Goal: Transaction & Acquisition: Purchase product/service

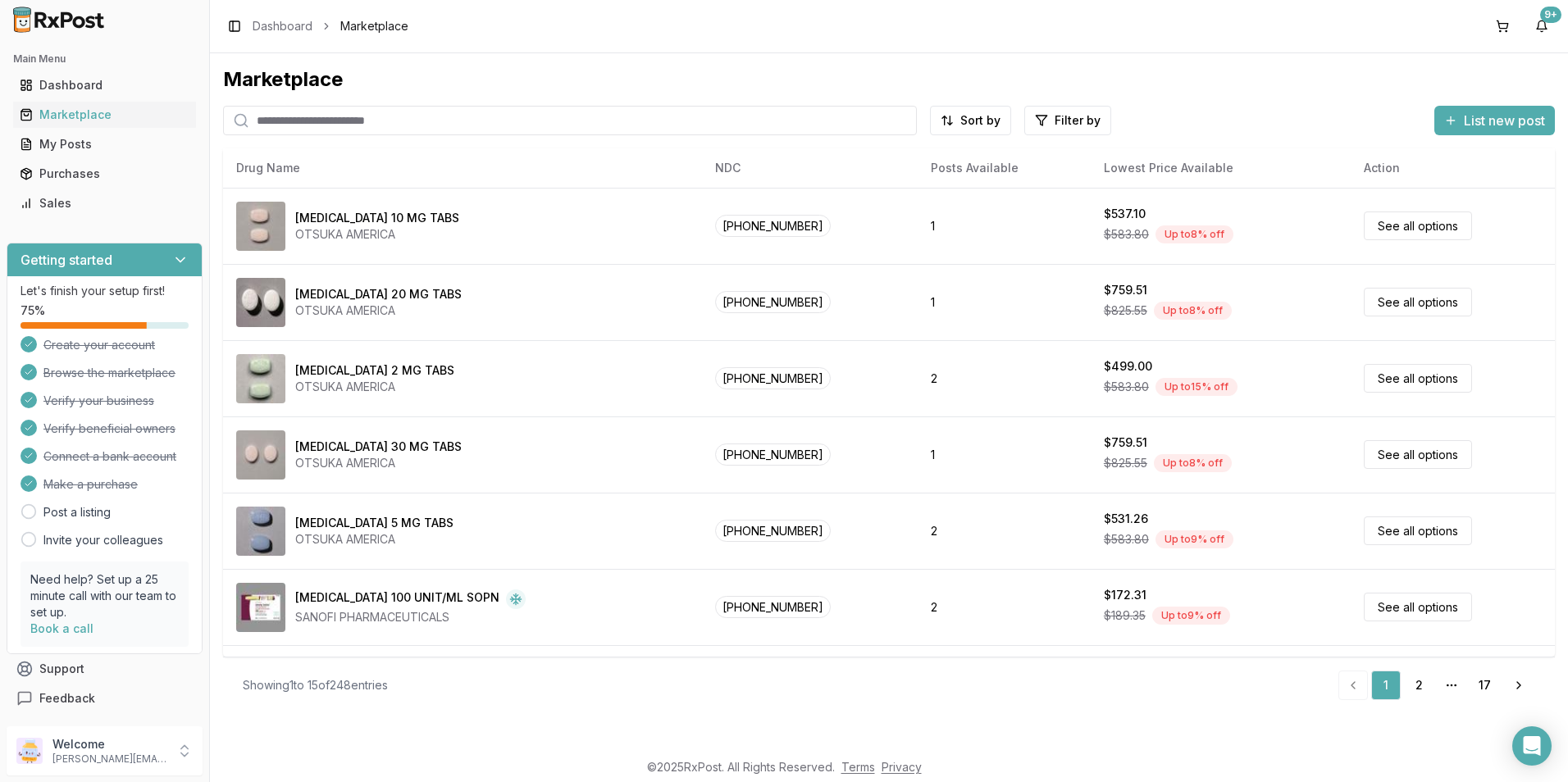
click at [275, 127] on input "search" at bounding box center [570, 120] width 694 height 29
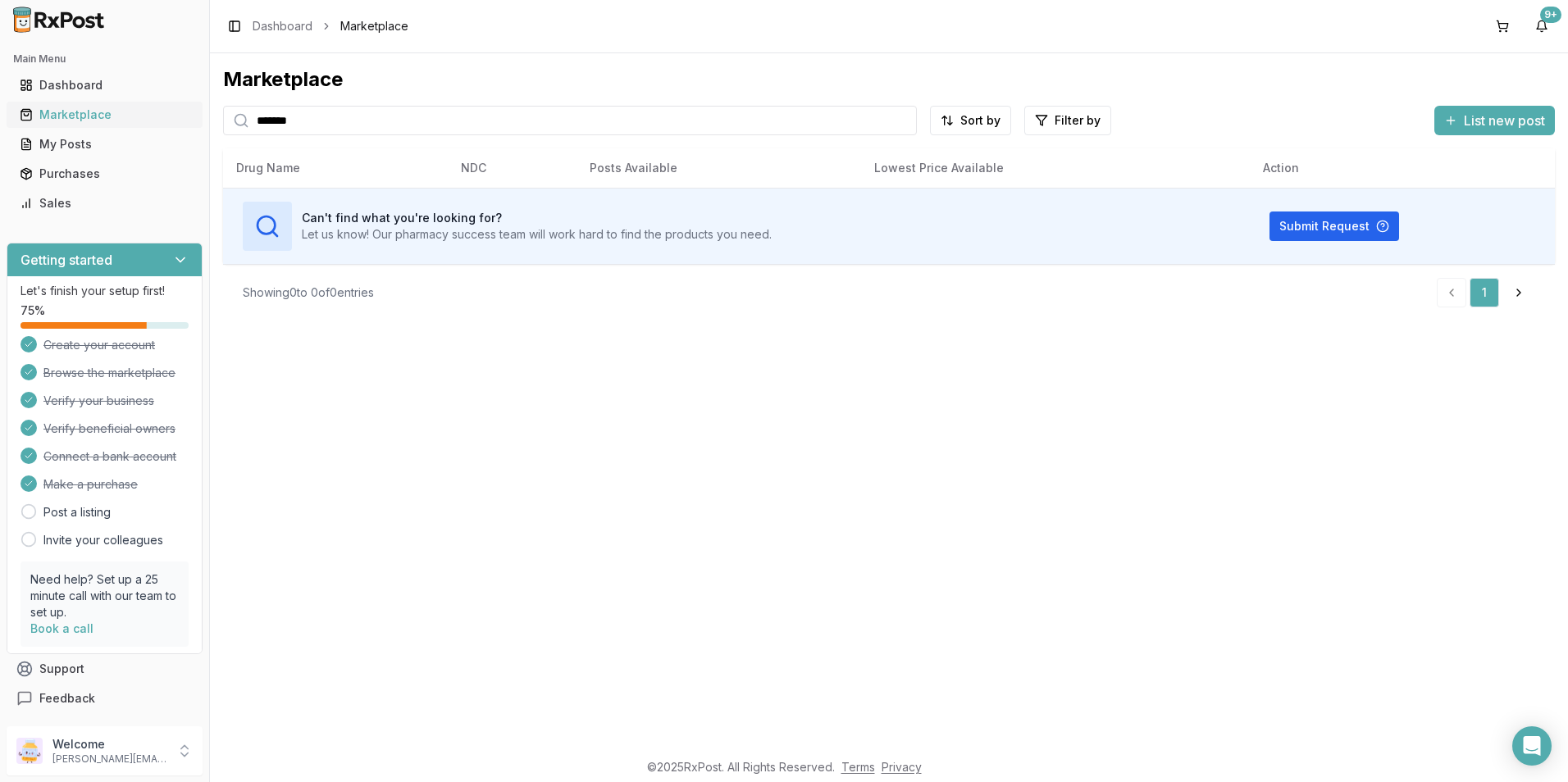
drag, startPoint x: 321, startPoint y: 120, endPoint x: 152, endPoint y: 120, distance: 169.0
click at [152, 120] on div "Main Menu Dashboard Marketplace My Posts Purchases Sales Getting started Let's …" at bounding box center [784, 391] width 1568 height 782
drag, startPoint x: 310, startPoint y: 118, endPoint x: 198, endPoint y: 121, distance: 112.0
click at [198, 121] on div "Main Menu Dashboard Marketplace My Posts Purchases Sales Getting started Let's …" at bounding box center [784, 391] width 1568 height 782
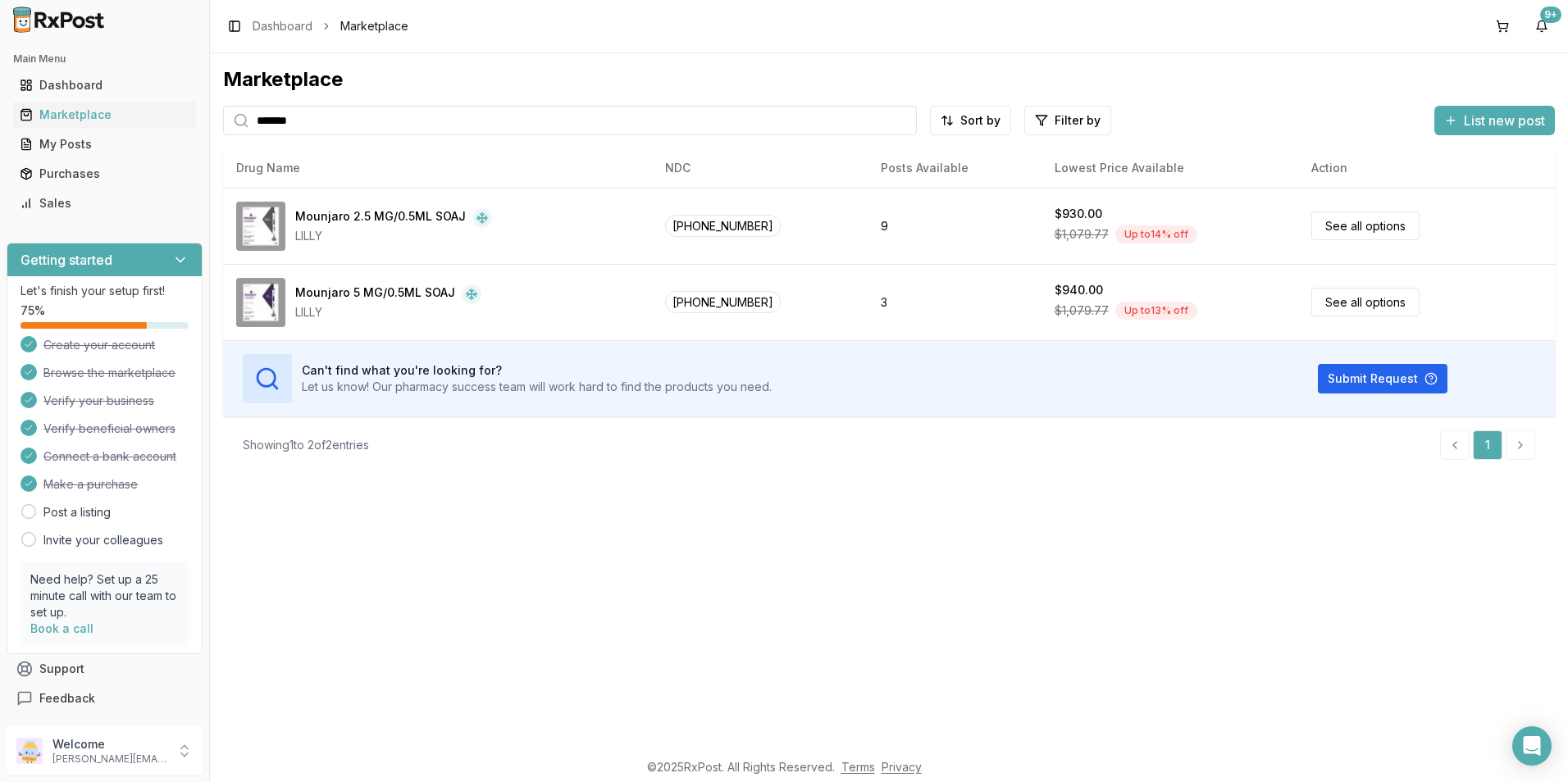
drag, startPoint x: 323, startPoint y: 118, endPoint x: 222, endPoint y: 119, distance: 101.0
click at [222, 119] on div "Marketplace ******* Sort by Filter by List new post Card Table NDC: [PHONE_NUMB…" at bounding box center [888, 401] width 1358 height 696
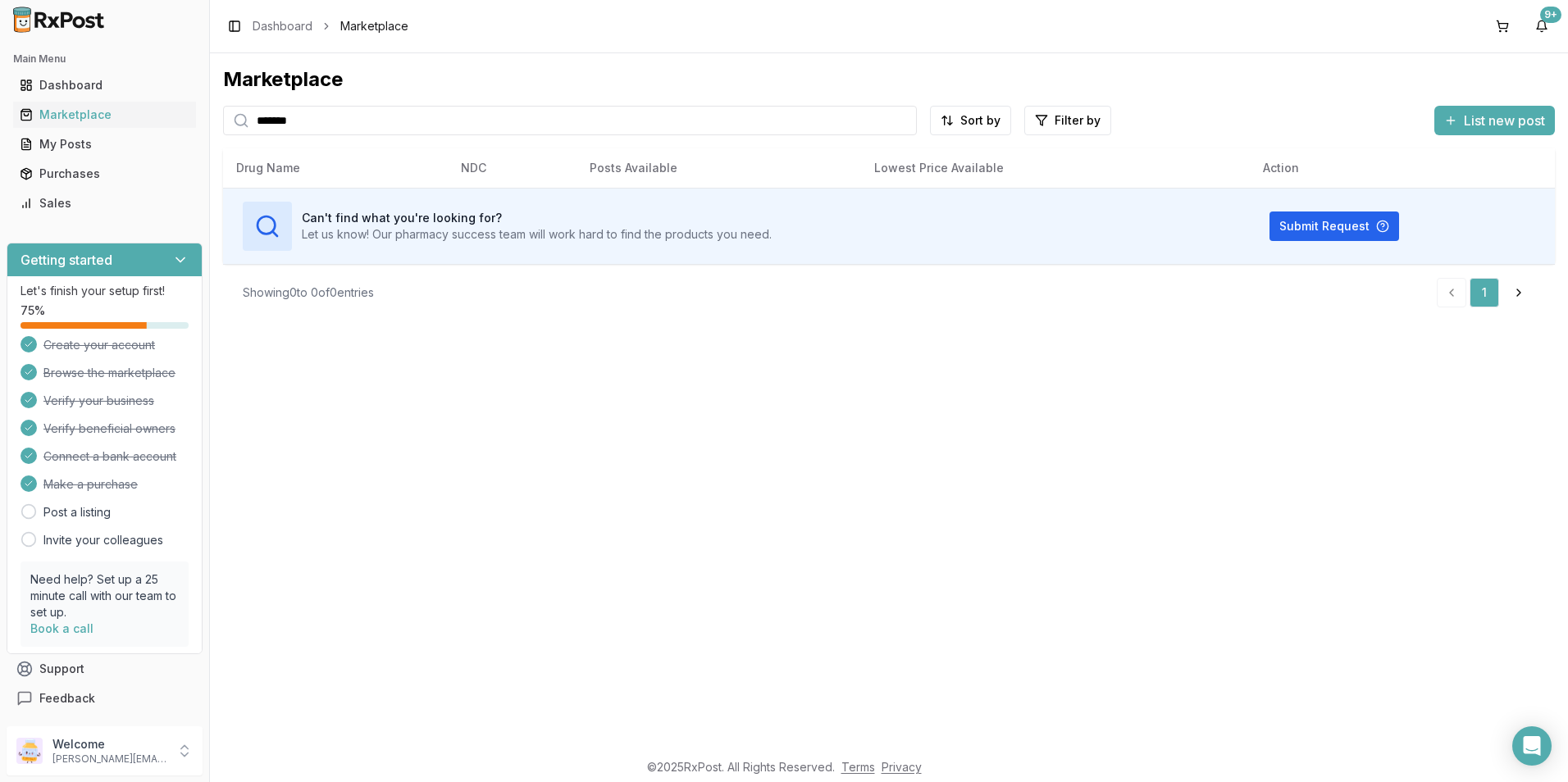
drag, startPoint x: 341, startPoint y: 116, endPoint x: 243, endPoint y: 119, distance: 98.0
click at [243, 119] on div "*******" at bounding box center [570, 120] width 694 height 29
drag, startPoint x: 312, startPoint y: 122, endPoint x: 235, endPoint y: 120, distance: 77.0
click at [235, 120] on div "*****" at bounding box center [570, 120] width 694 height 29
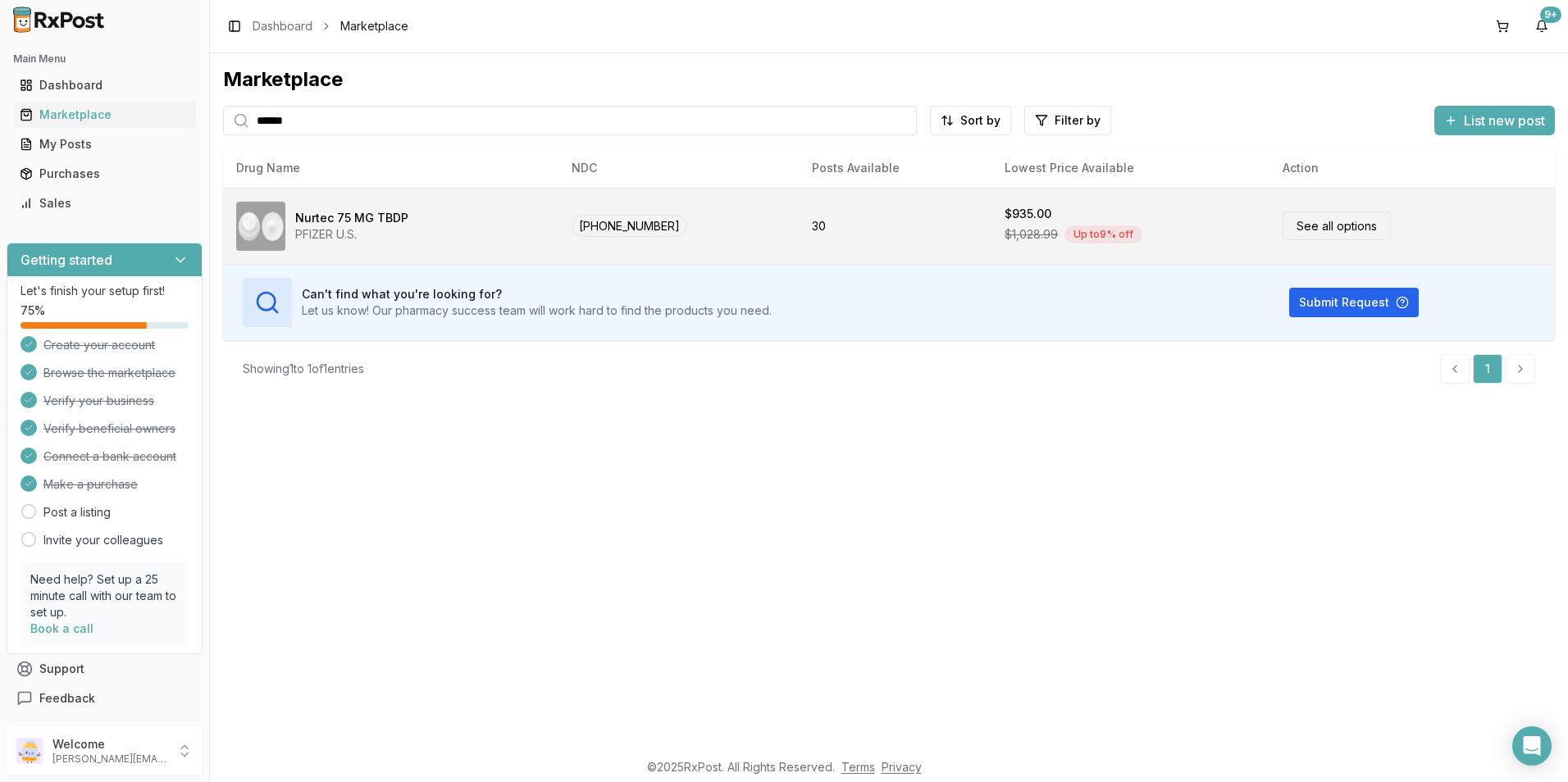
type input "******"
click at [691, 213] on td "[PHONE_NUMBER]" at bounding box center [679, 226] width 240 height 76
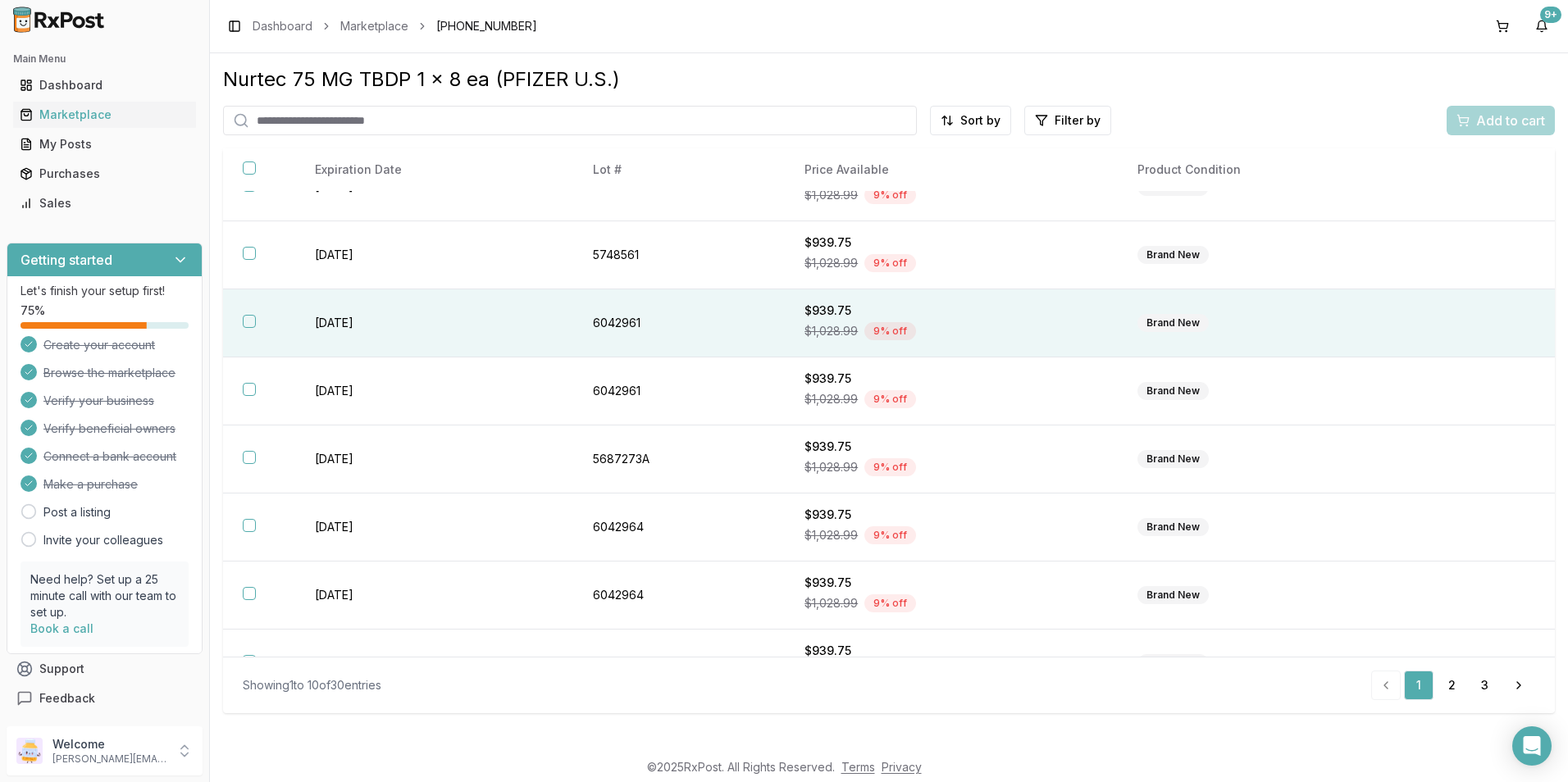
scroll to position [214, 0]
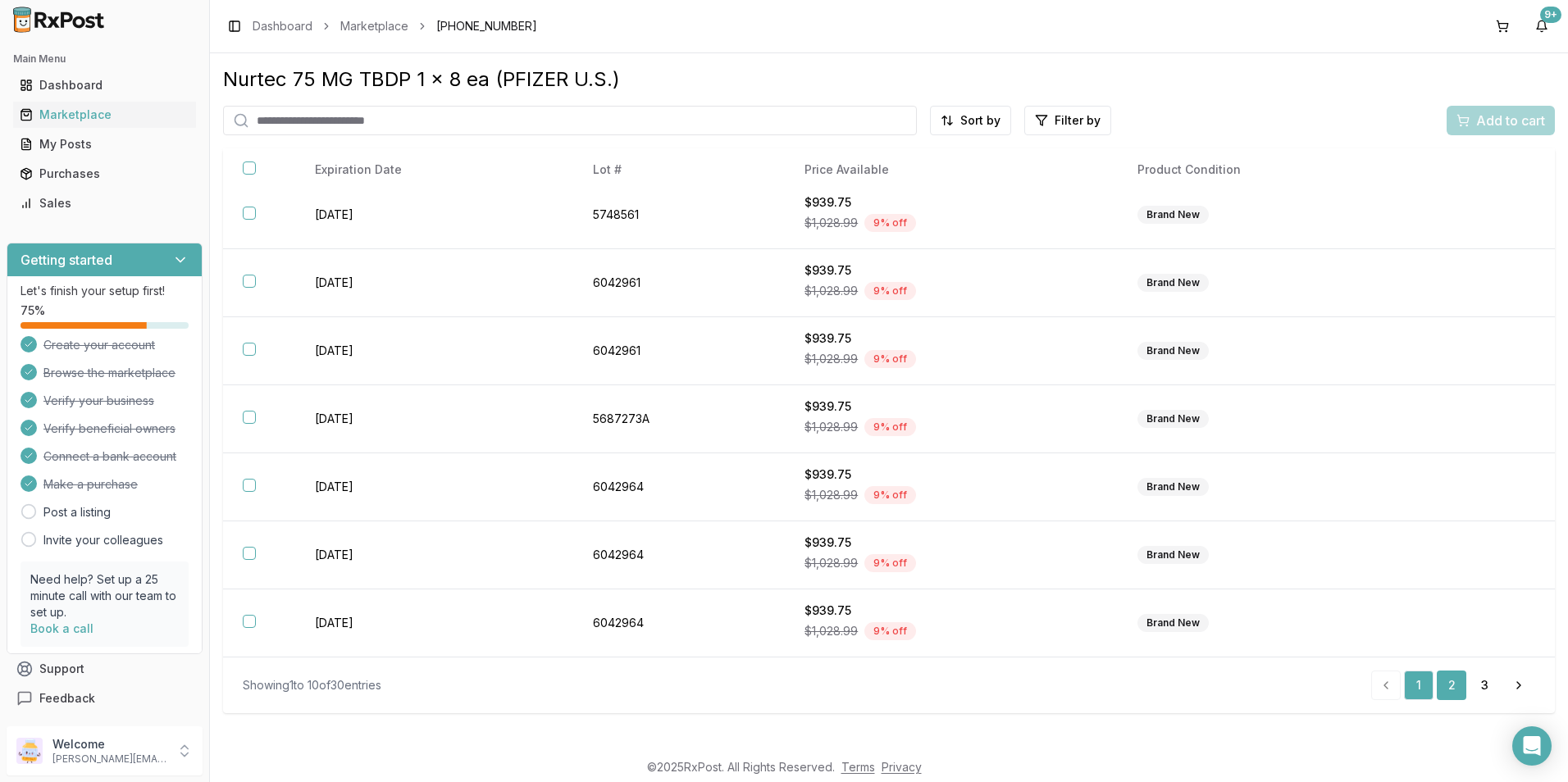
click at [1447, 688] on link "2" at bounding box center [1451, 685] width 29 height 29
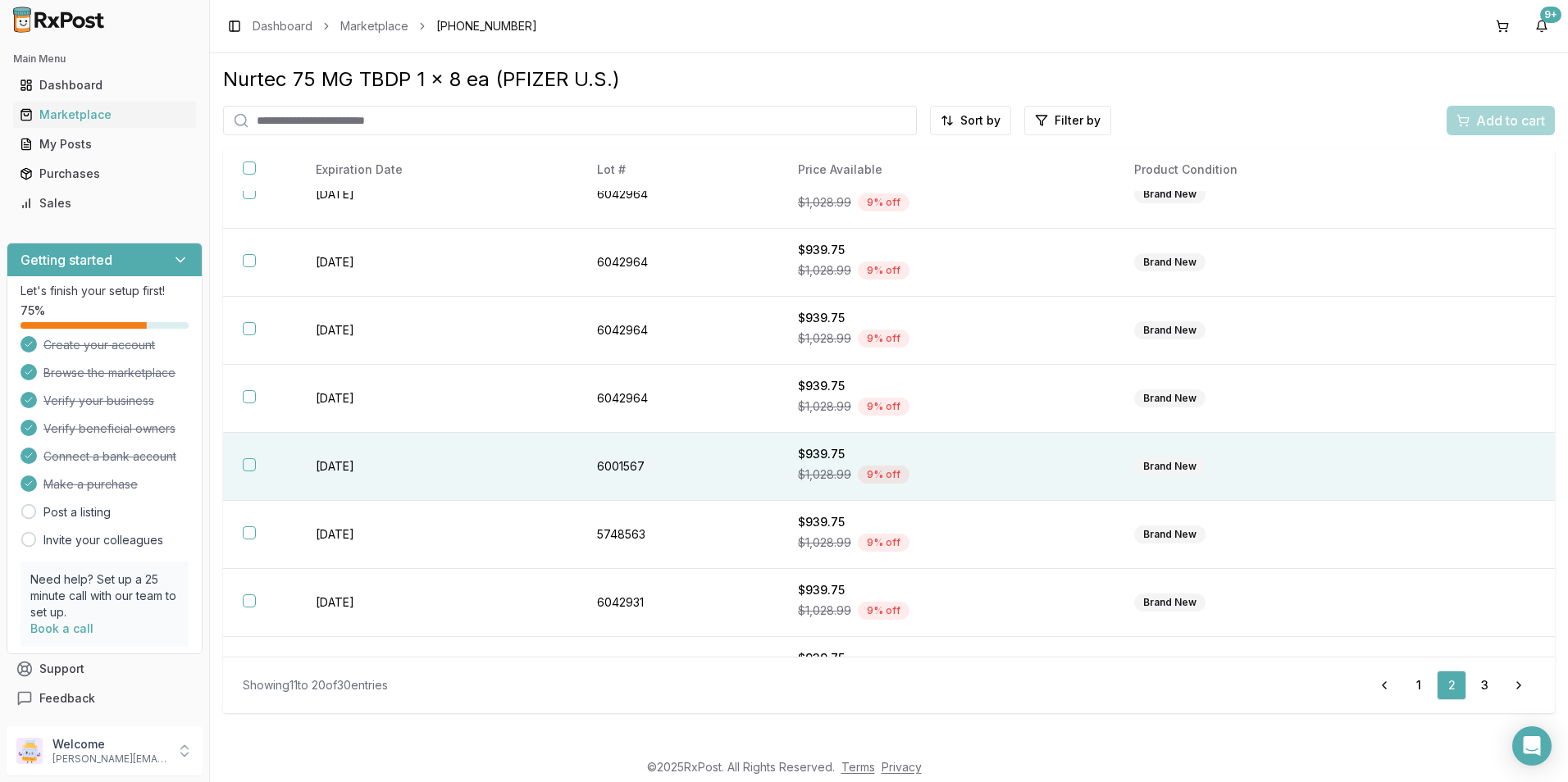
scroll to position [214, 0]
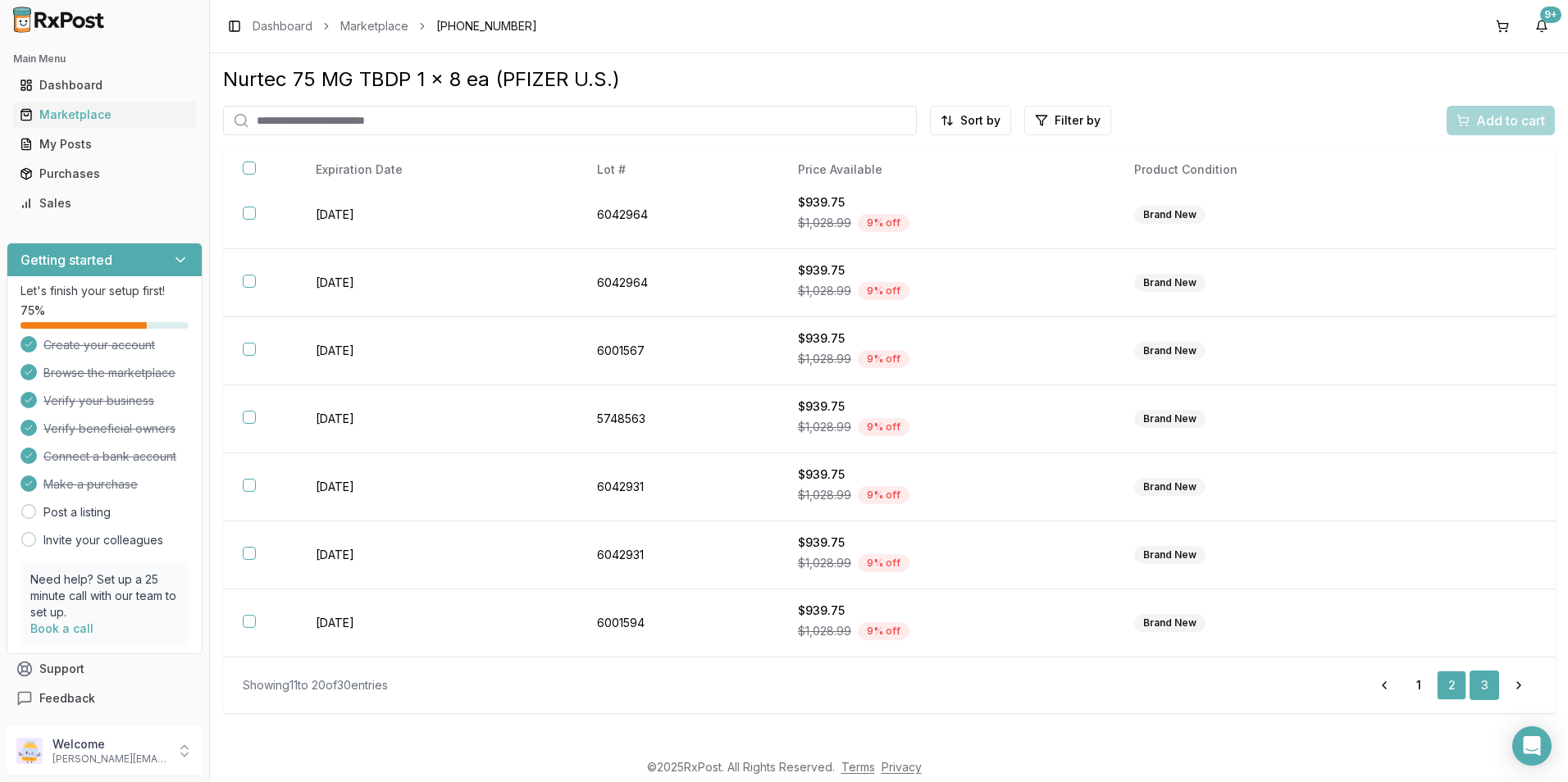
click at [1481, 684] on link "3" at bounding box center [1484, 685] width 29 height 29
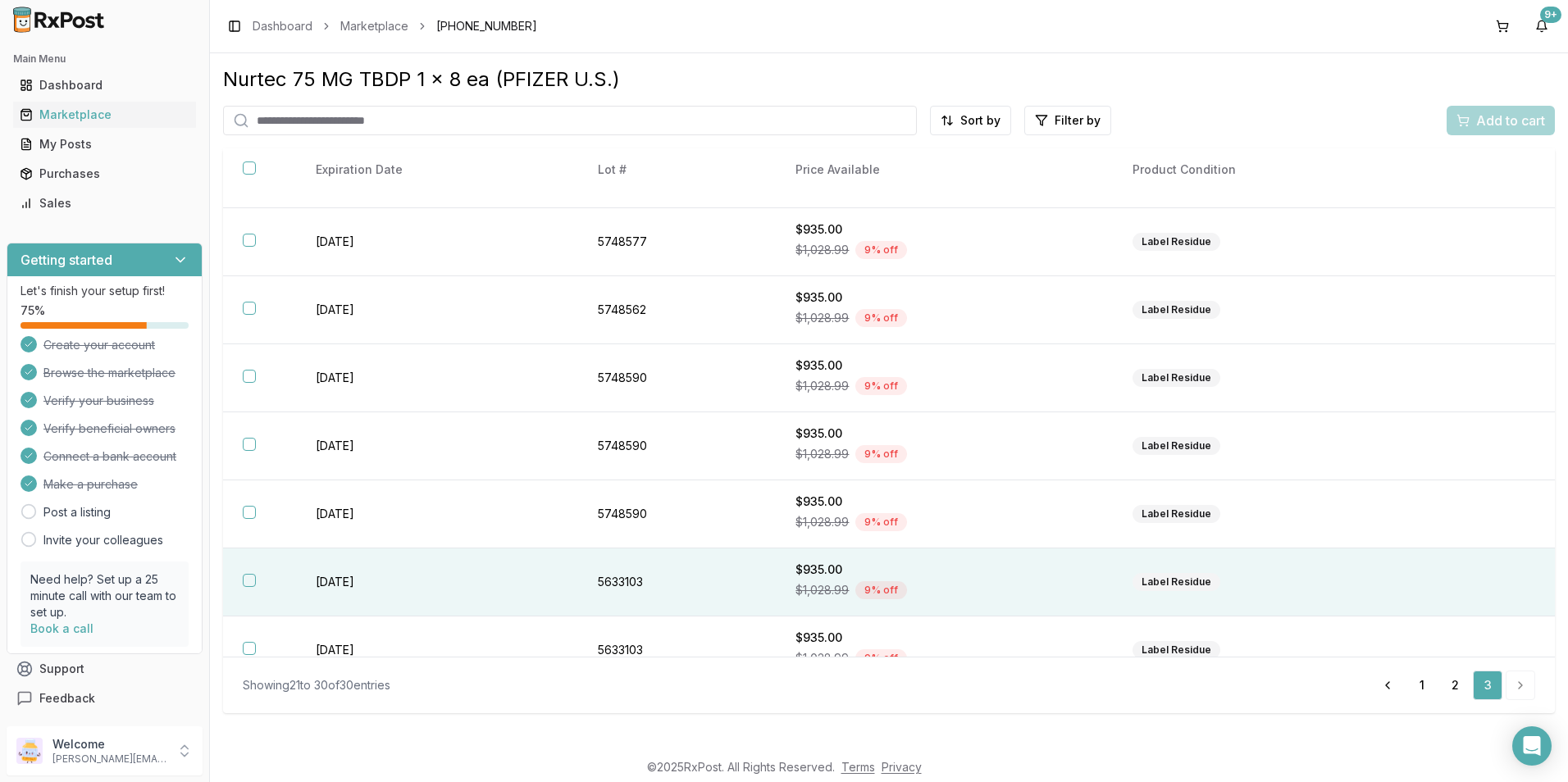
scroll to position [214, 0]
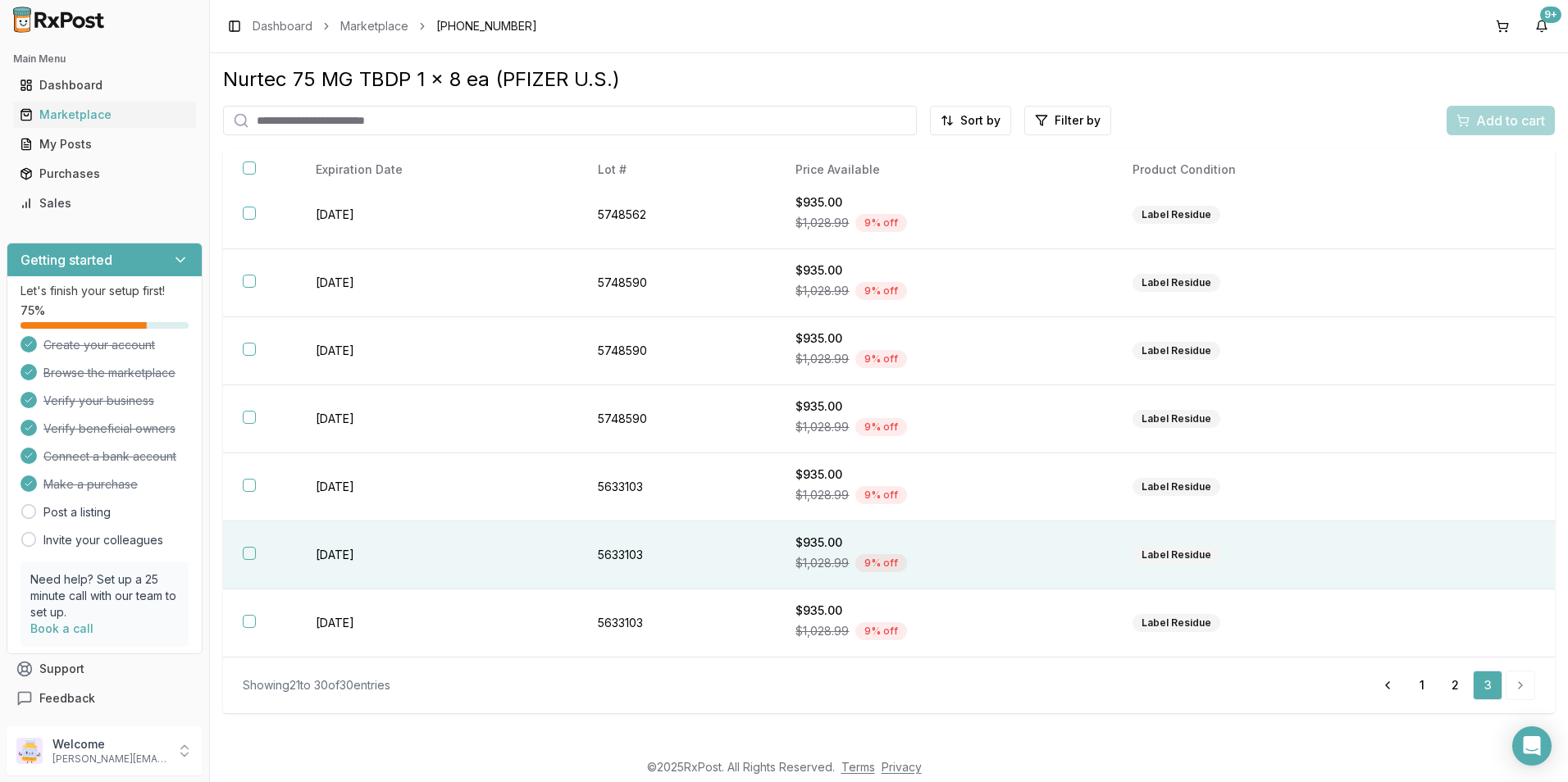
click at [245, 547] on button "button" at bounding box center [249, 553] width 13 height 13
click at [1490, 105] on button "Add to cart" at bounding box center [1500, 120] width 108 height 29
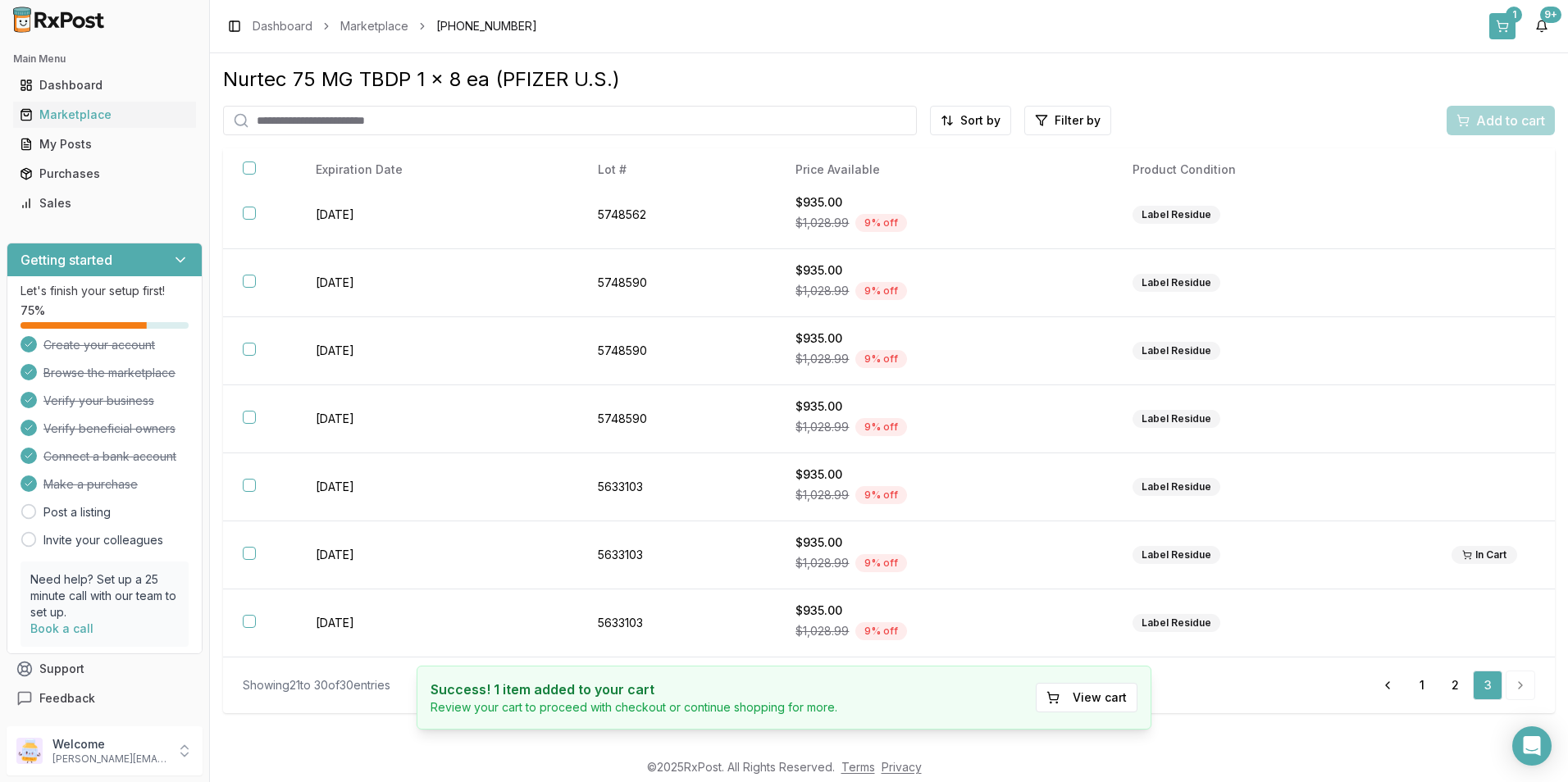
click at [1507, 18] on div "1" at bounding box center [1513, 15] width 16 height 16
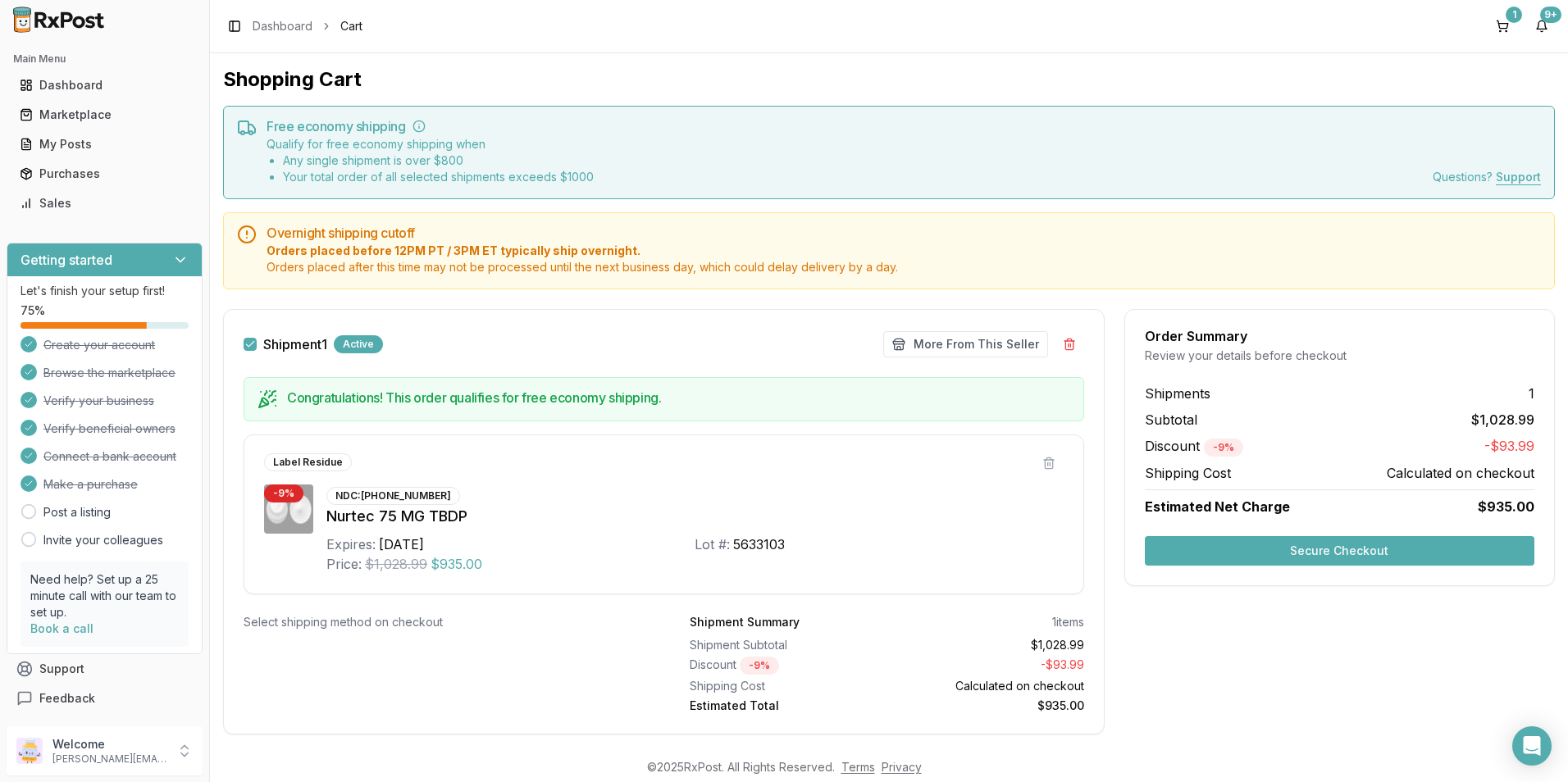
click at [1301, 546] on button "Secure Checkout" at bounding box center [1339, 550] width 390 height 29
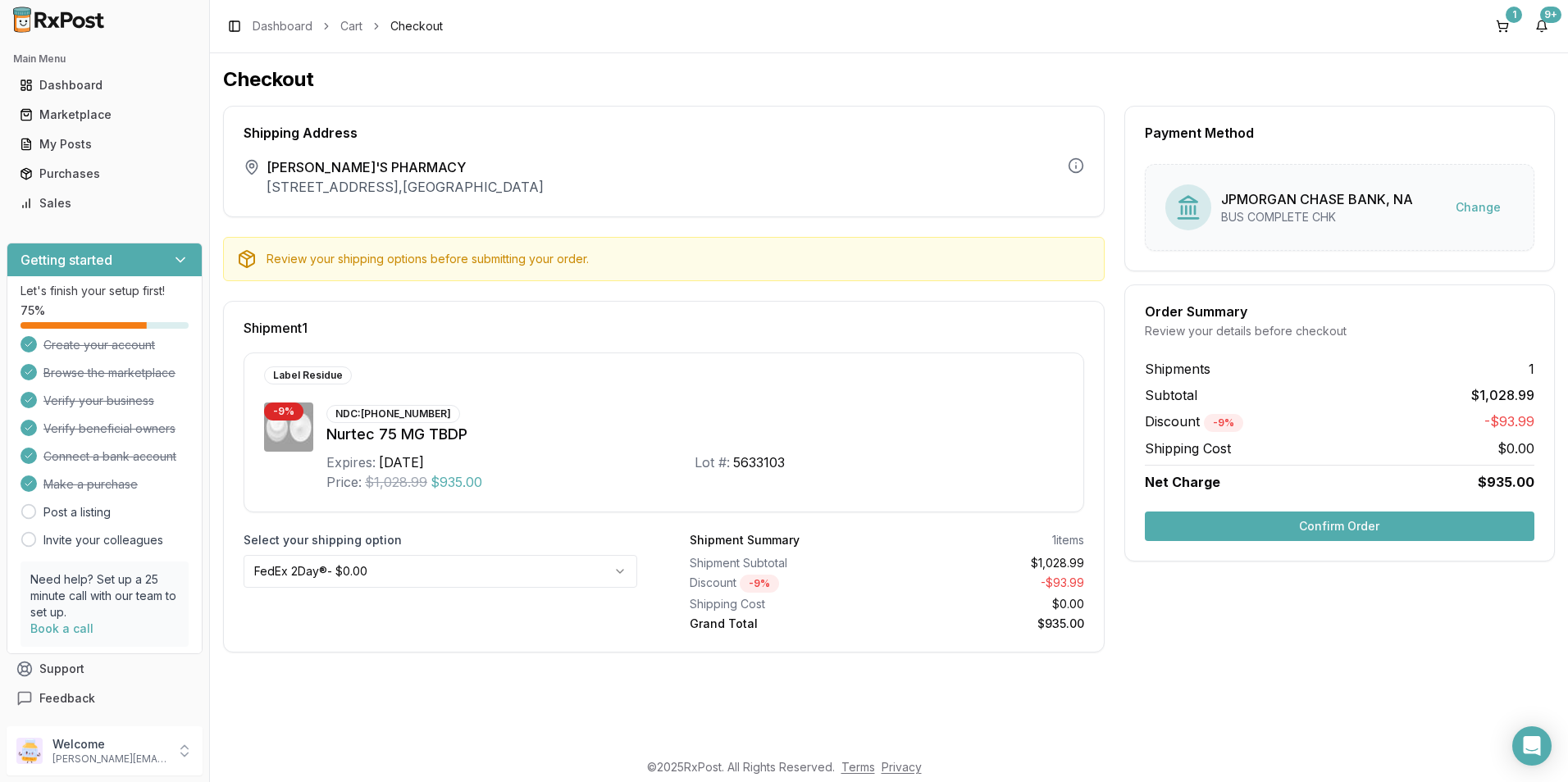
click at [1307, 526] on button "Confirm Order" at bounding box center [1339, 526] width 390 height 29
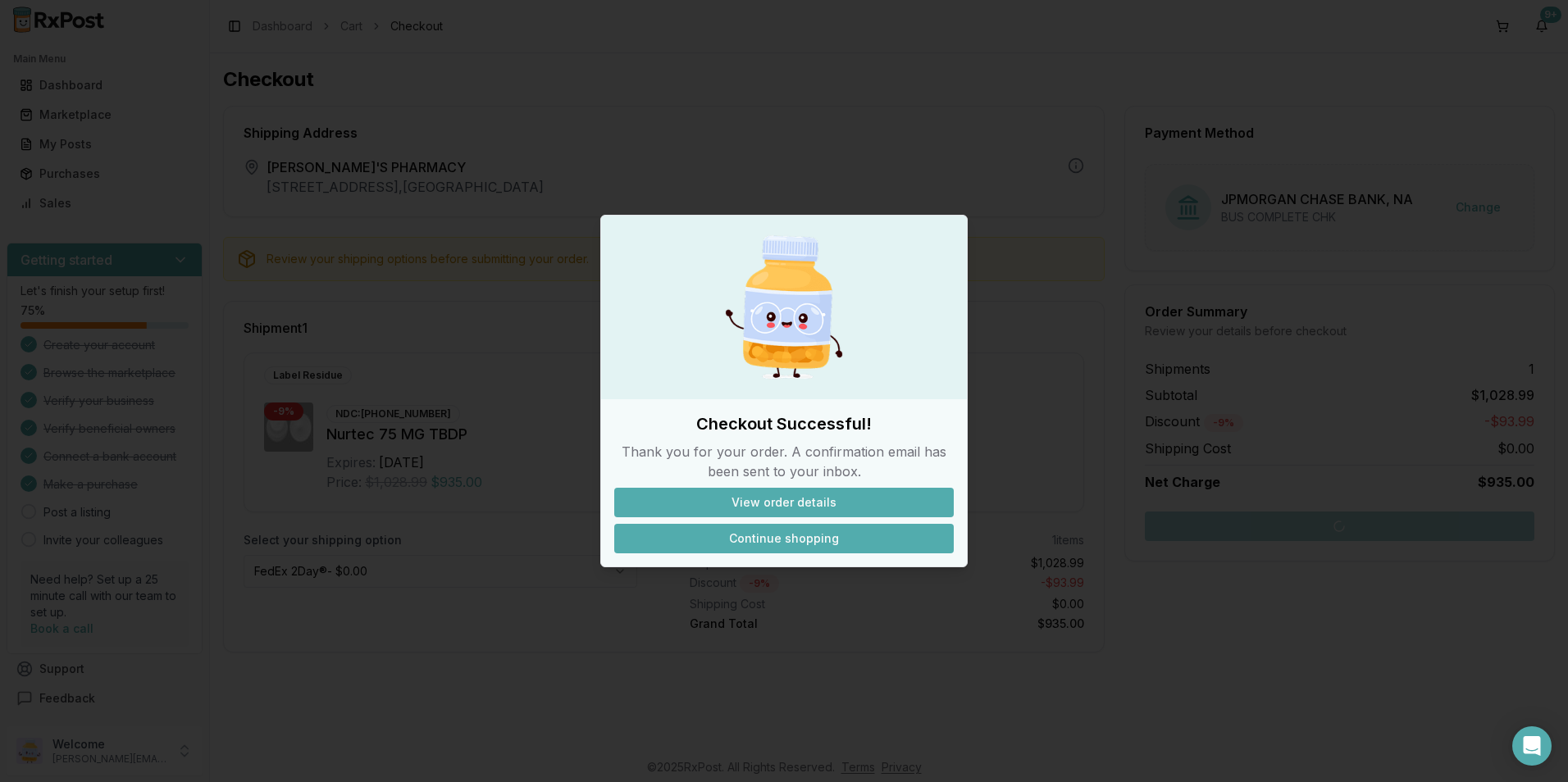
click at [808, 539] on button "Continue shopping" at bounding box center [784, 539] width 340 height 29
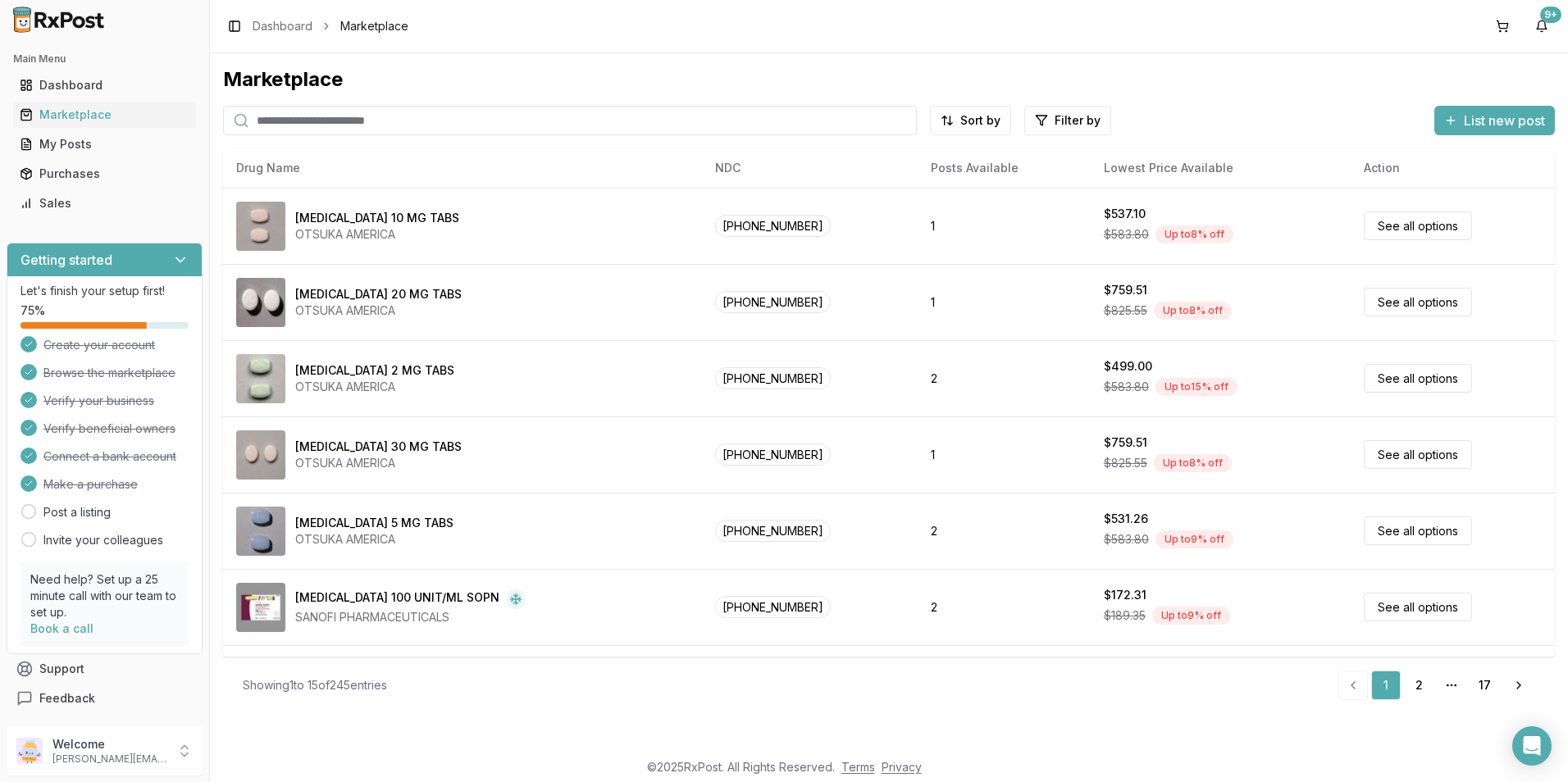
click at [340, 110] on input "search" at bounding box center [570, 120] width 694 height 29
type input "*******"
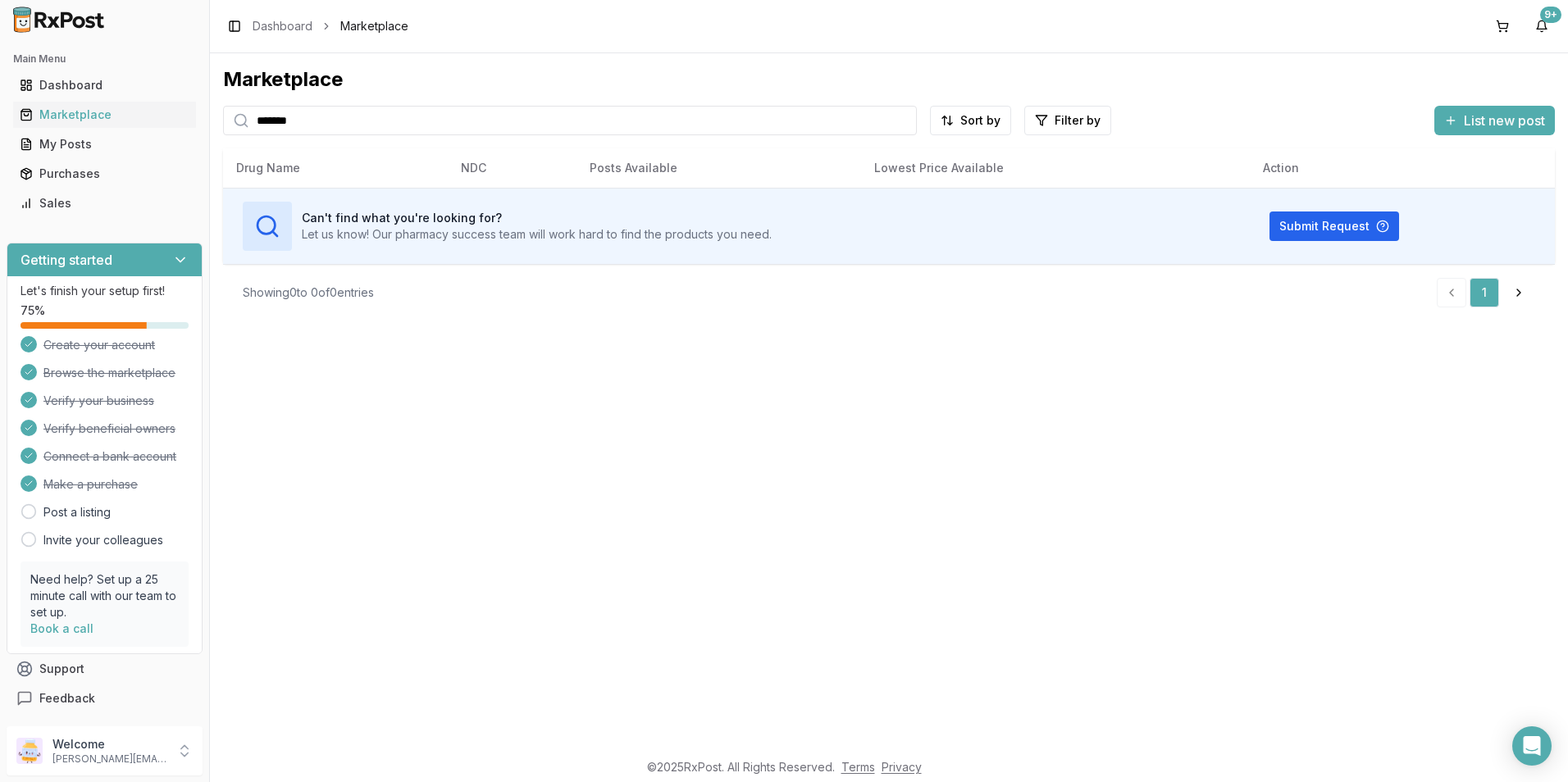
drag, startPoint x: 332, startPoint y: 126, endPoint x: 234, endPoint y: 129, distance: 98.0
click at [235, 129] on div "*******" at bounding box center [570, 120] width 694 height 29
click at [84, 107] on div "Marketplace" at bounding box center [104, 114] width 170 height 16
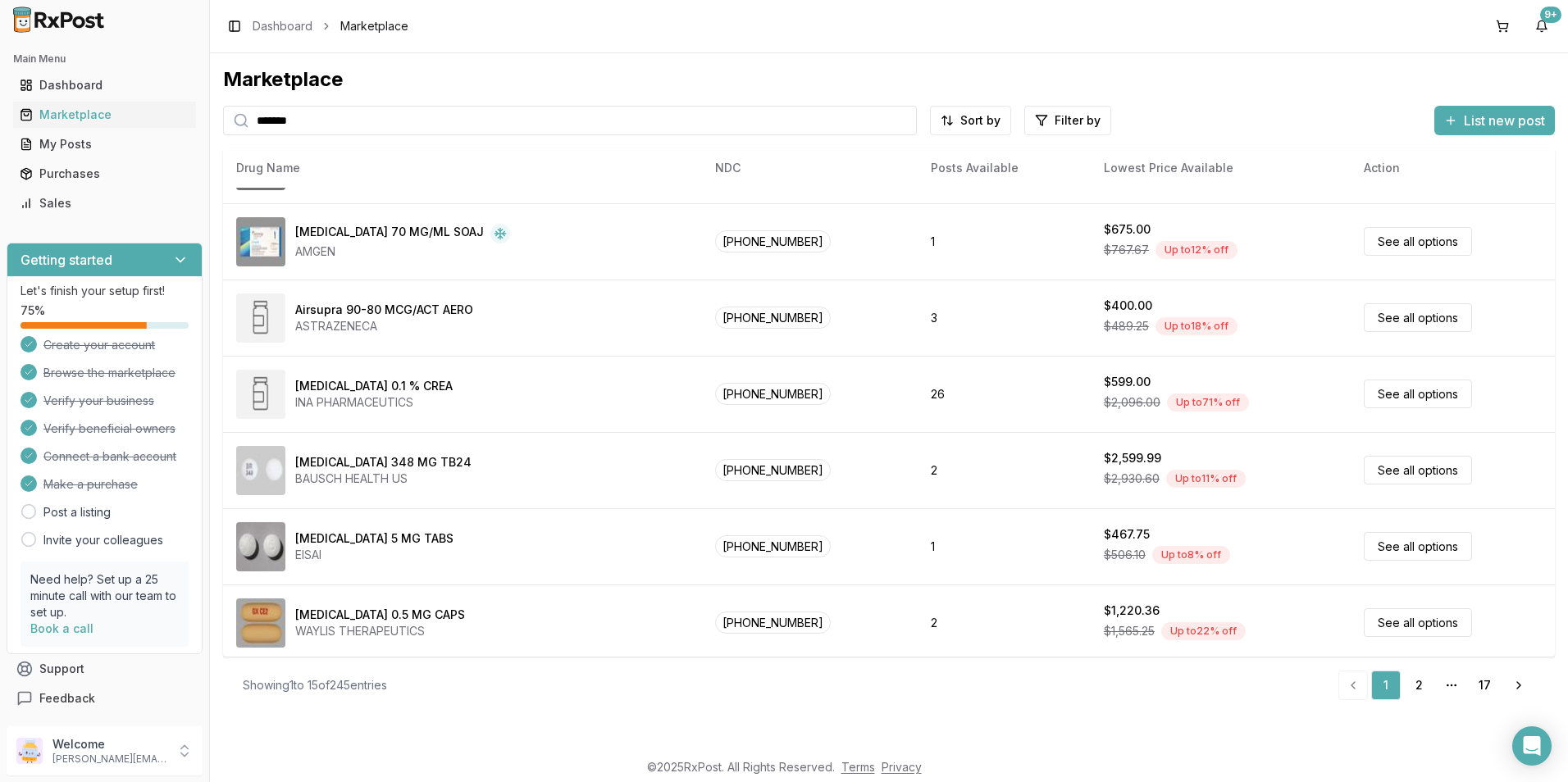
scroll to position [675, 0]
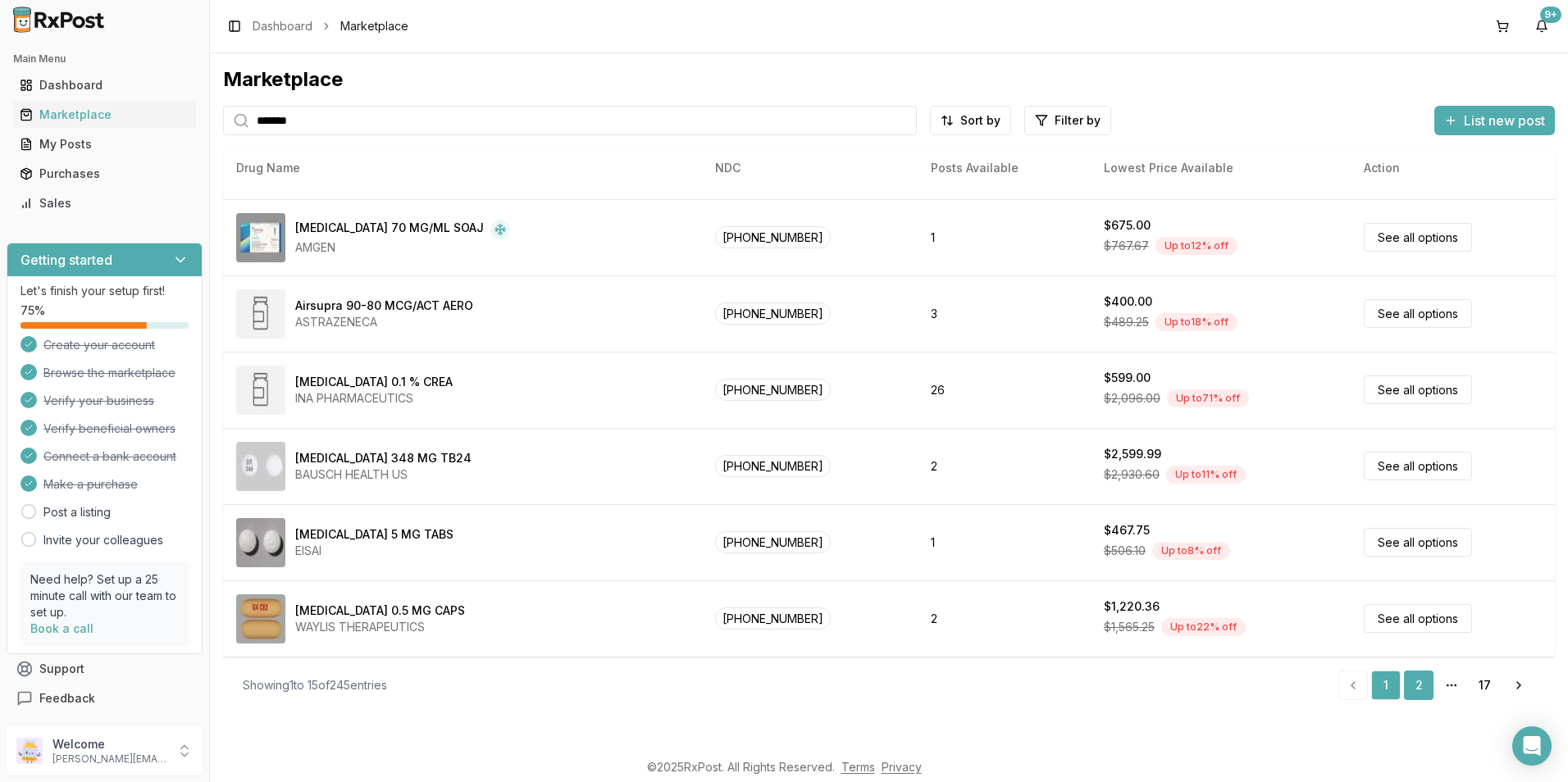
click at [1424, 685] on link "2" at bounding box center [1418, 685] width 29 height 29
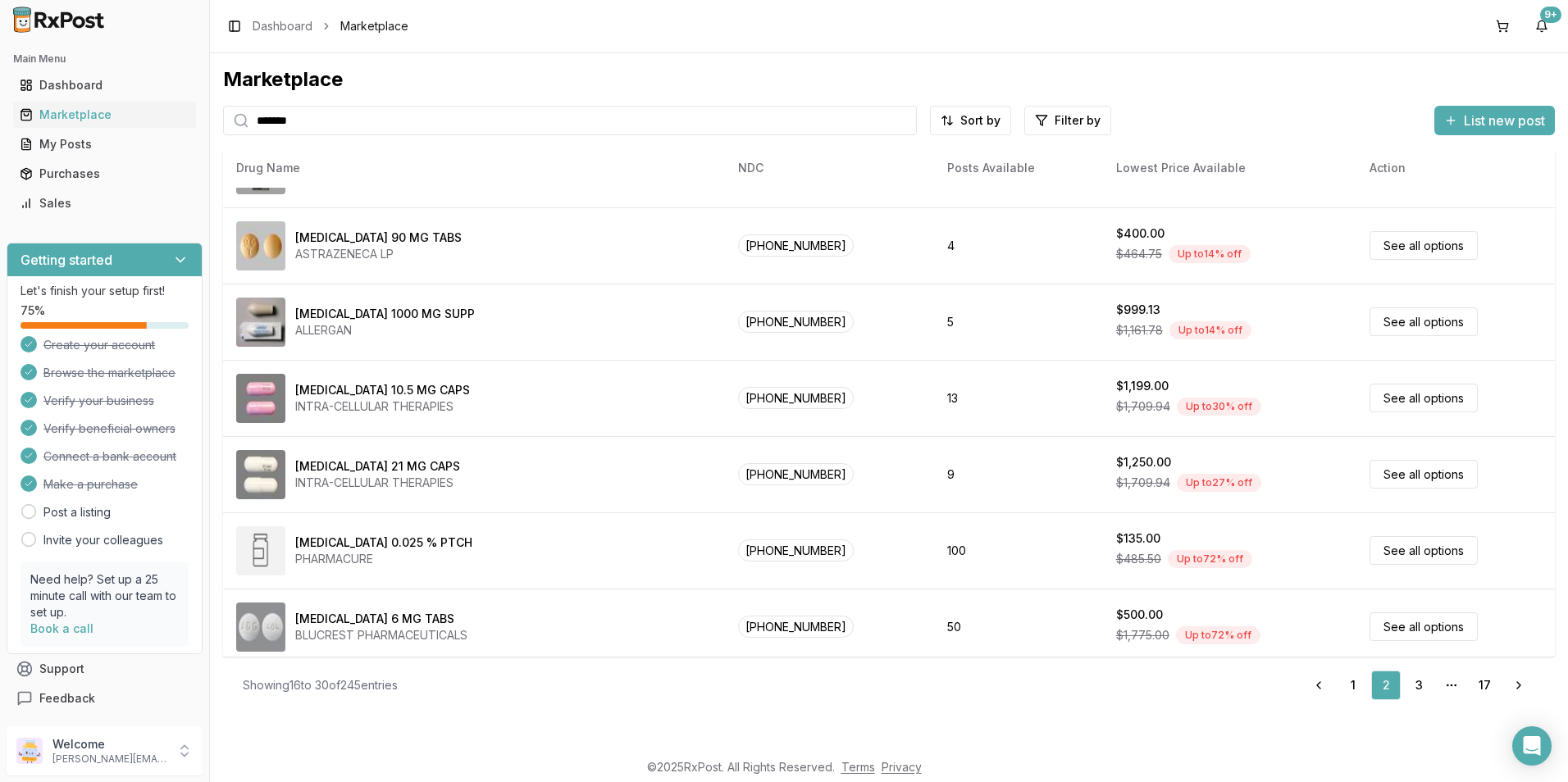
scroll to position [675, 0]
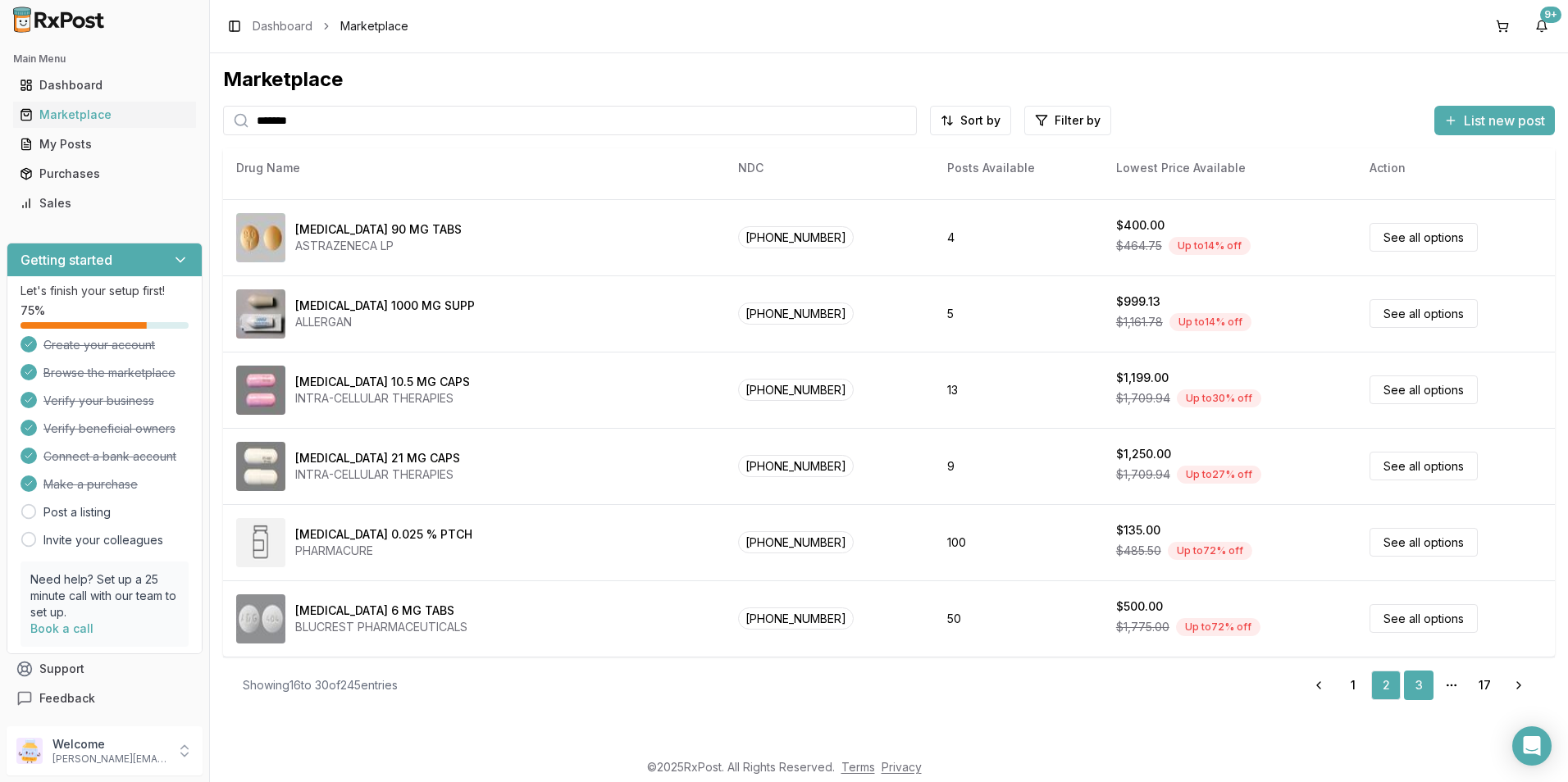
click at [1428, 680] on link "3" at bounding box center [1418, 685] width 29 height 29
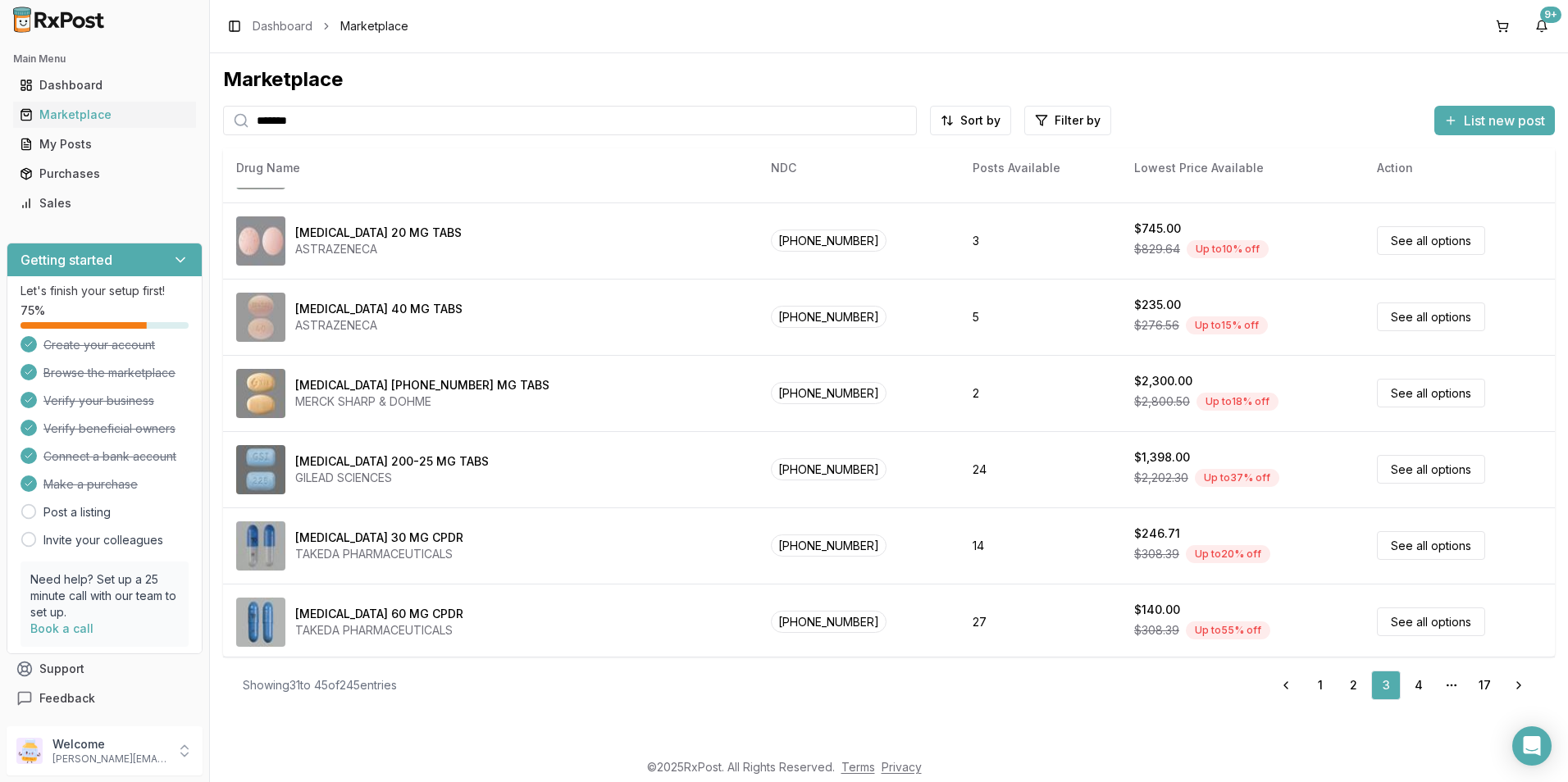
scroll to position [675, 0]
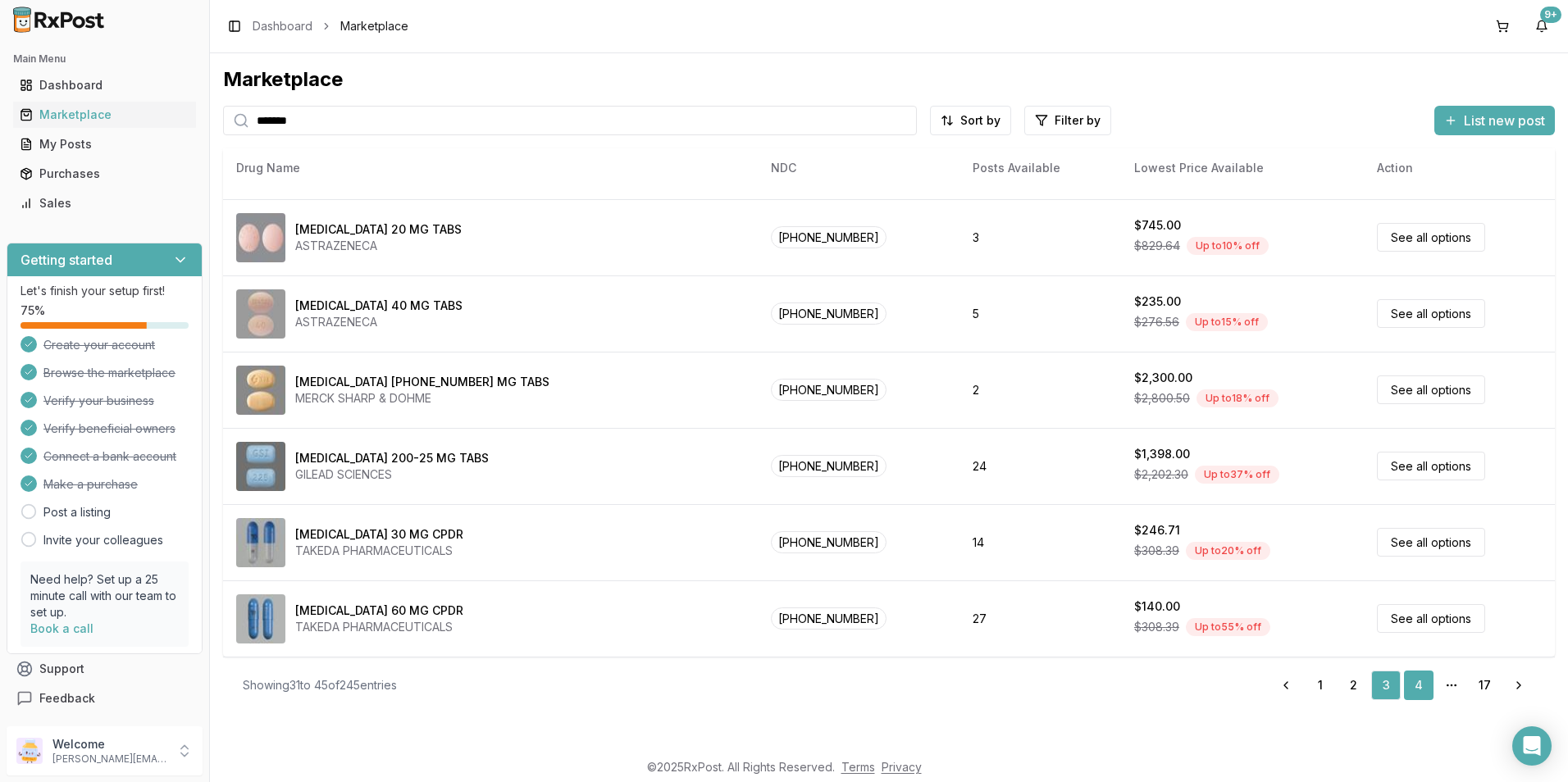
click at [1421, 684] on link "4" at bounding box center [1418, 685] width 29 height 29
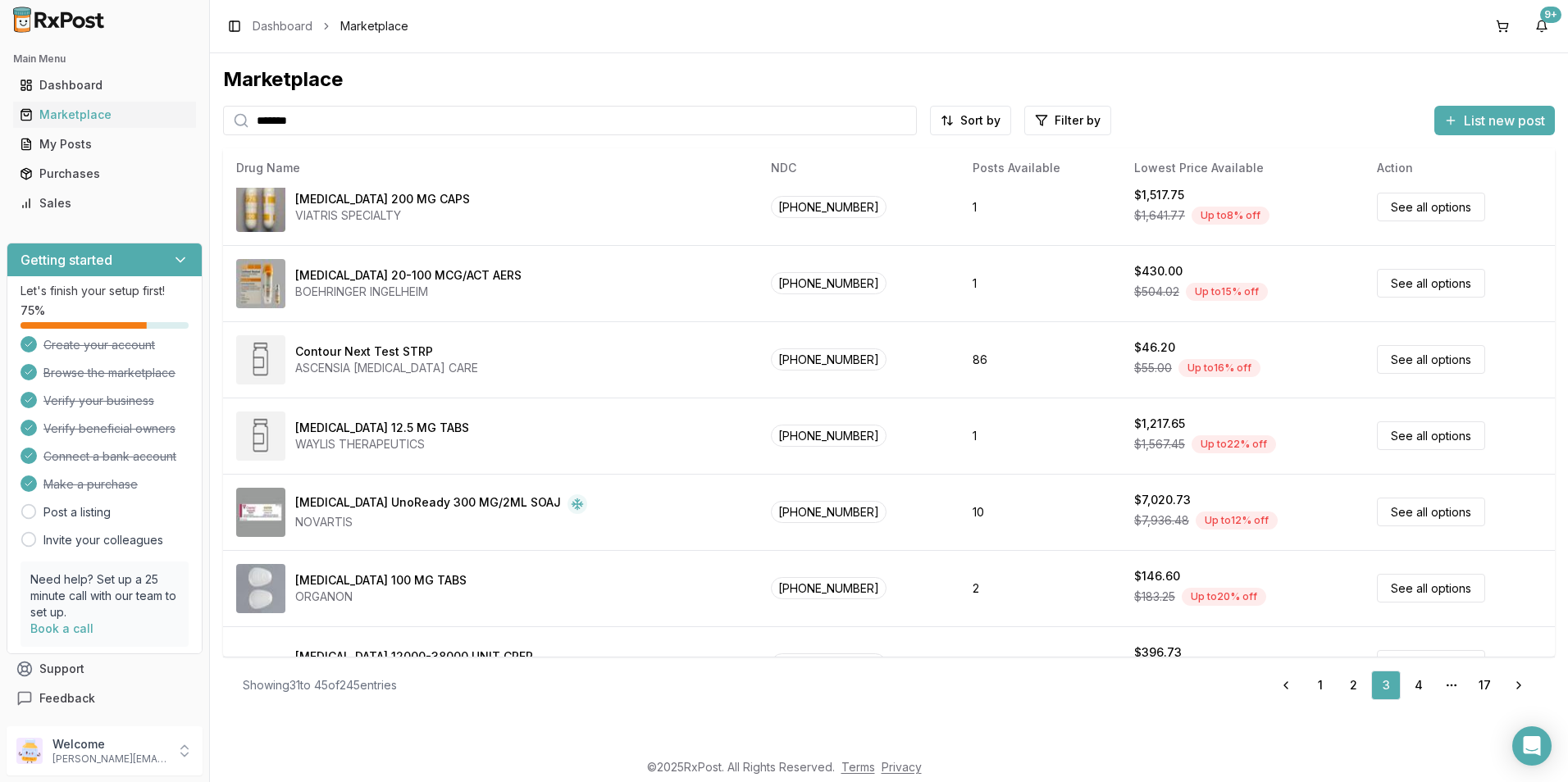
scroll to position [5, 0]
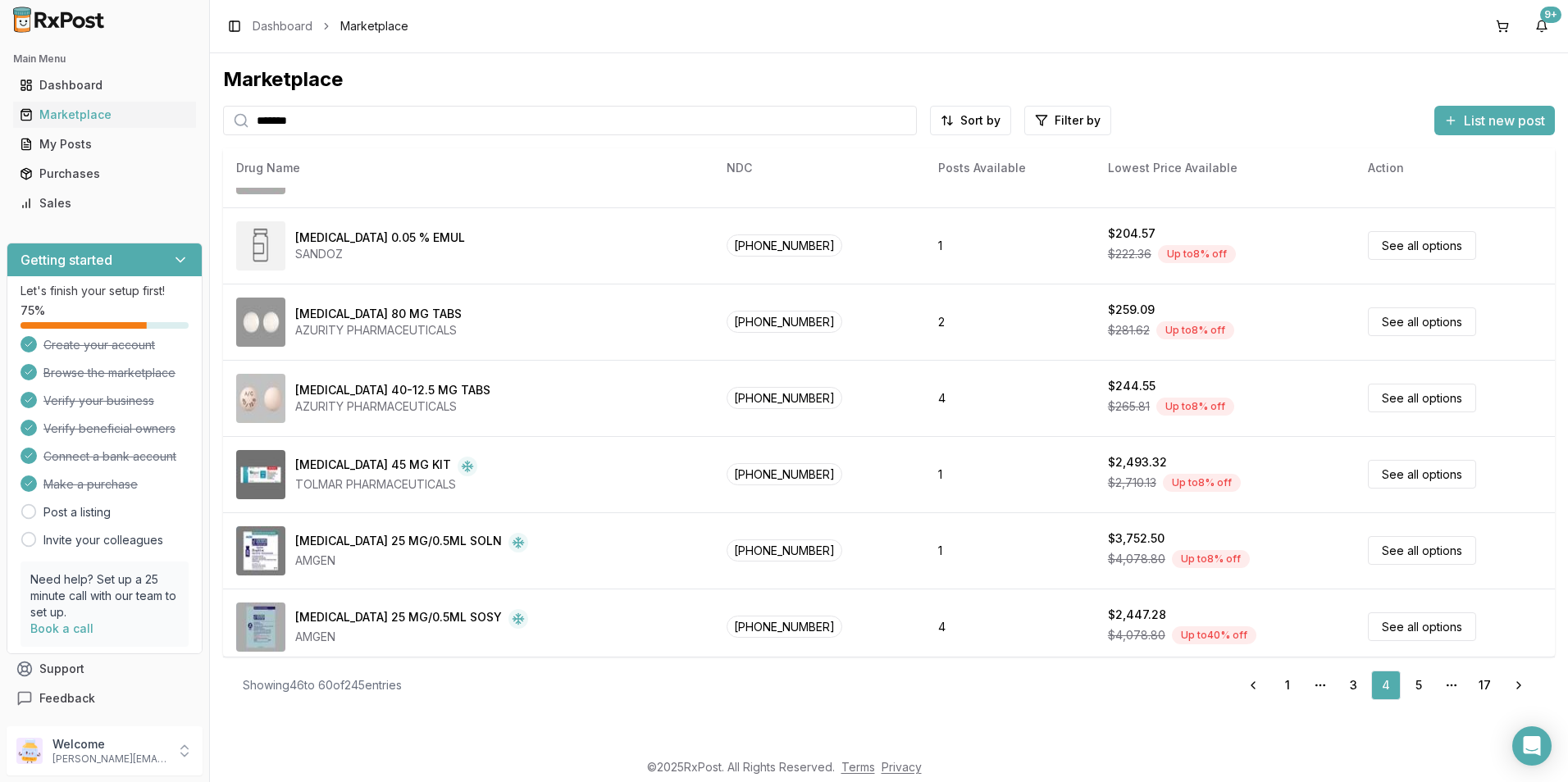
scroll to position [675, 0]
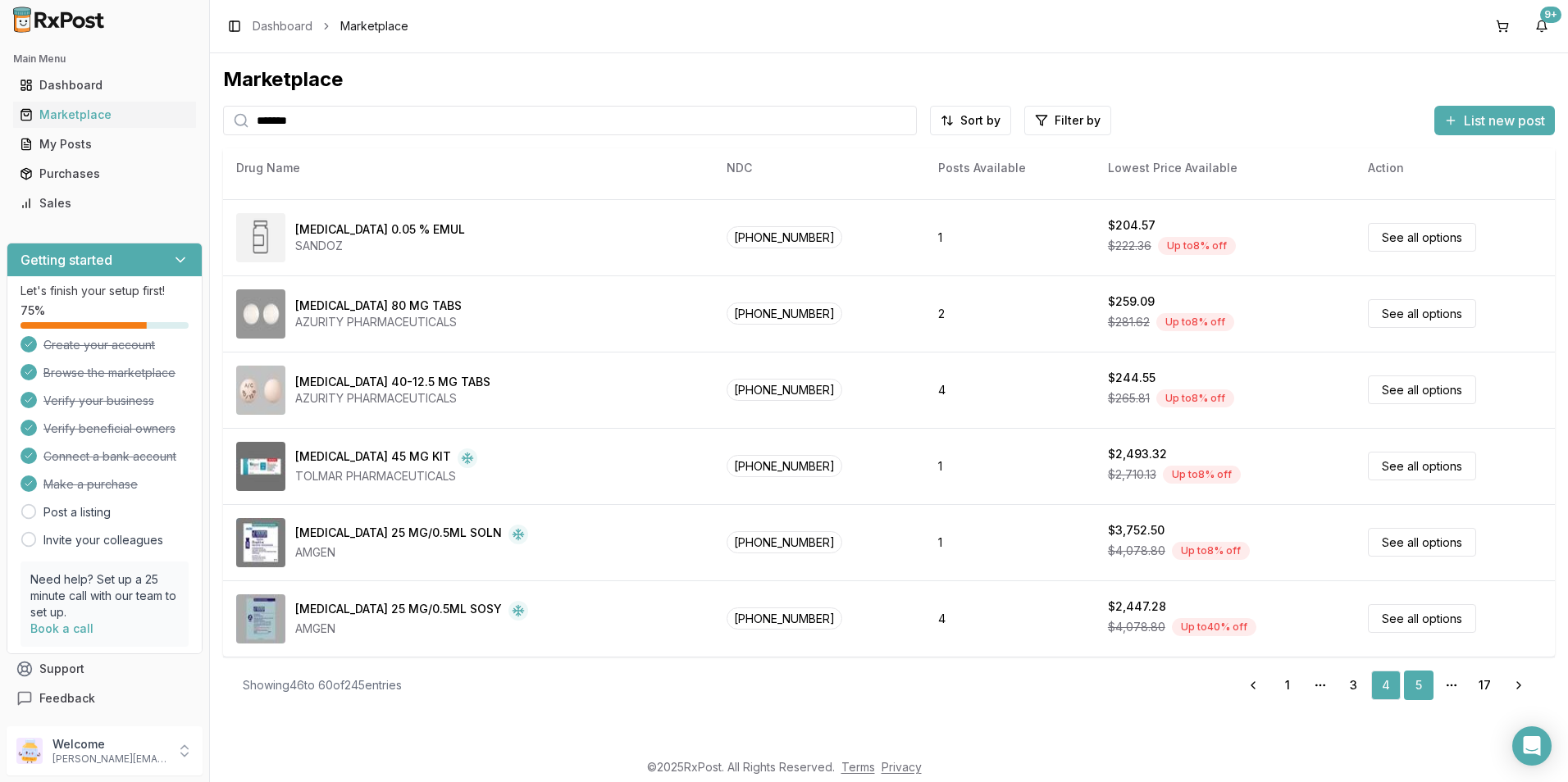
click at [1419, 691] on link "5" at bounding box center [1418, 685] width 29 height 29
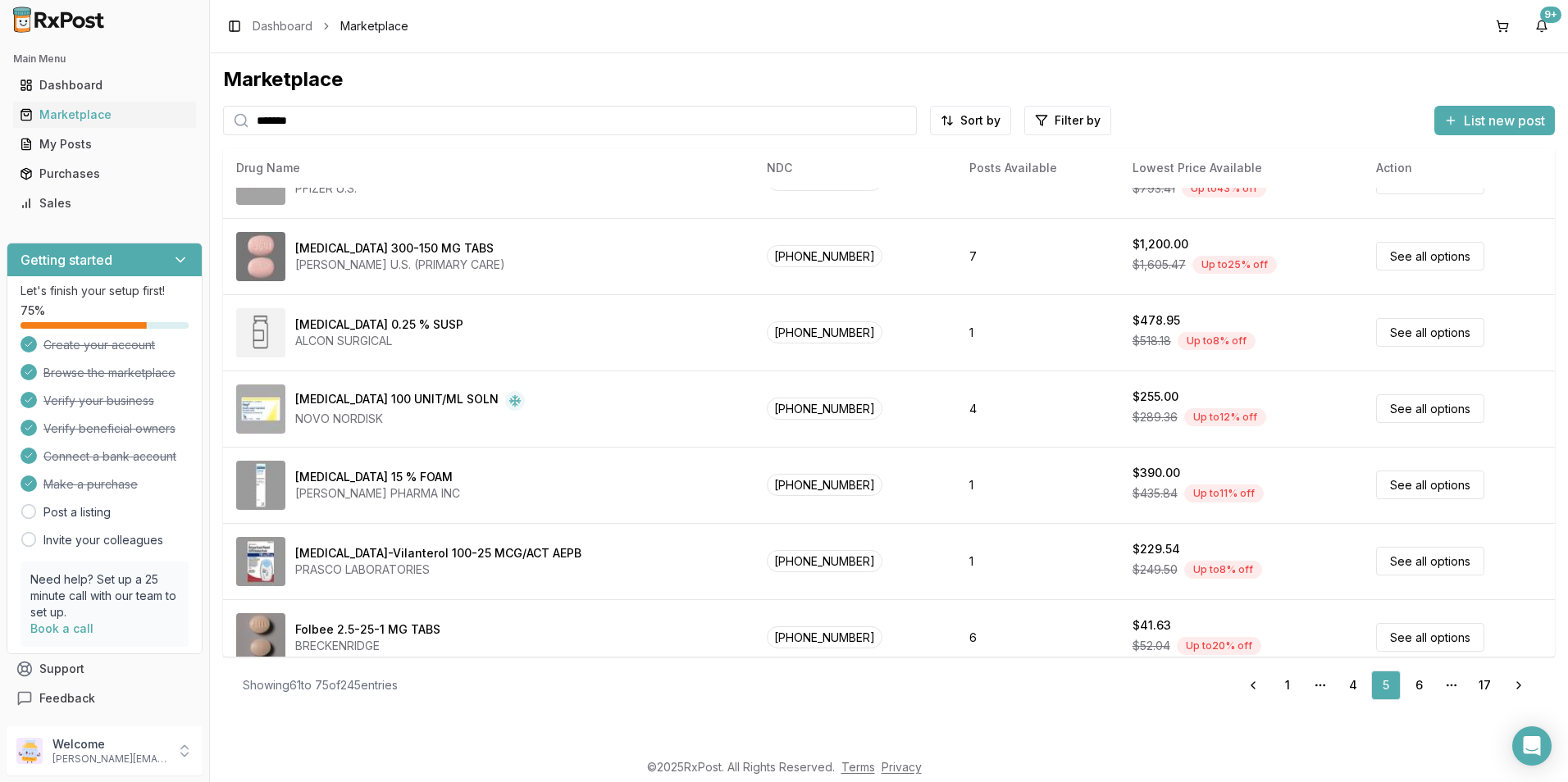
scroll to position [675, 0]
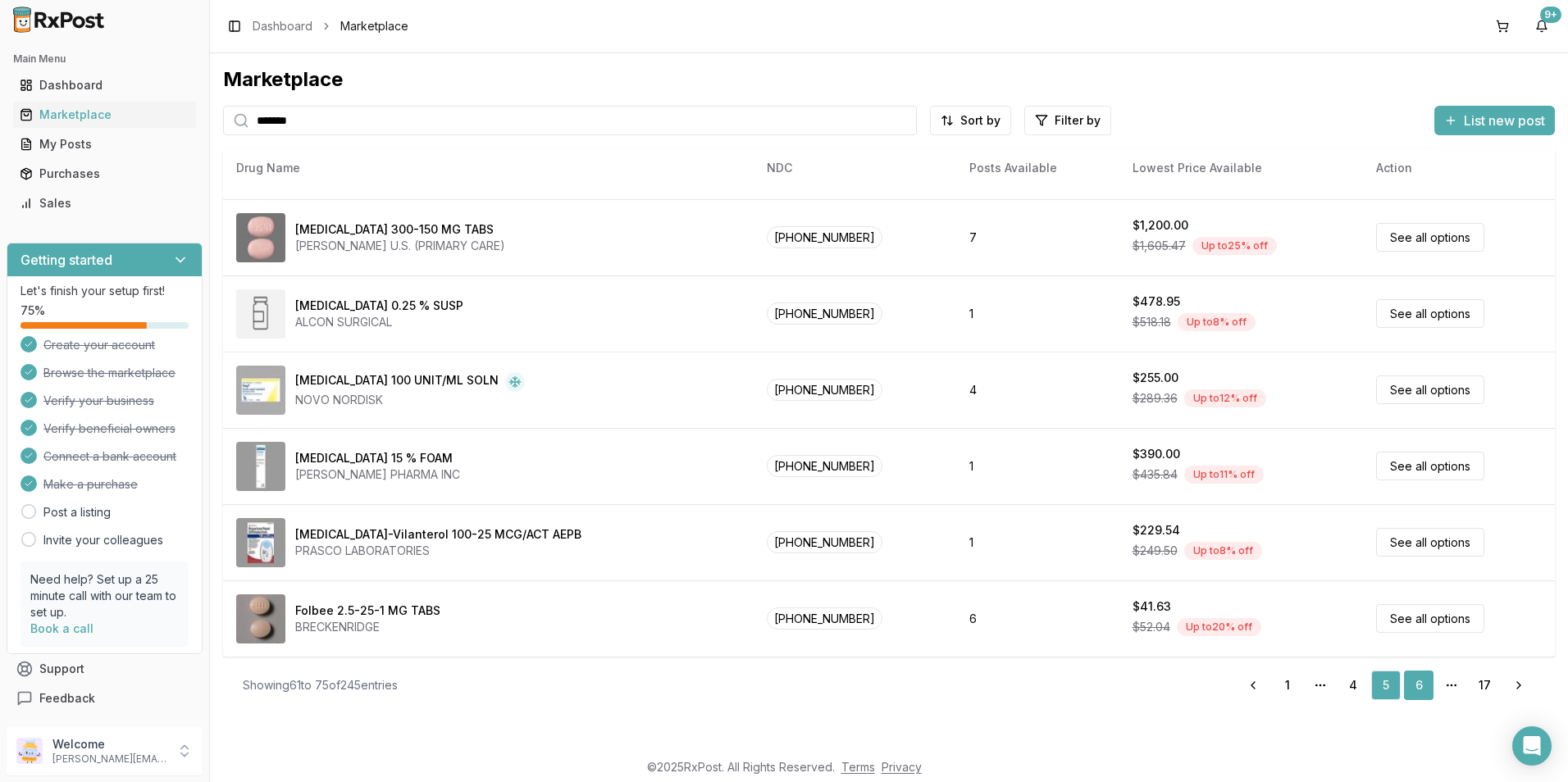
click at [1413, 686] on link "6" at bounding box center [1418, 685] width 29 height 29
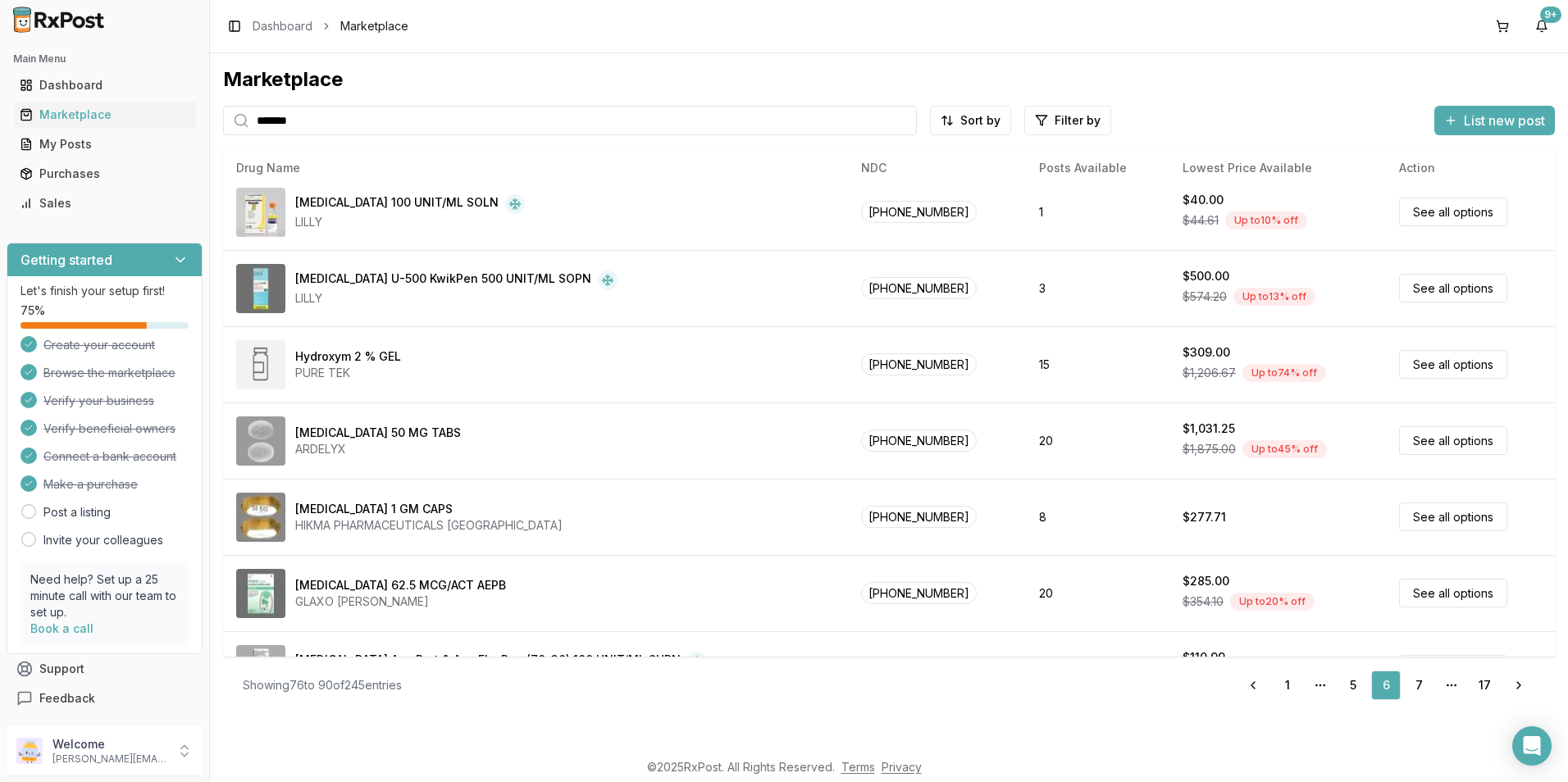
scroll to position [675, 0]
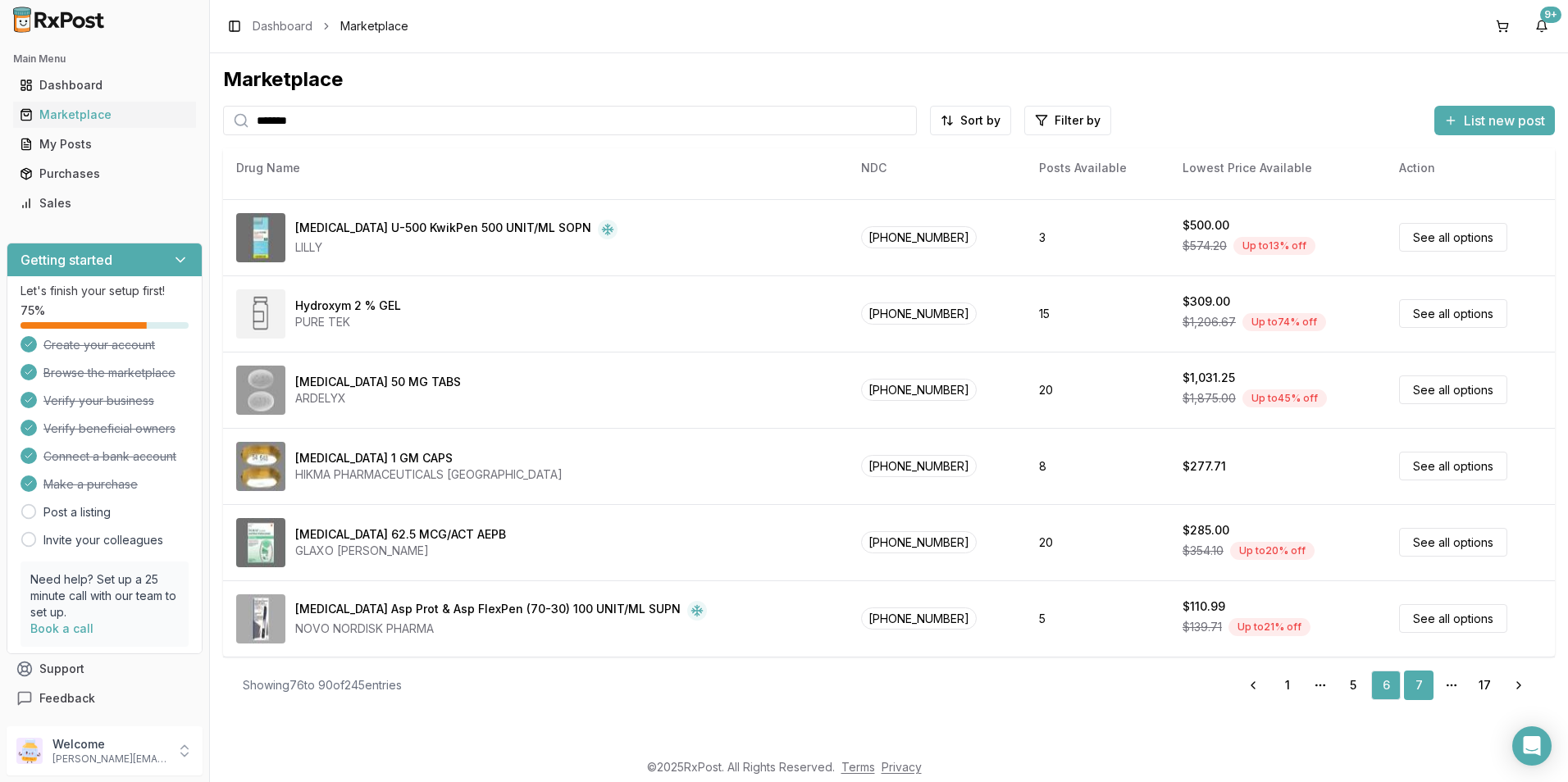
click at [1413, 680] on link "7" at bounding box center [1418, 685] width 29 height 29
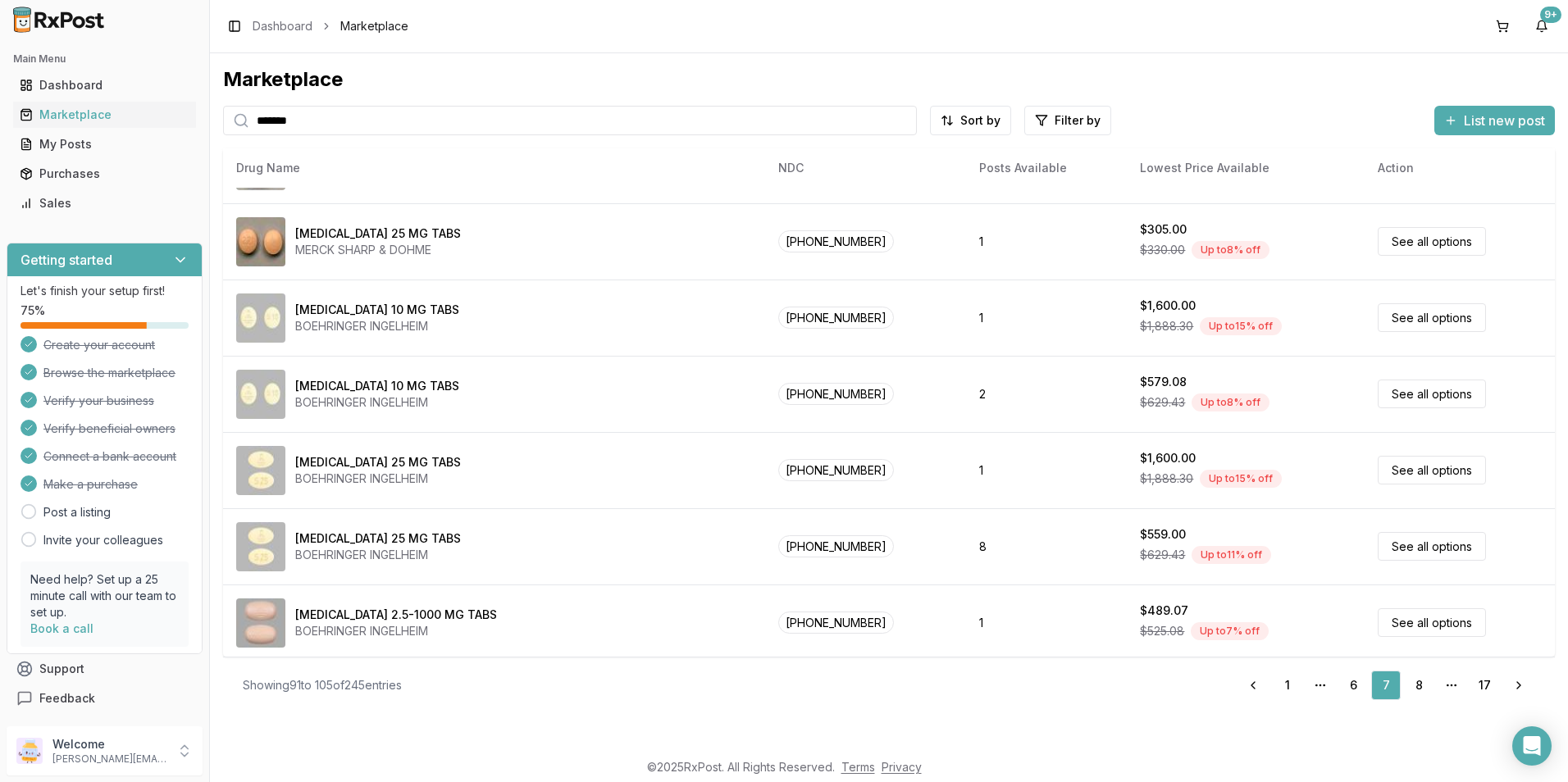
scroll to position [675, 0]
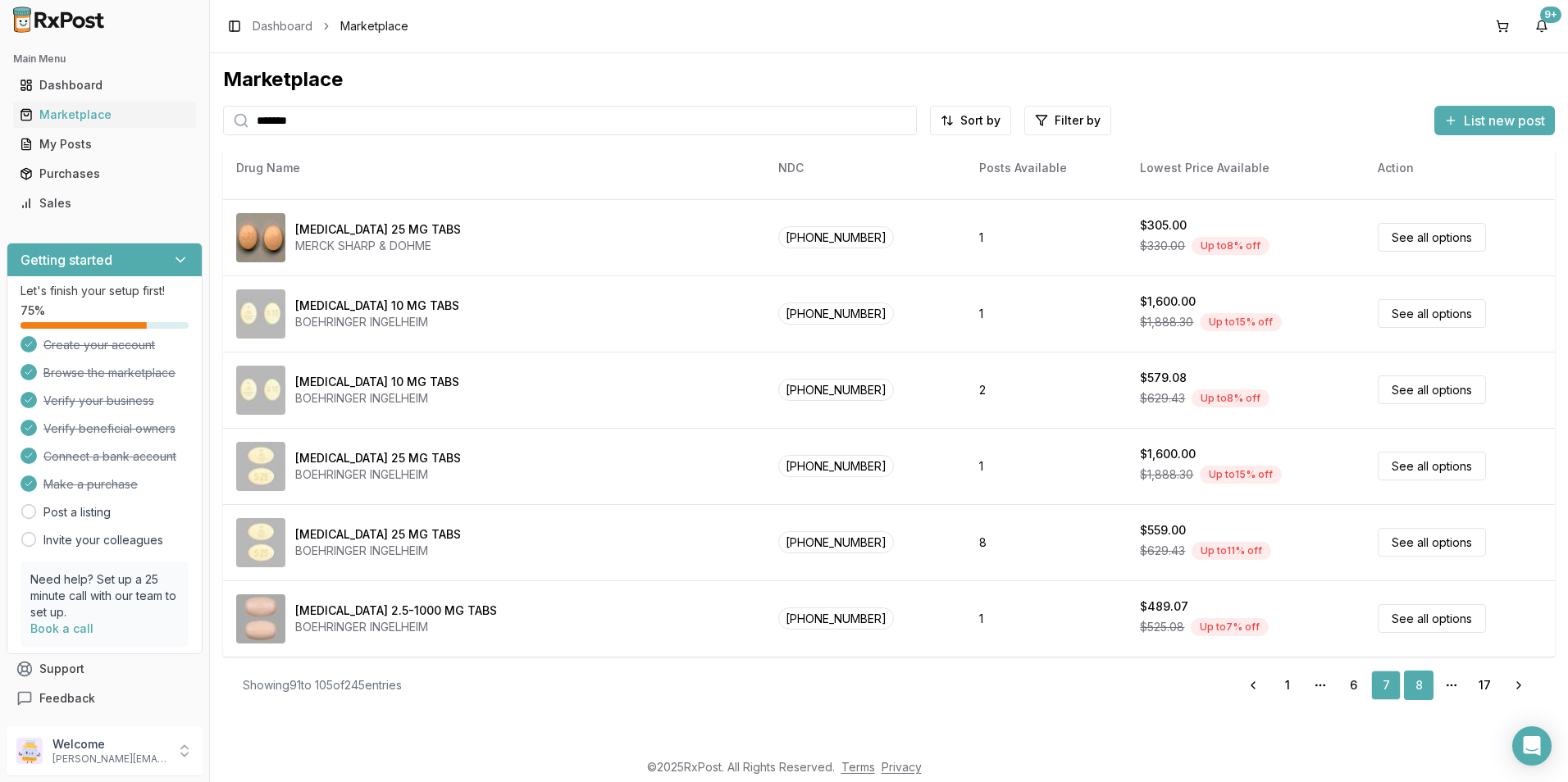
click at [1418, 686] on link "8" at bounding box center [1418, 685] width 29 height 29
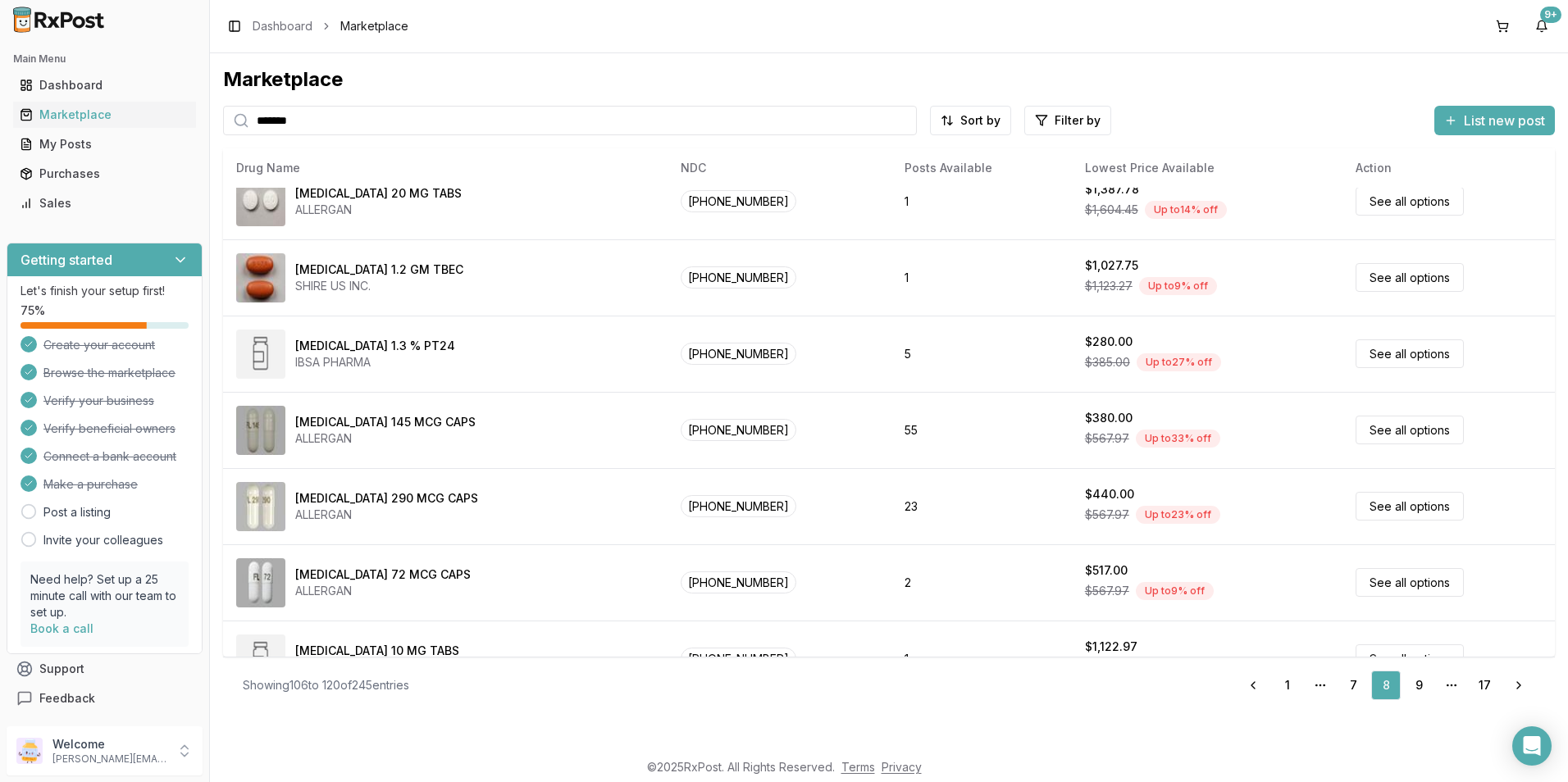
scroll to position [492, 0]
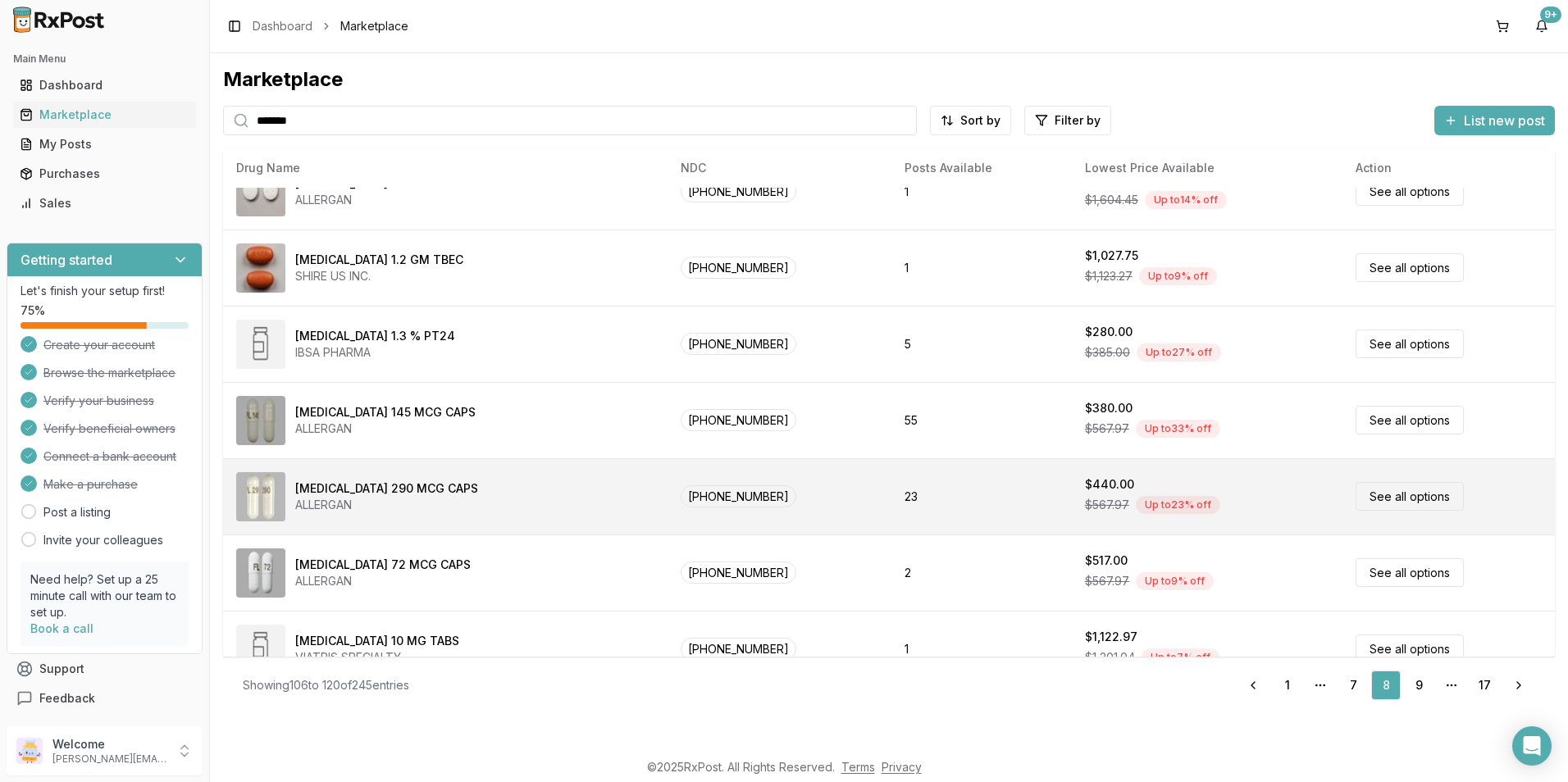
click at [1085, 498] on span "$567.97" at bounding box center [1107, 505] width 45 height 16
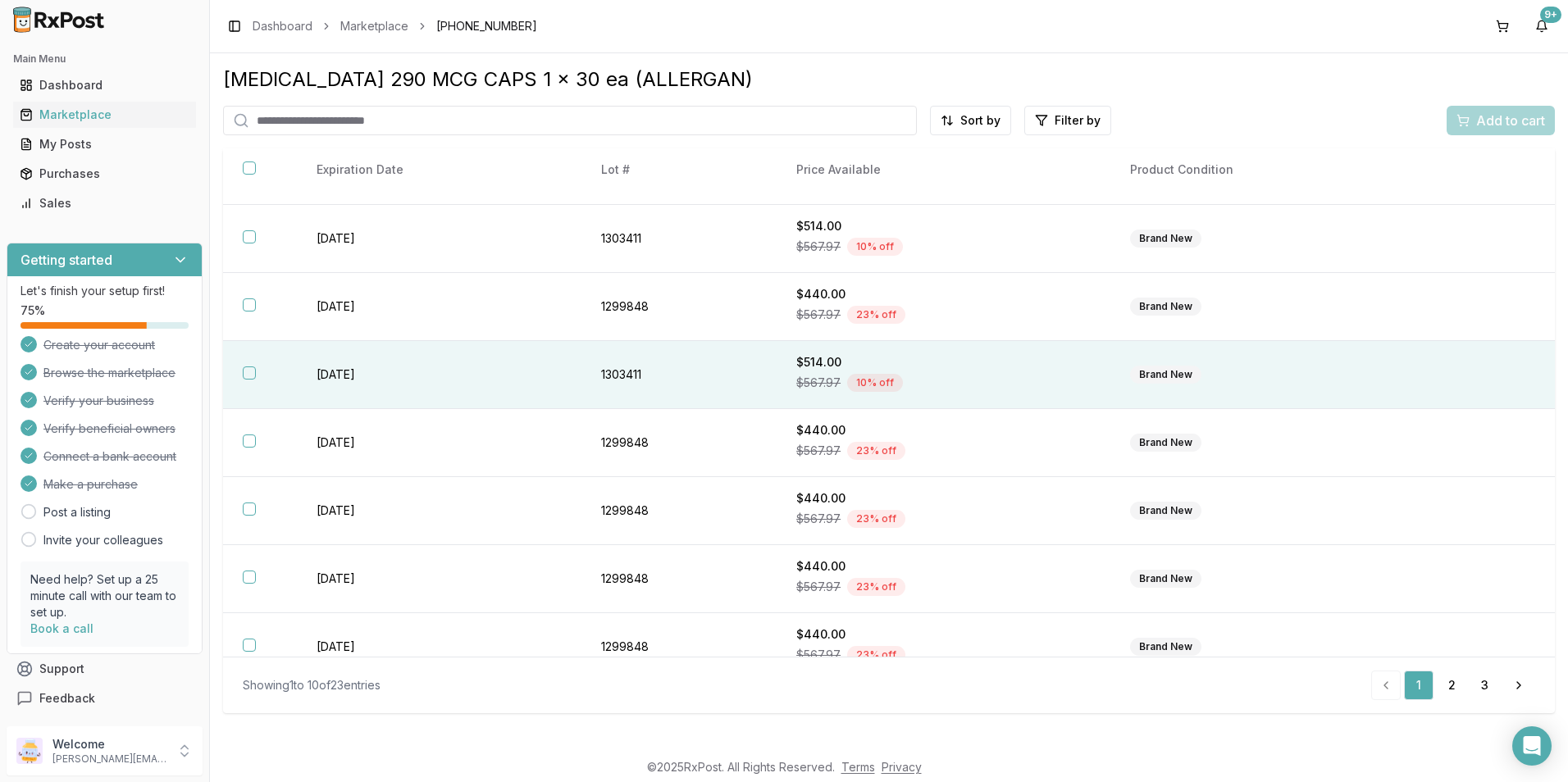
scroll to position [214, 0]
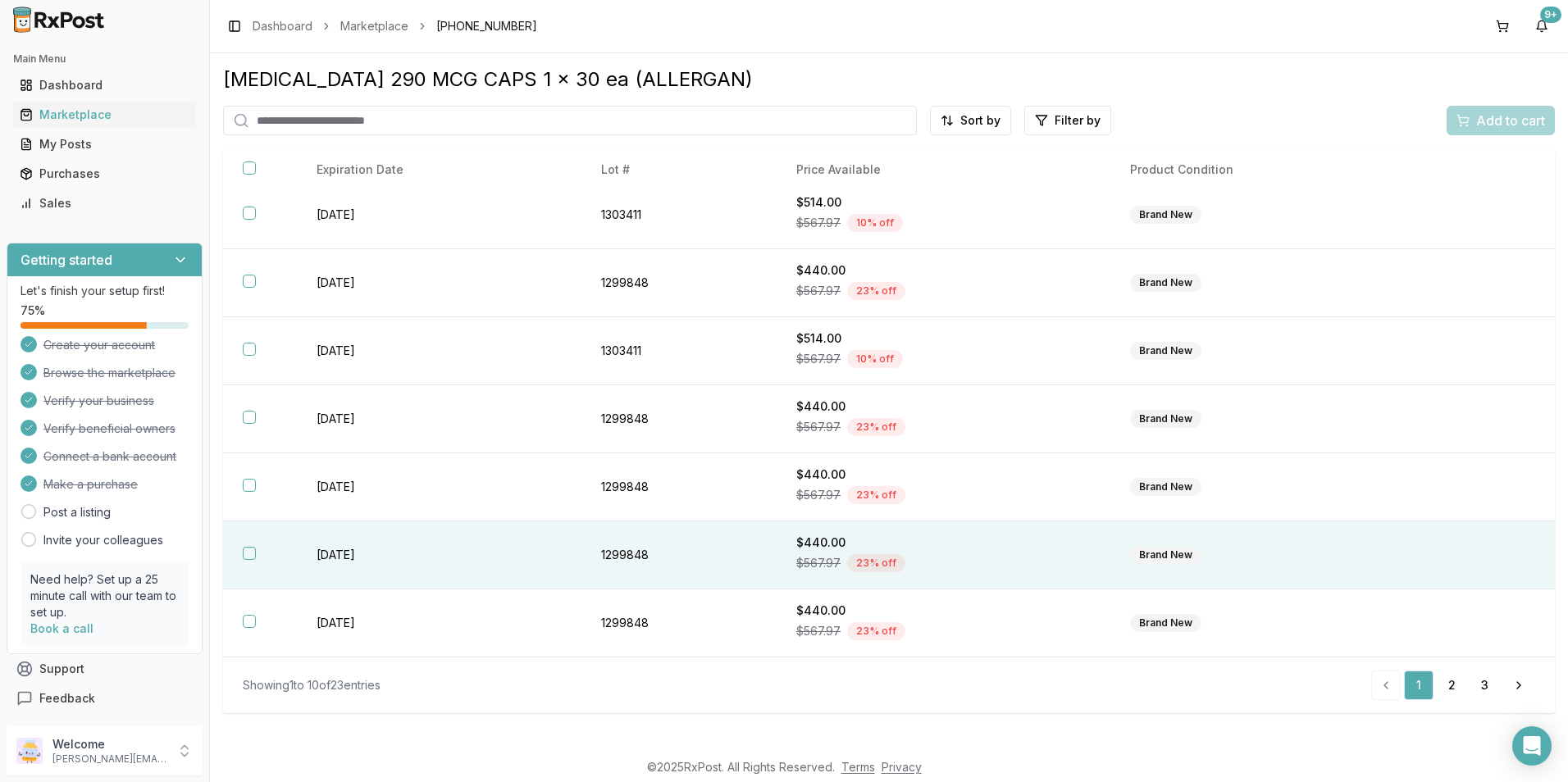
click at [247, 552] on button "button" at bounding box center [249, 553] width 13 height 13
click at [1494, 129] on span "Add to cart" at bounding box center [1511, 121] width 69 height 20
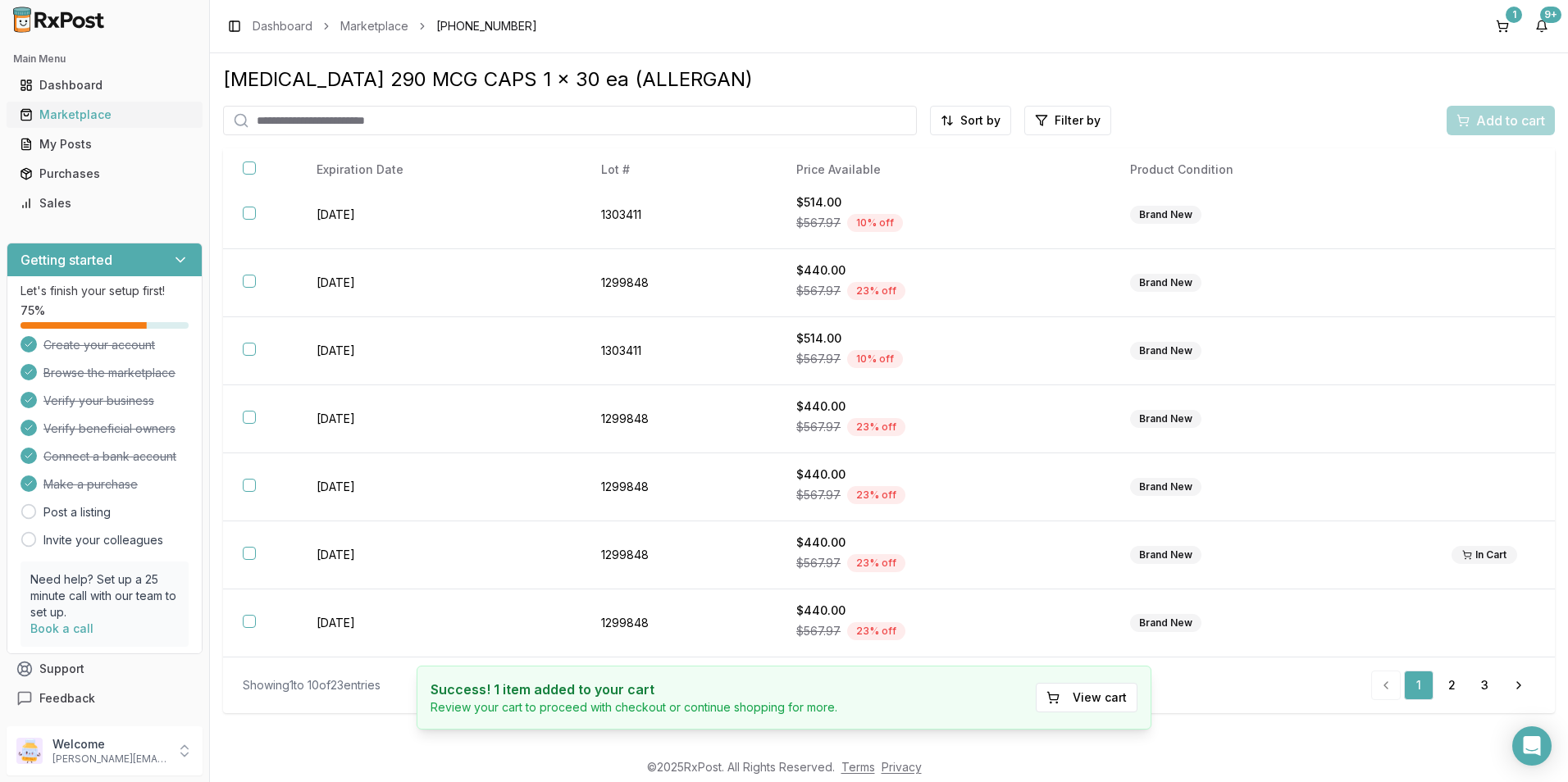
click at [111, 115] on div "Marketplace" at bounding box center [104, 114] width 170 height 16
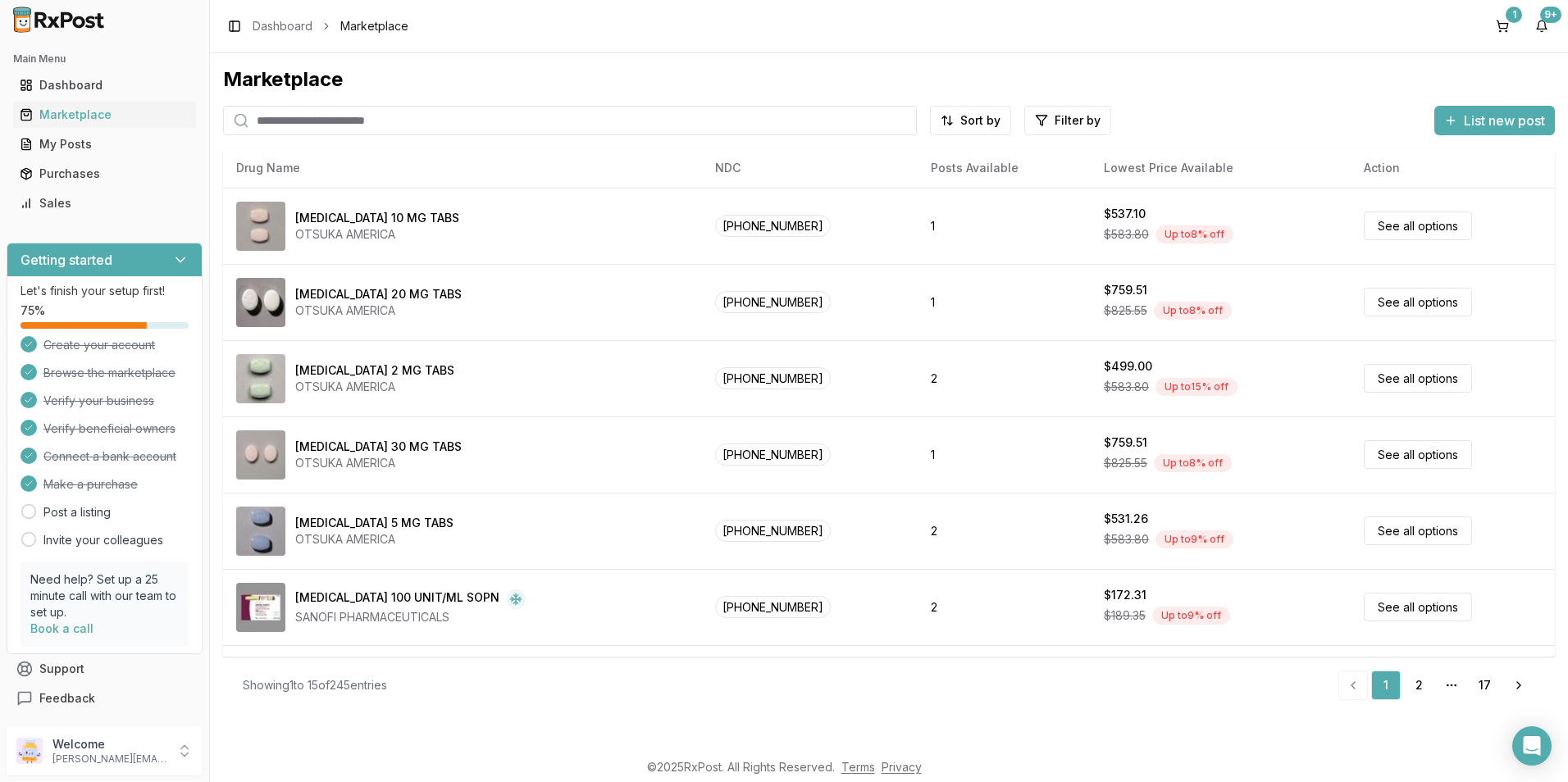
click at [1453, 685] on icon "pagination" at bounding box center [1451, 685] width 13 height 13
click at [1521, 684] on link "Next" at bounding box center [1518, 685] width 33 height 29
click at [1512, 683] on link "Next" at bounding box center [1518, 685] width 33 height 29
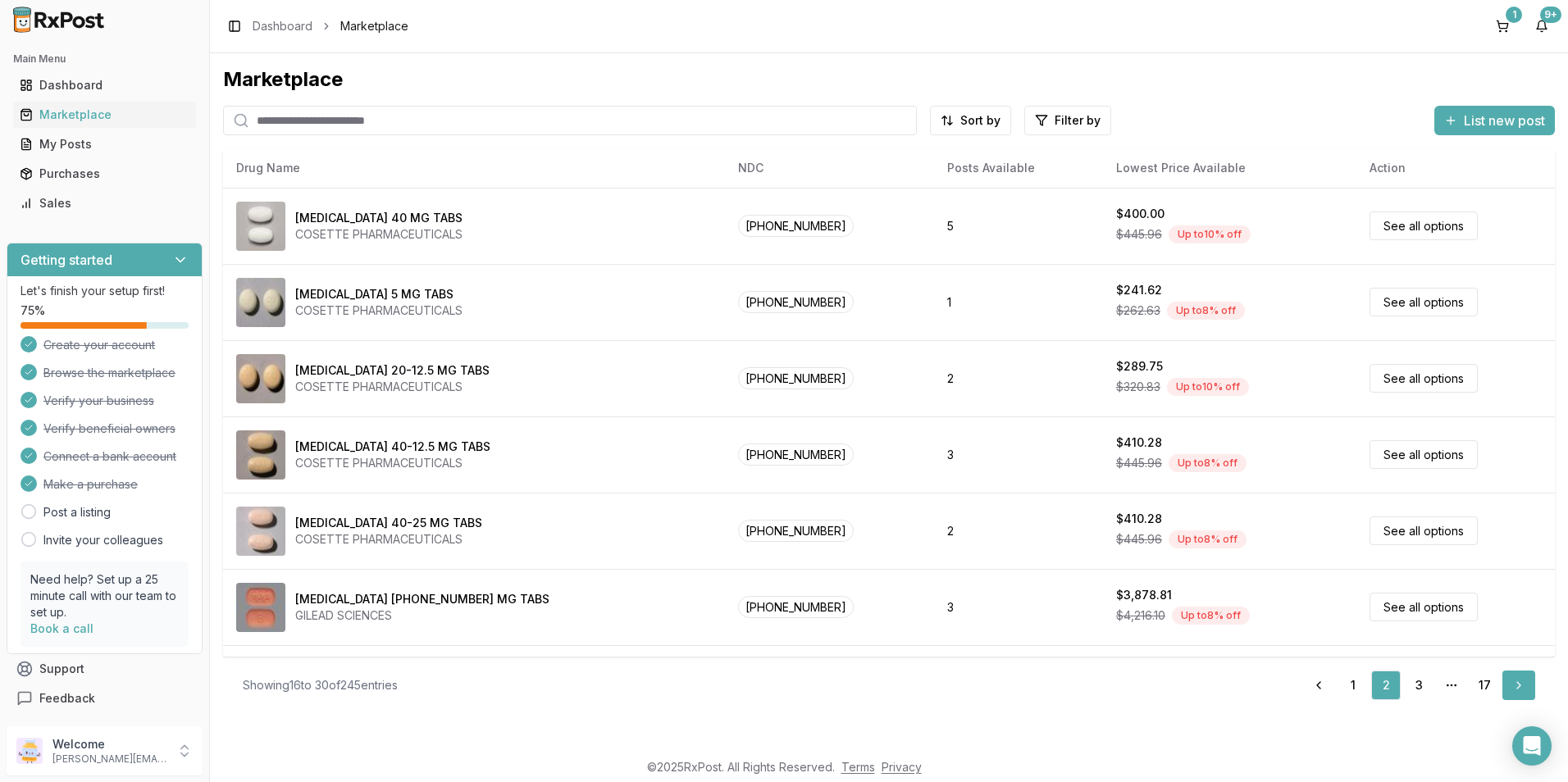
click at [1512, 683] on link "Next" at bounding box center [1518, 685] width 33 height 29
click at [1512, 682] on link "Next" at bounding box center [1518, 685] width 33 height 29
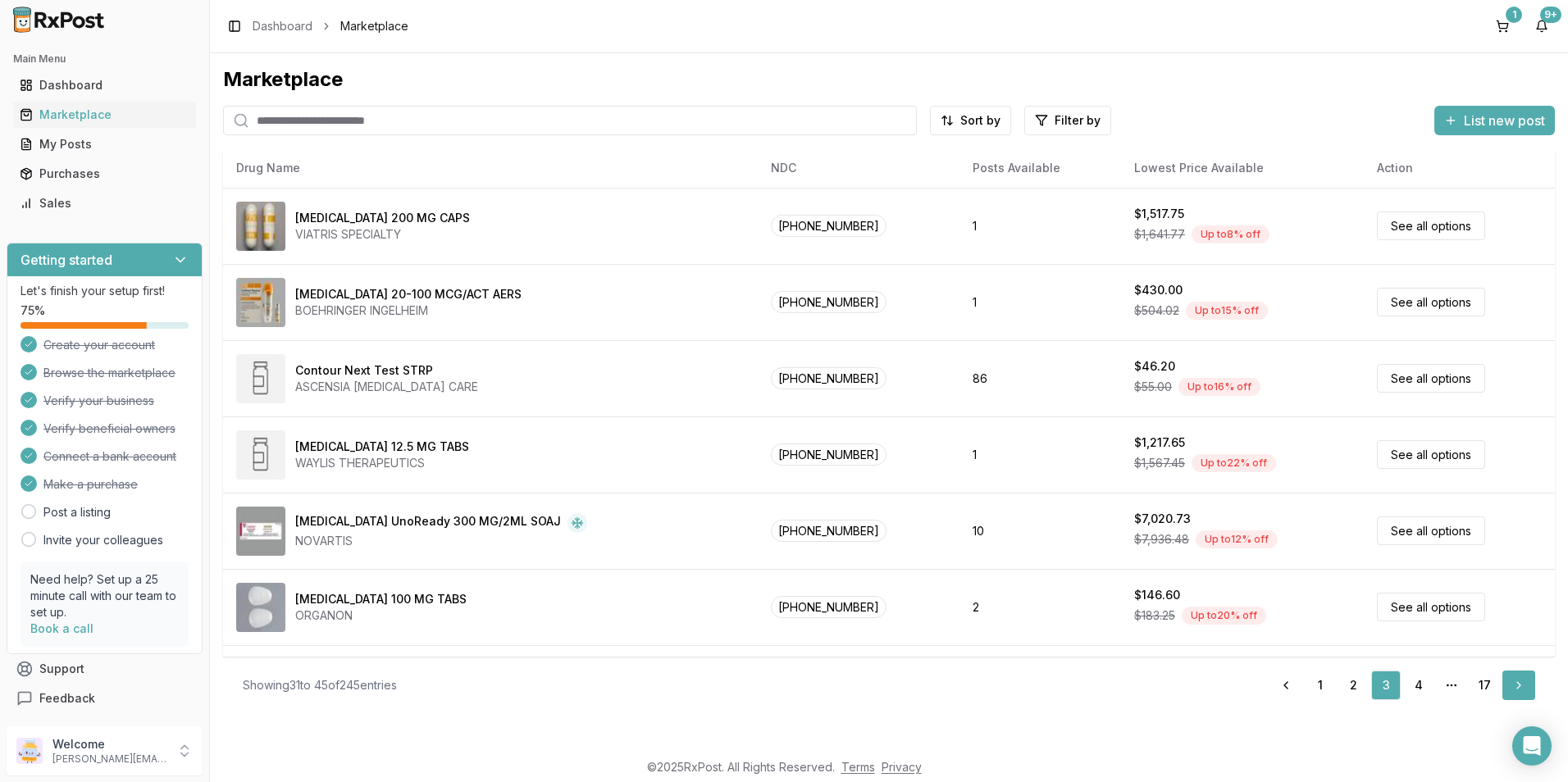
click at [1512, 681] on link "Next" at bounding box center [1518, 685] width 33 height 29
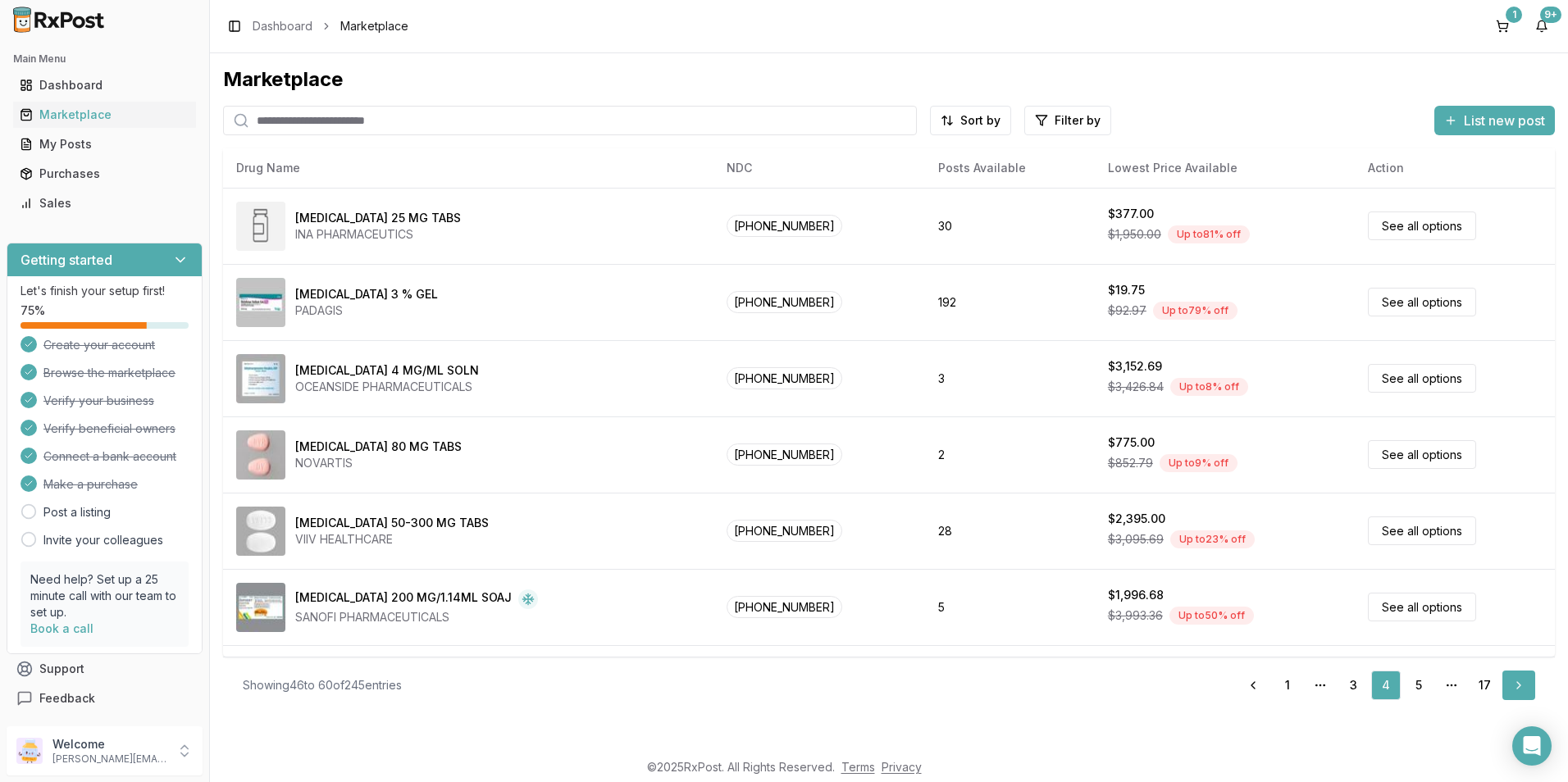
click at [1511, 679] on link "Next" at bounding box center [1518, 685] width 33 height 29
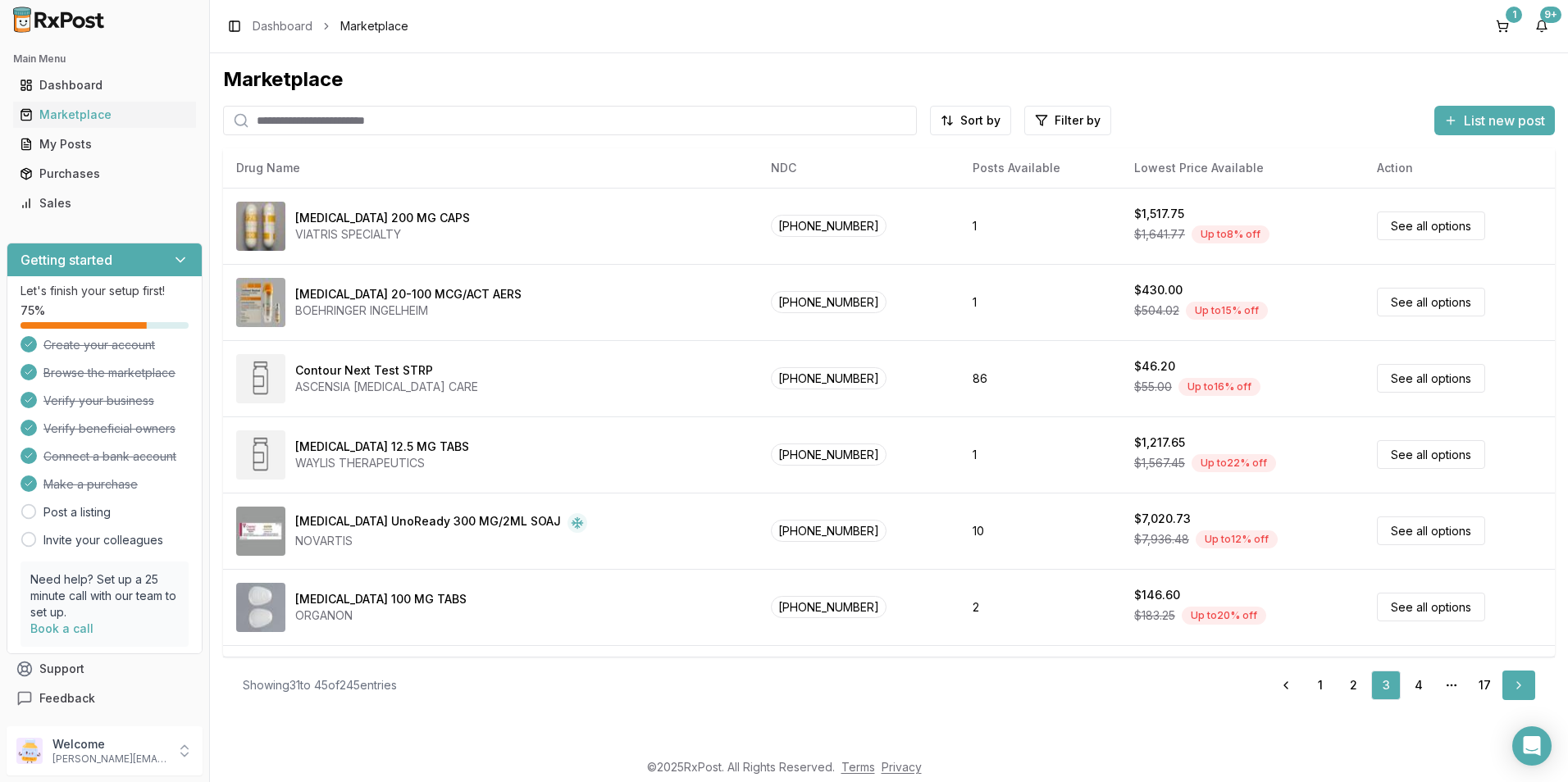
click at [1511, 679] on link "Next" at bounding box center [1518, 685] width 33 height 29
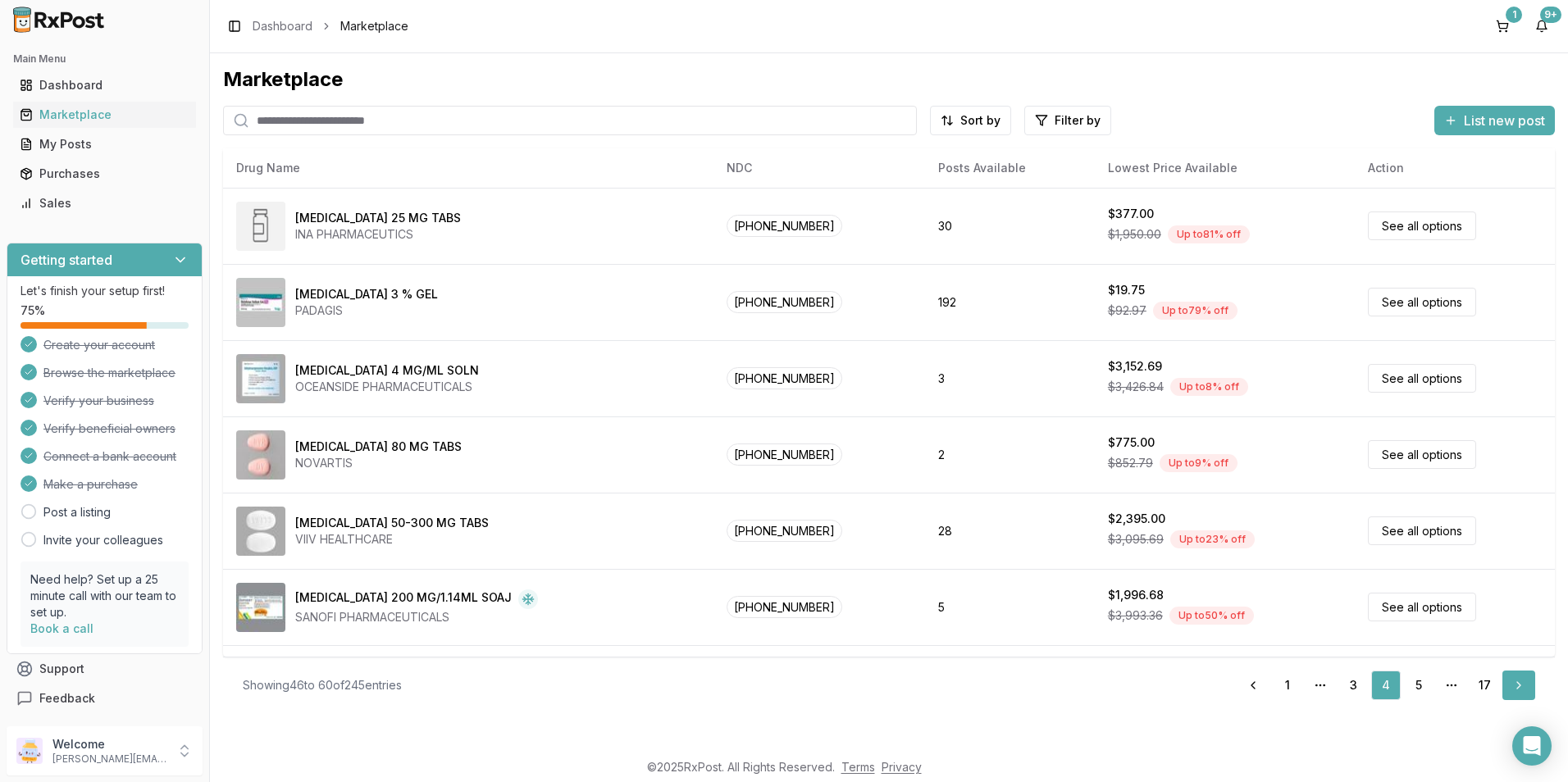
click at [1511, 679] on link "Next" at bounding box center [1518, 685] width 33 height 29
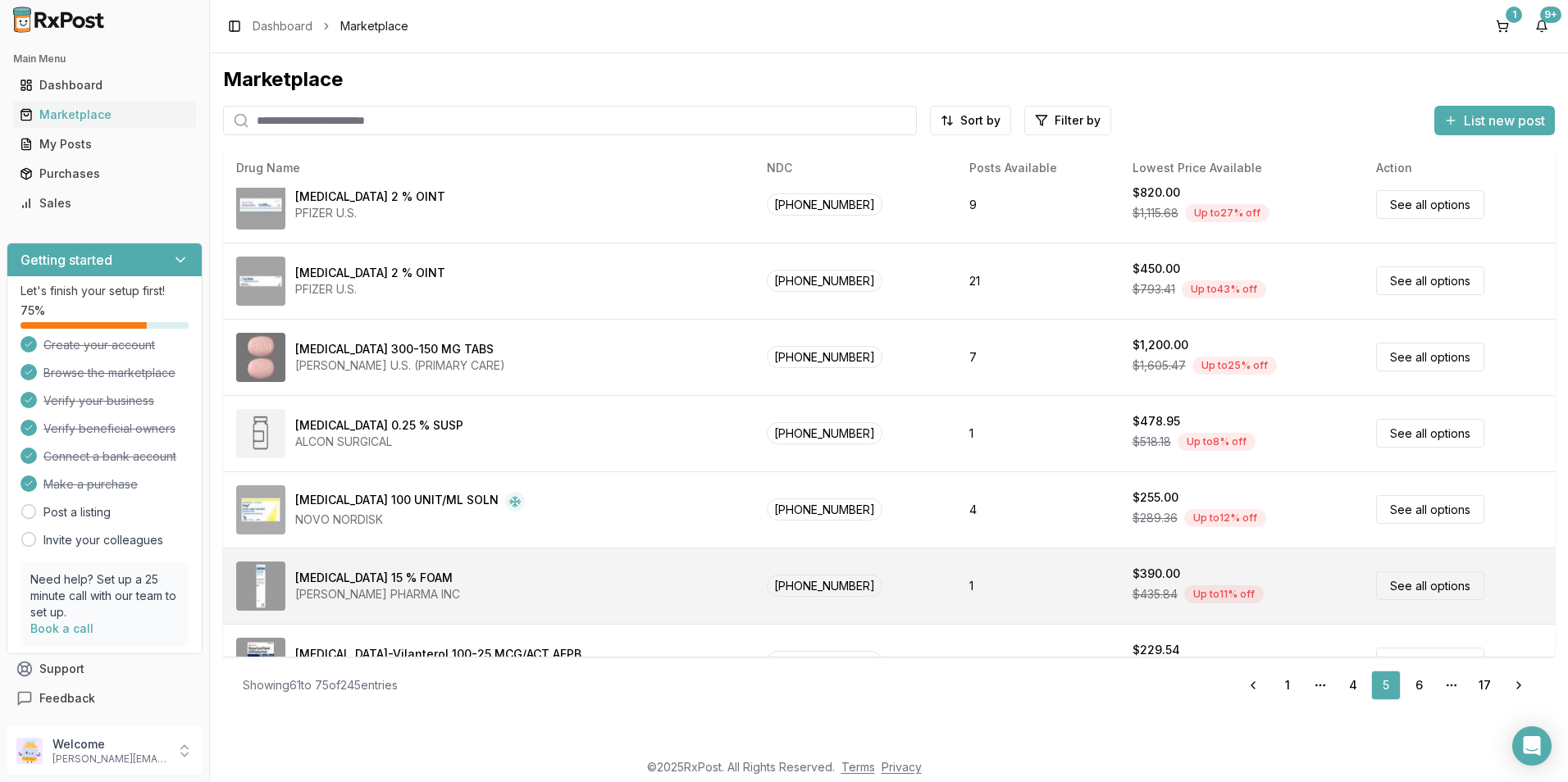
scroll to position [675, 0]
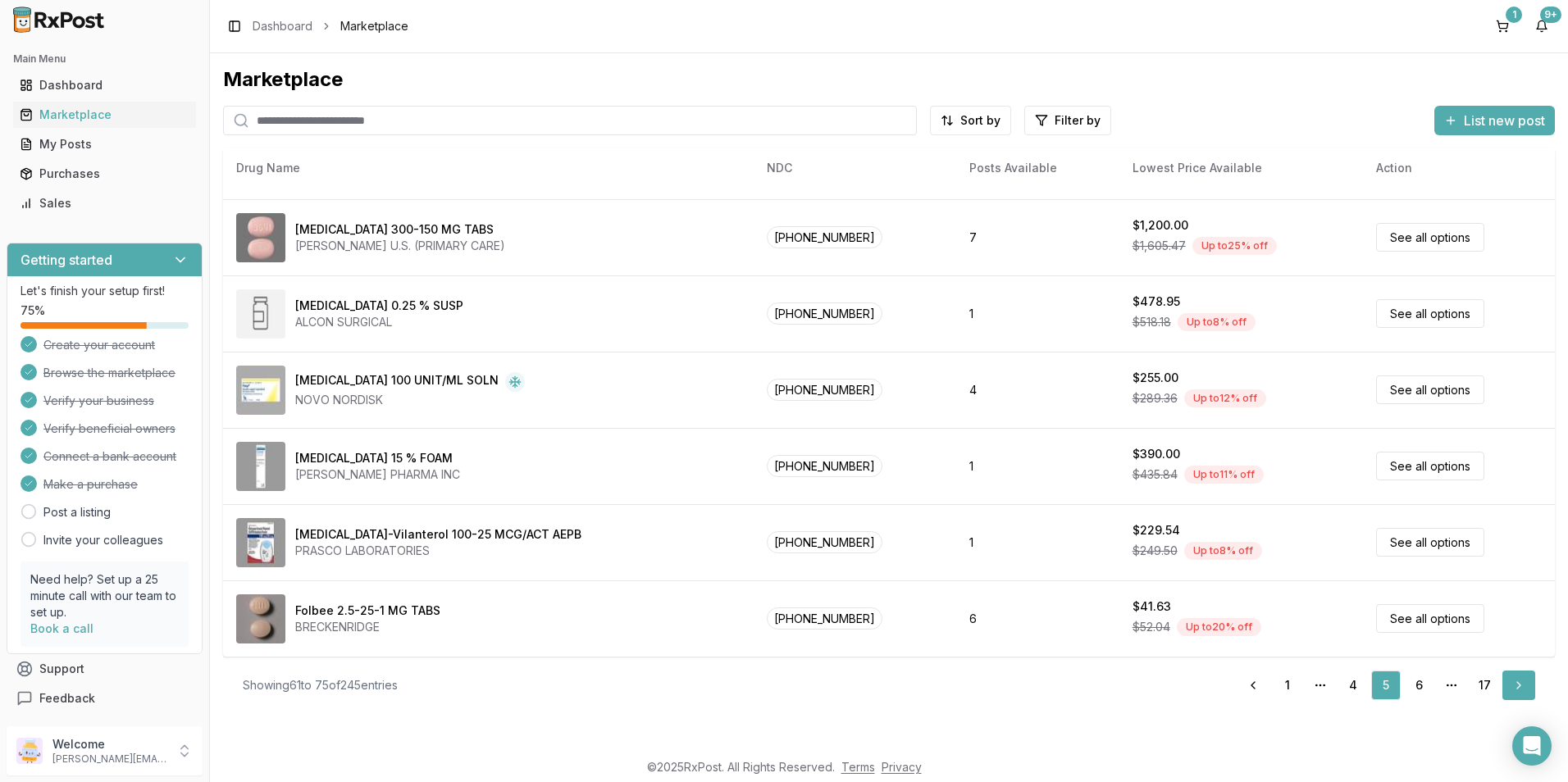
click at [1516, 685] on link "Next" at bounding box center [1518, 685] width 33 height 29
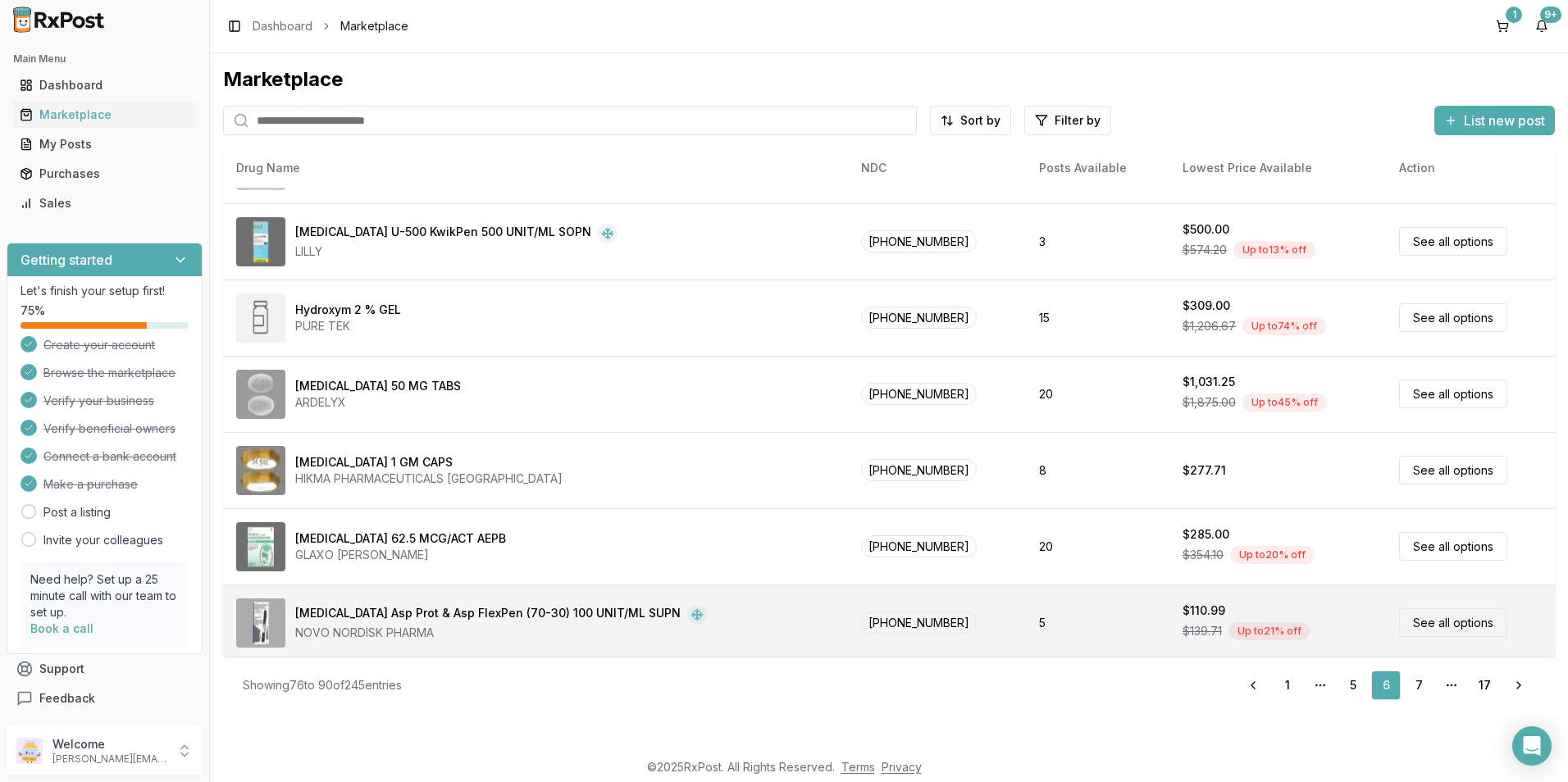
scroll to position [675, 0]
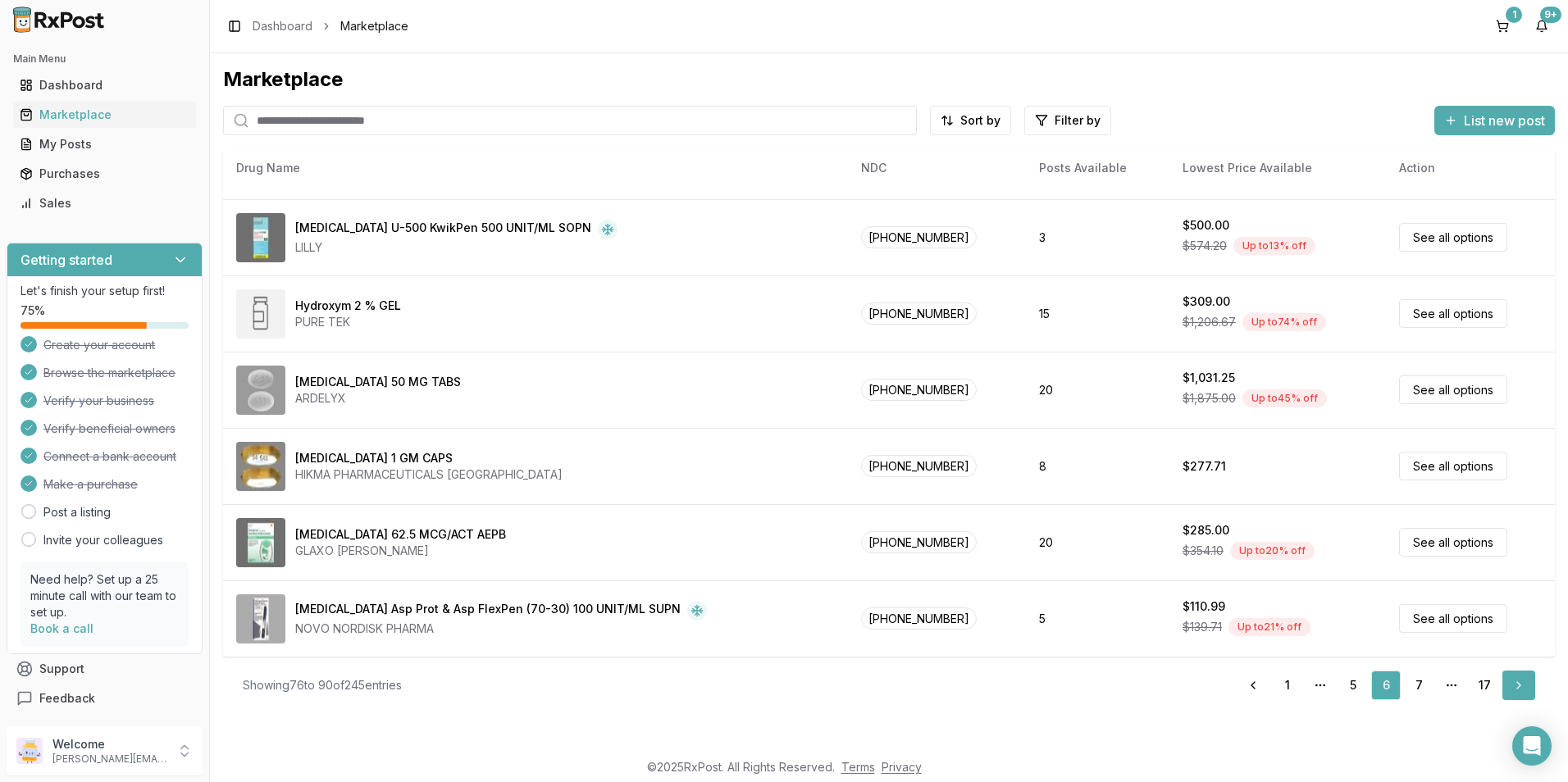
click at [1514, 690] on link "Next" at bounding box center [1518, 685] width 33 height 29
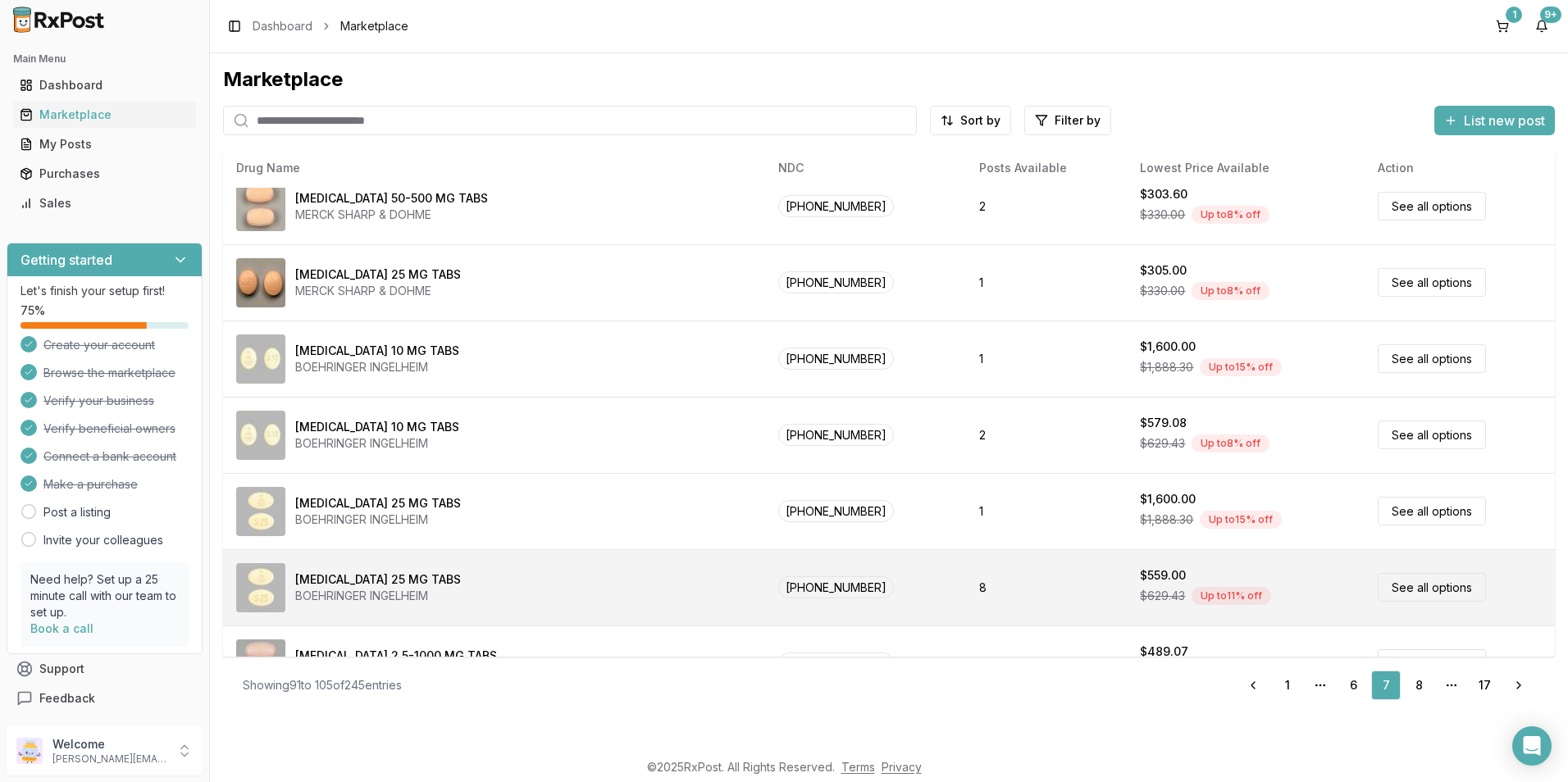
scroll to position [675, 0]
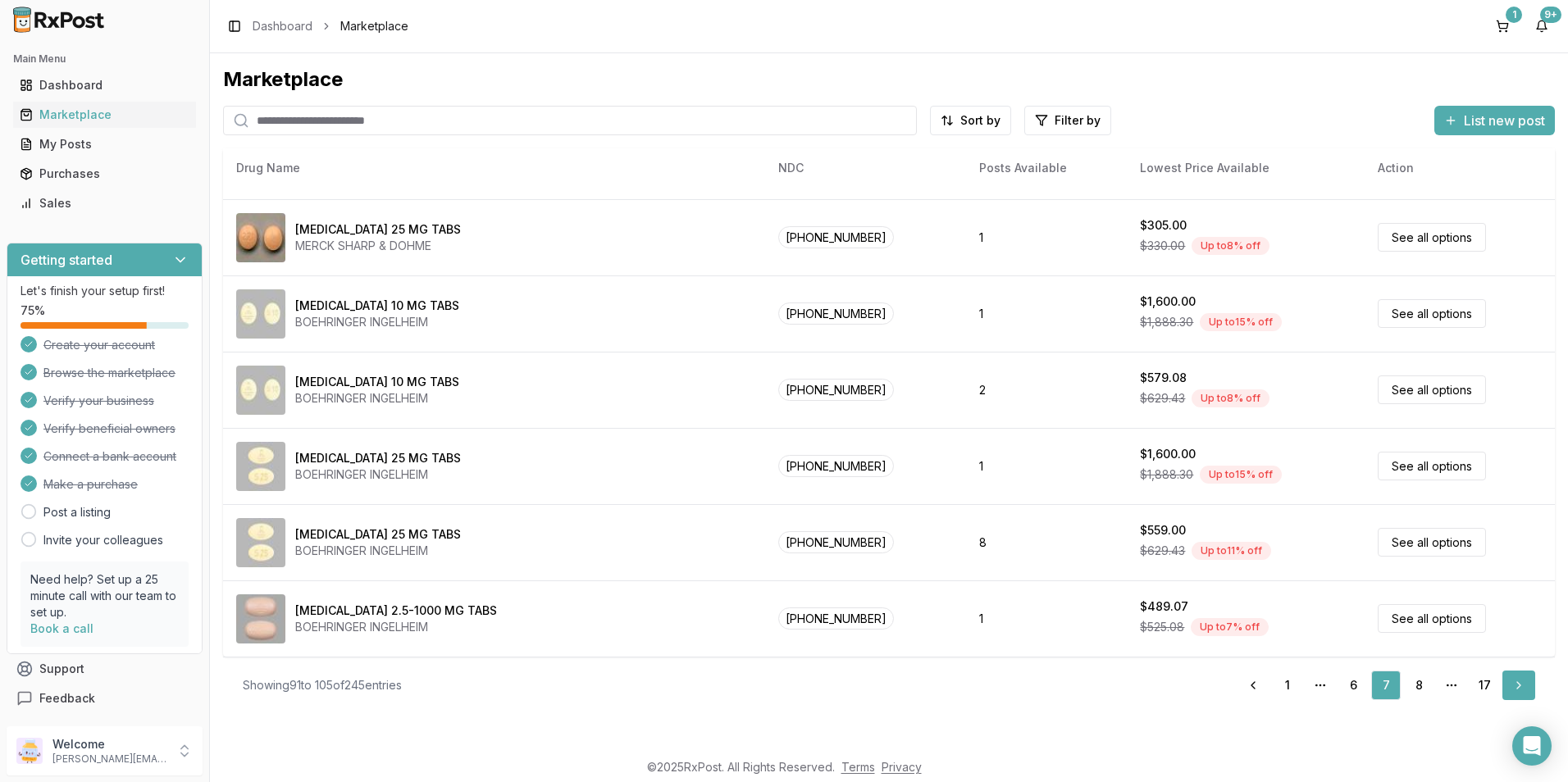
click at [1528, 686] on link "Next" at bounding box center [1518, 685] width 33 height 29
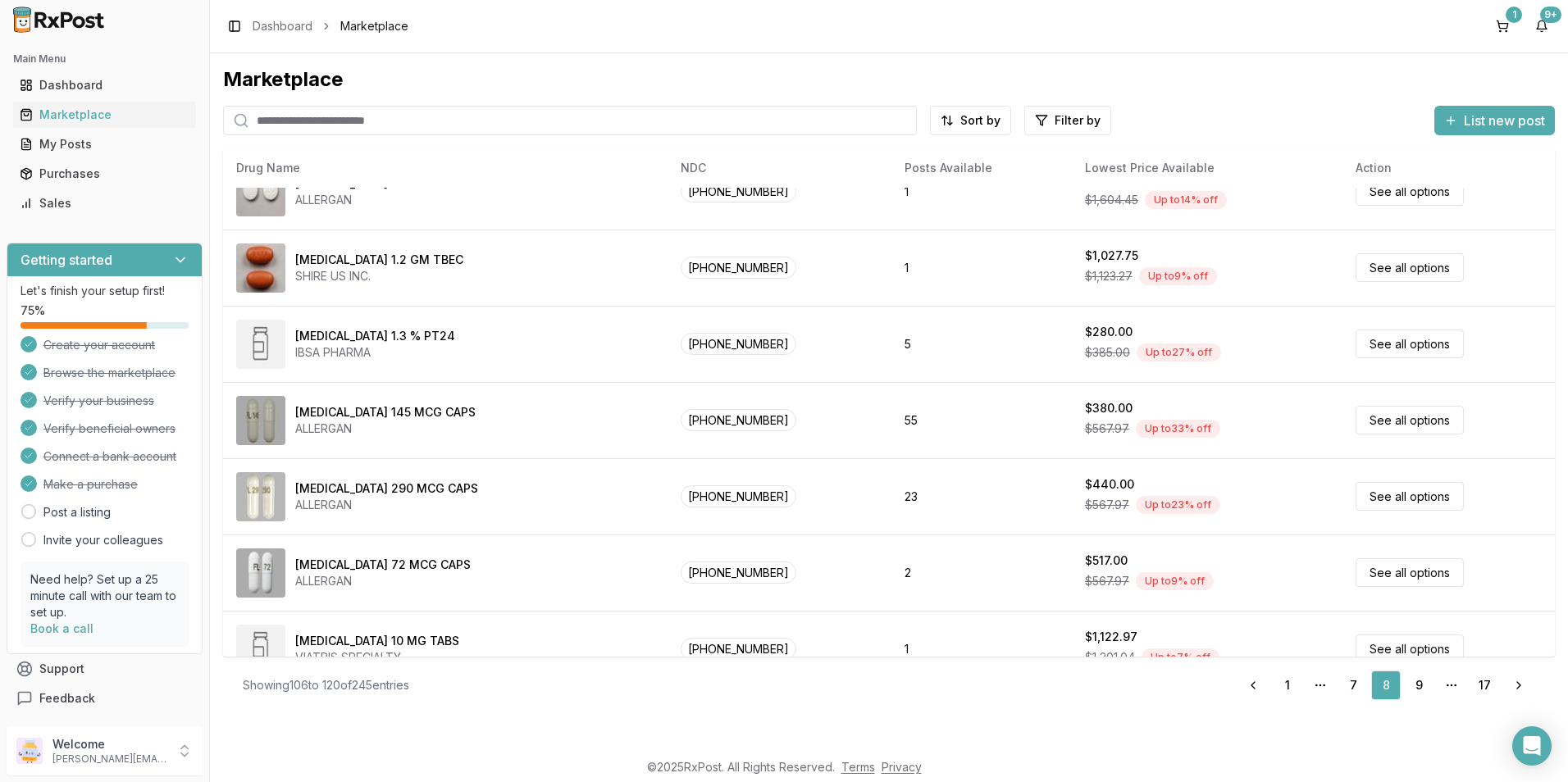
scroll to position [675, 0]
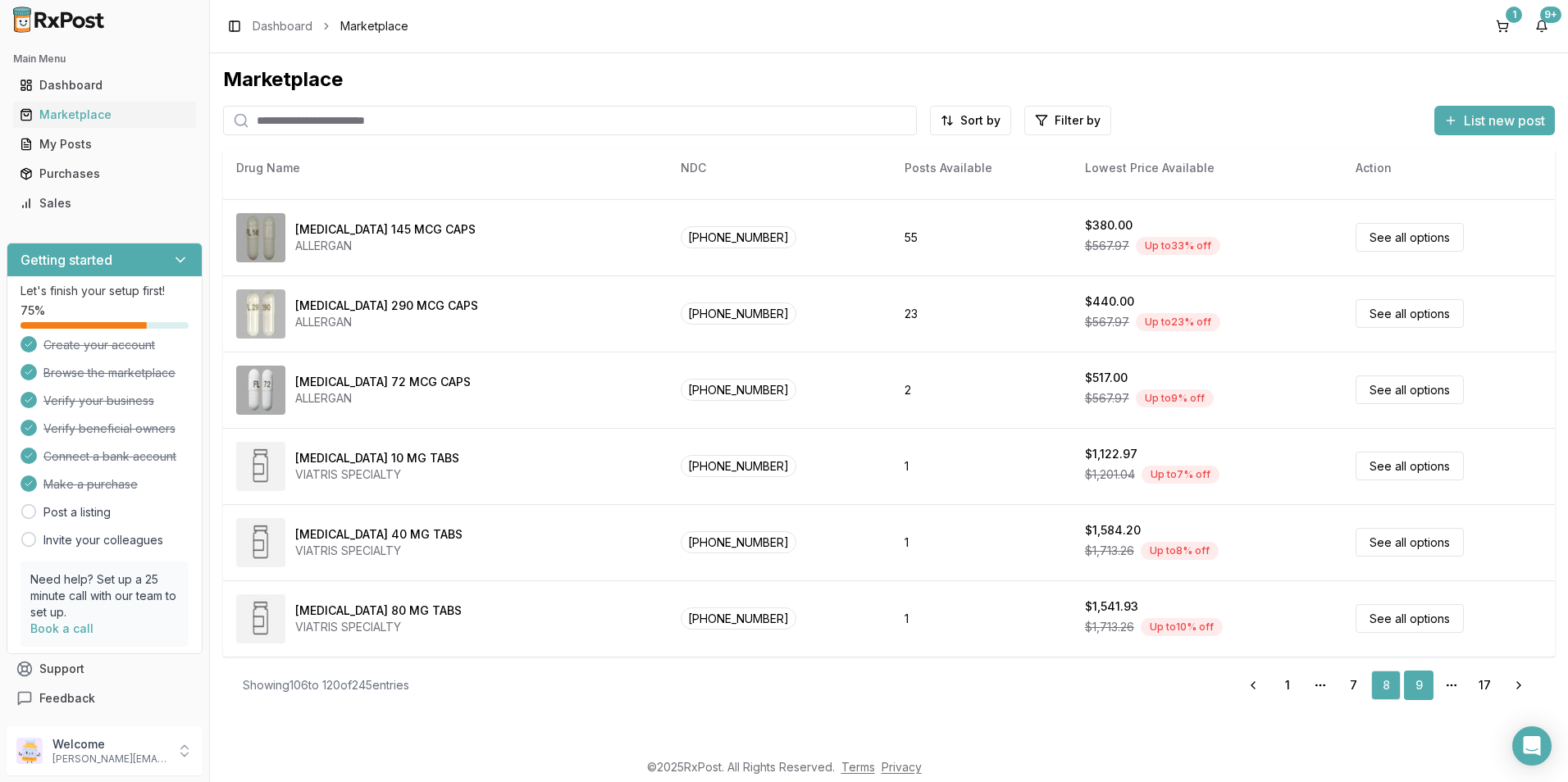
click at [1415, 688] on link "9" at bounding box center [1418, 685] width 29 height 29
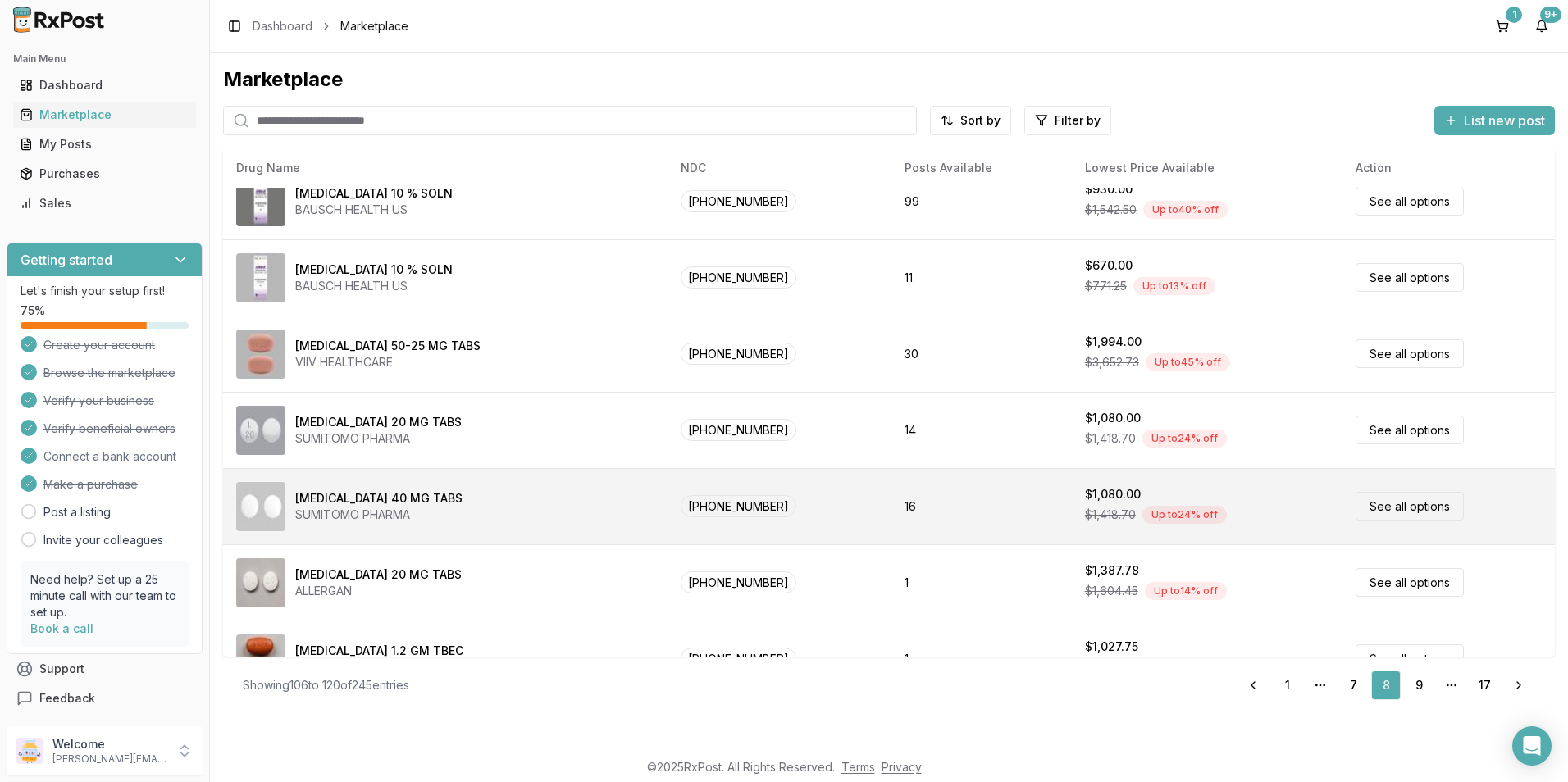
scroll to position [0, 0]
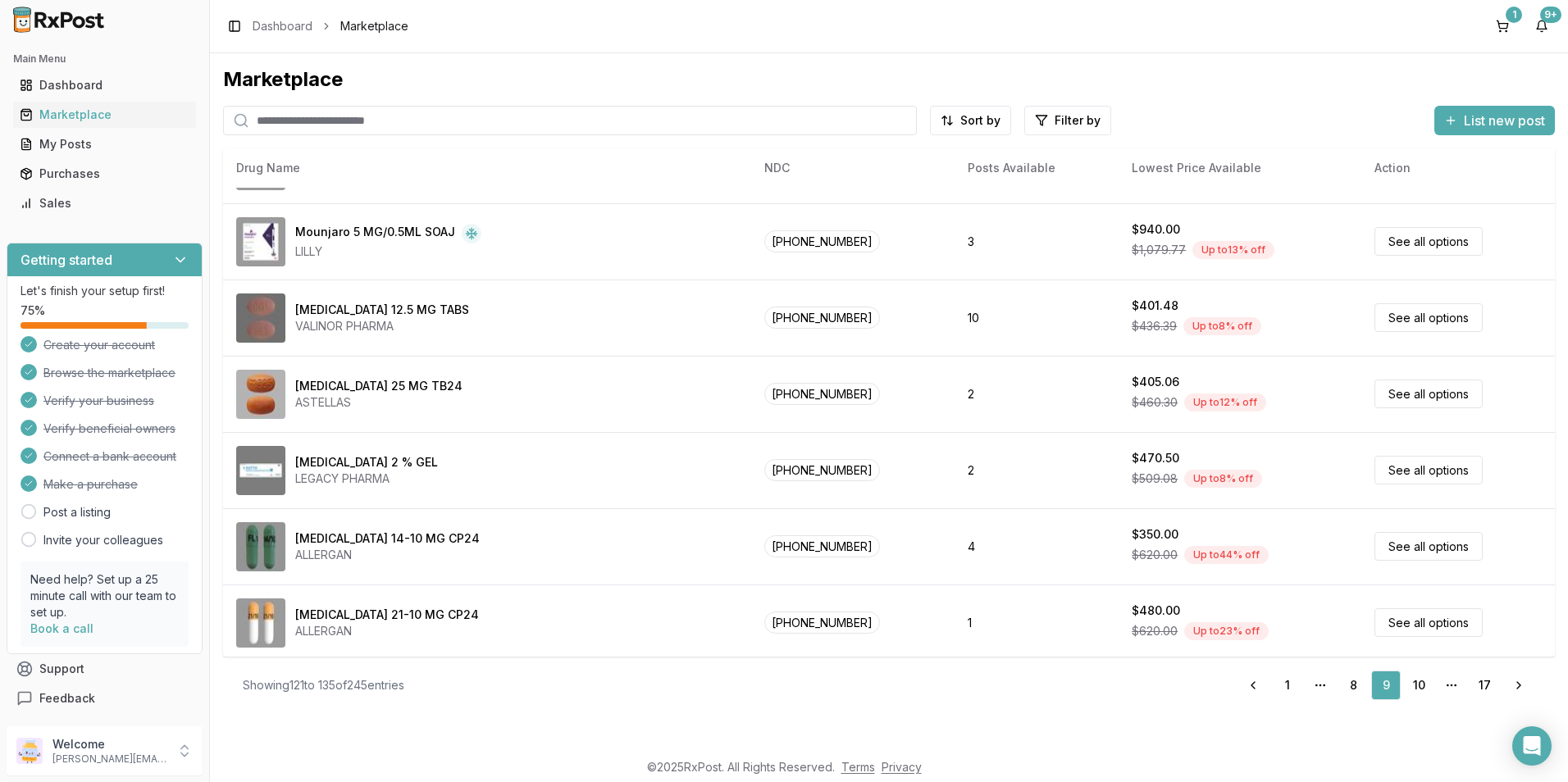
scroll to position [675, 0]
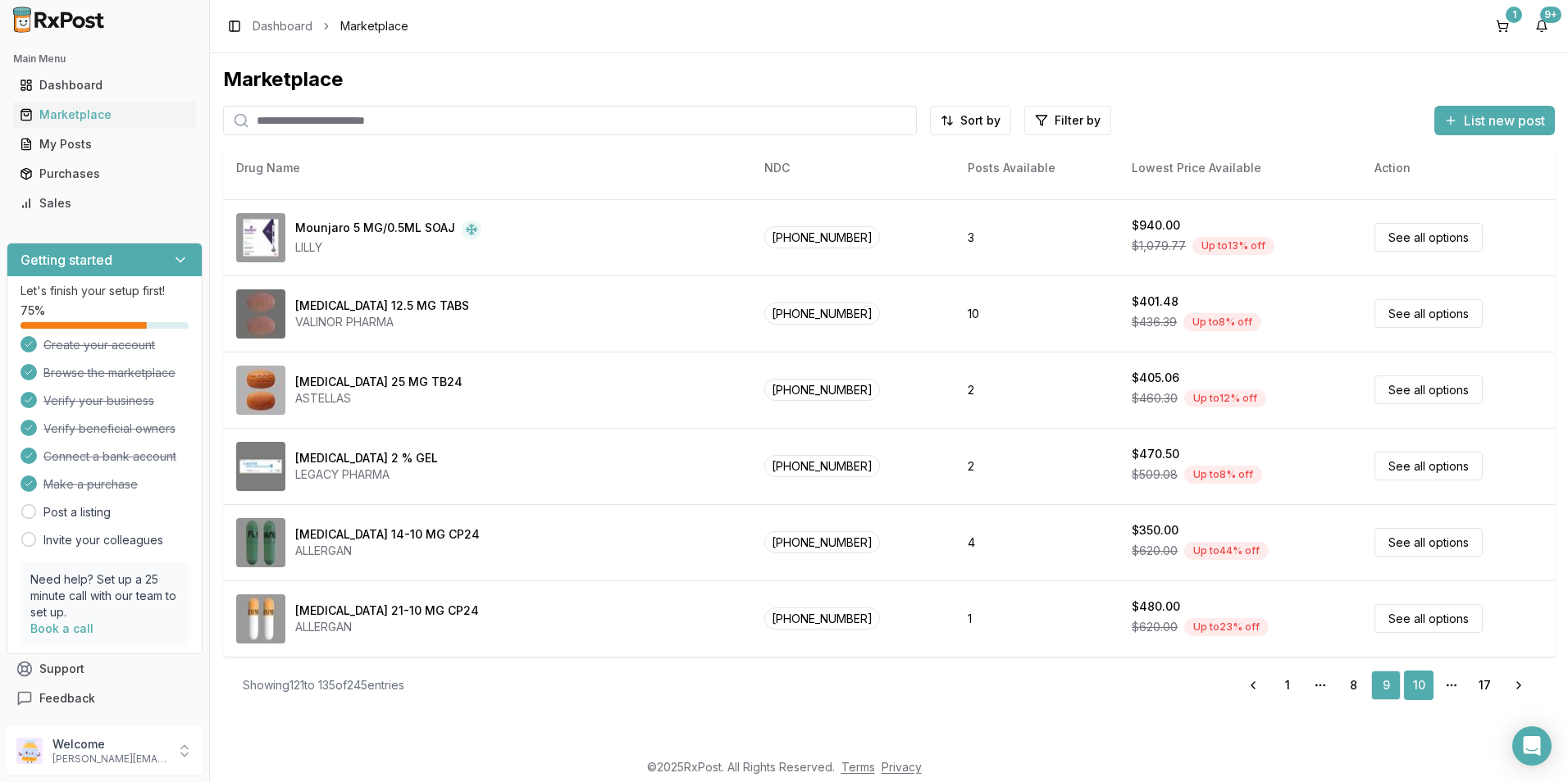
click at [1423, 686] on link "10" at bounding box center [1418, 685] width 29 height 29
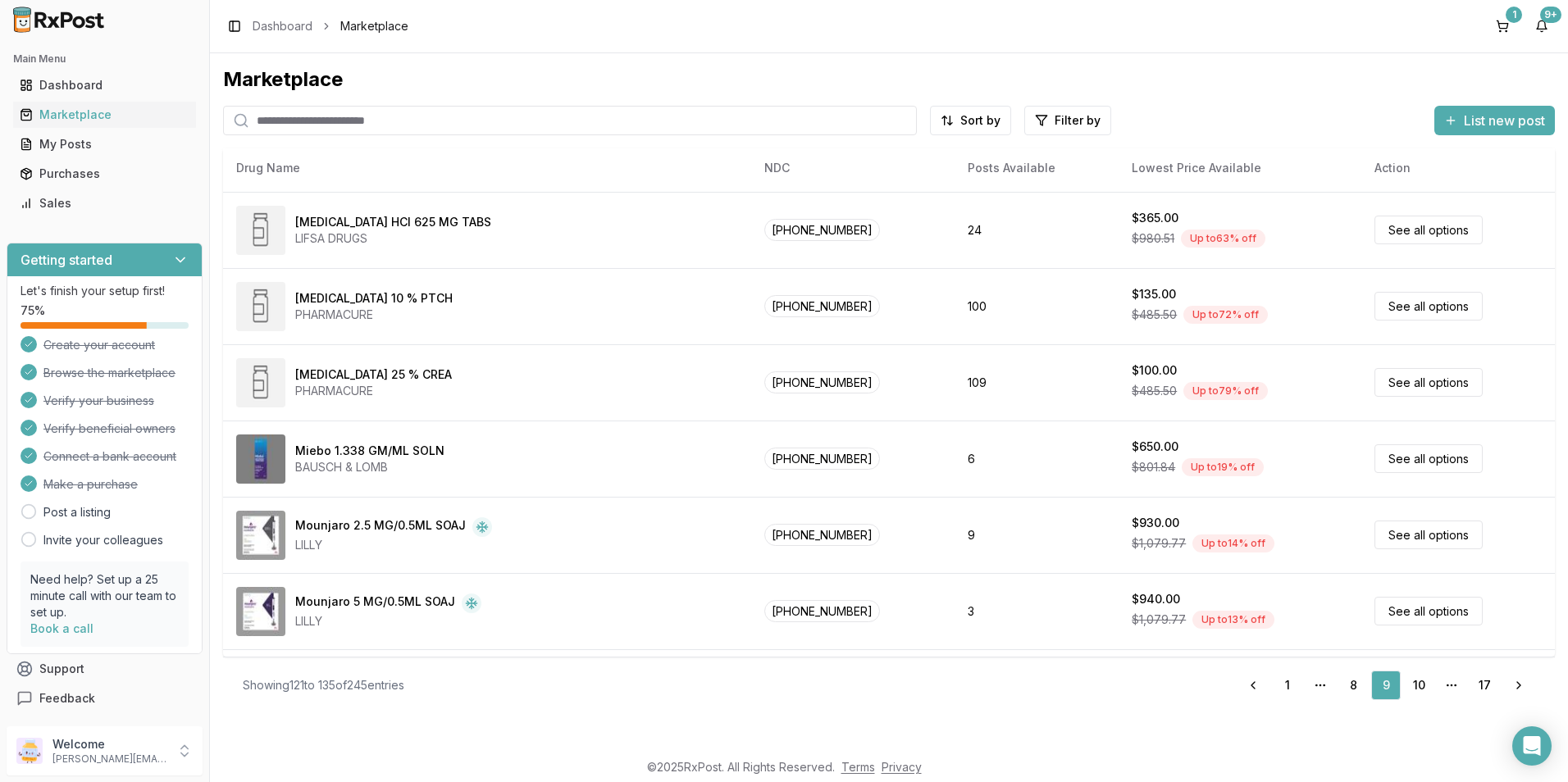
scroll to position [265, 0]
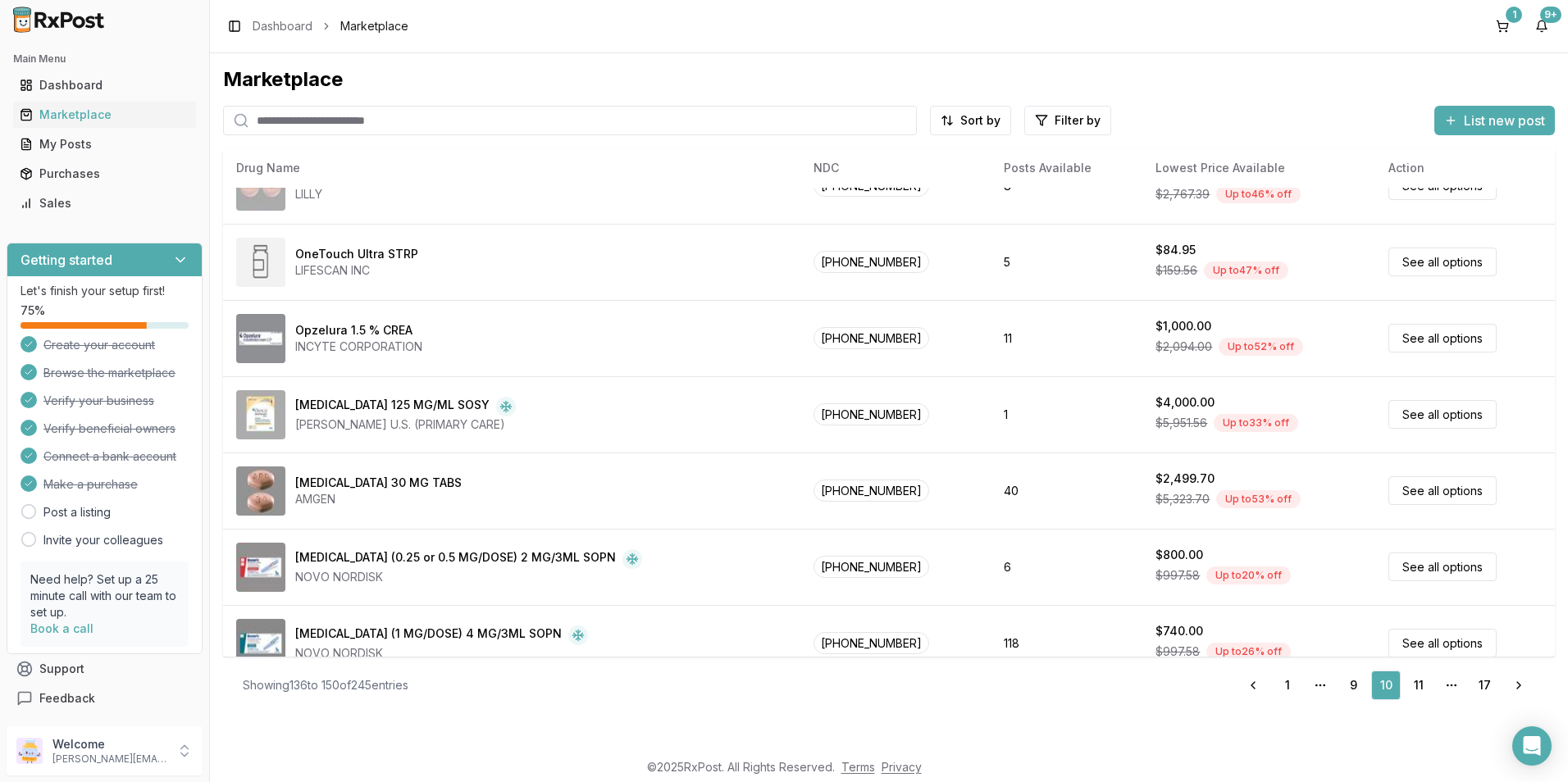
scroll to position [675, 0]
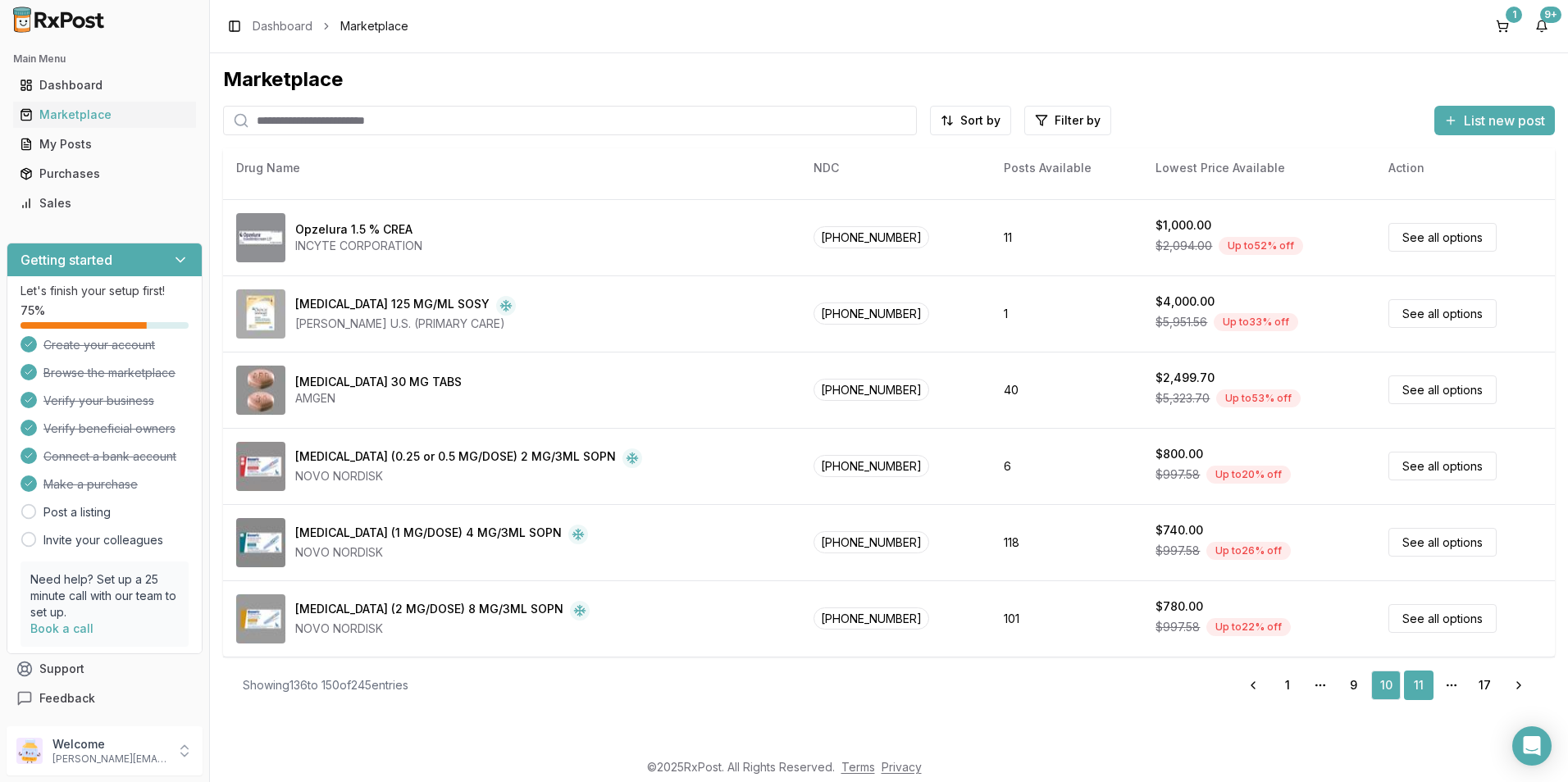
click at [1418, 688] on link "11" at bounding box center [1418, 685] width 29 height 29
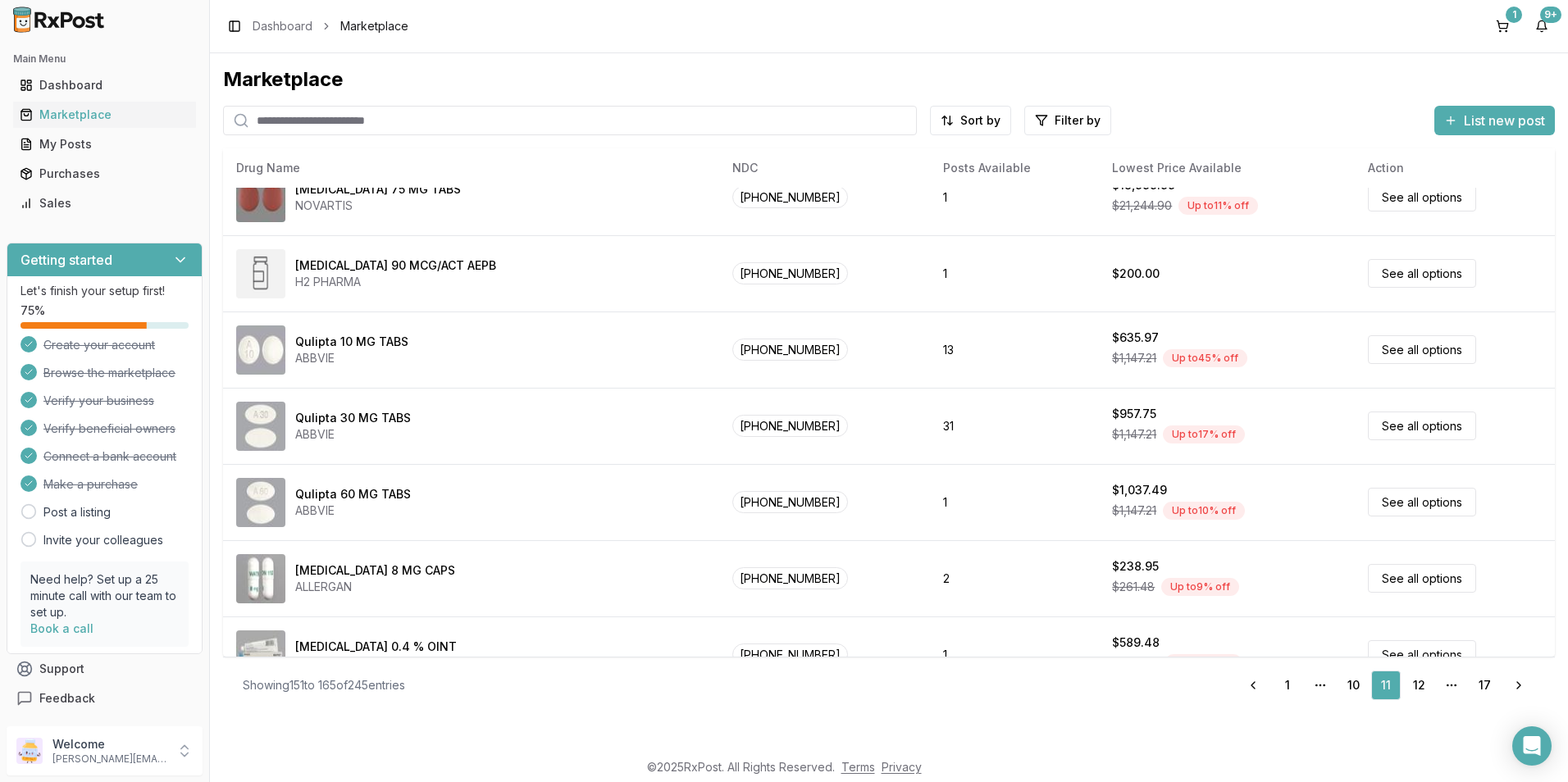
scroll to position [675, 0]
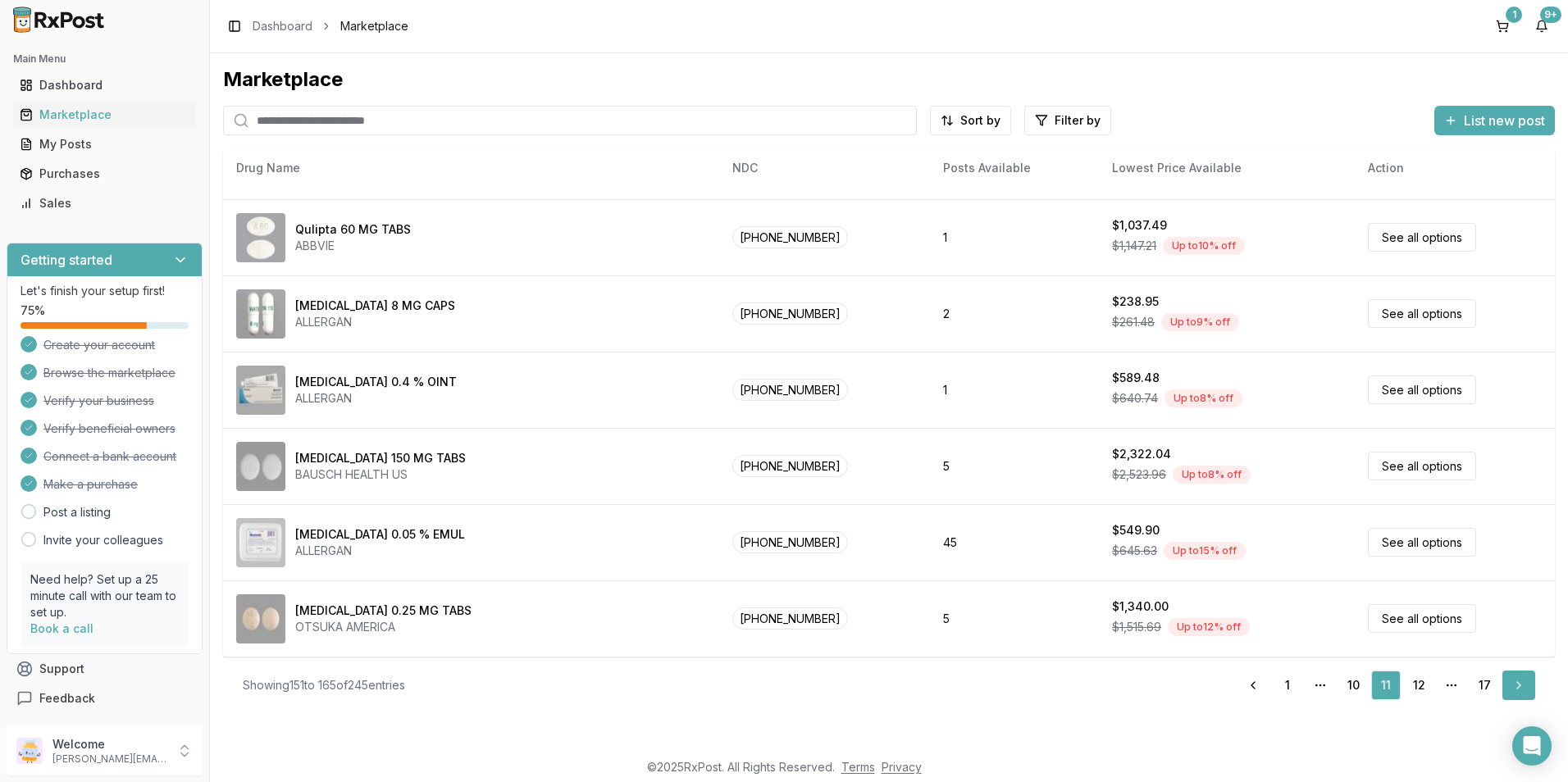
click at [1519, 691] on link "Next" at bounding box center [1518, 685] width 33 height 29
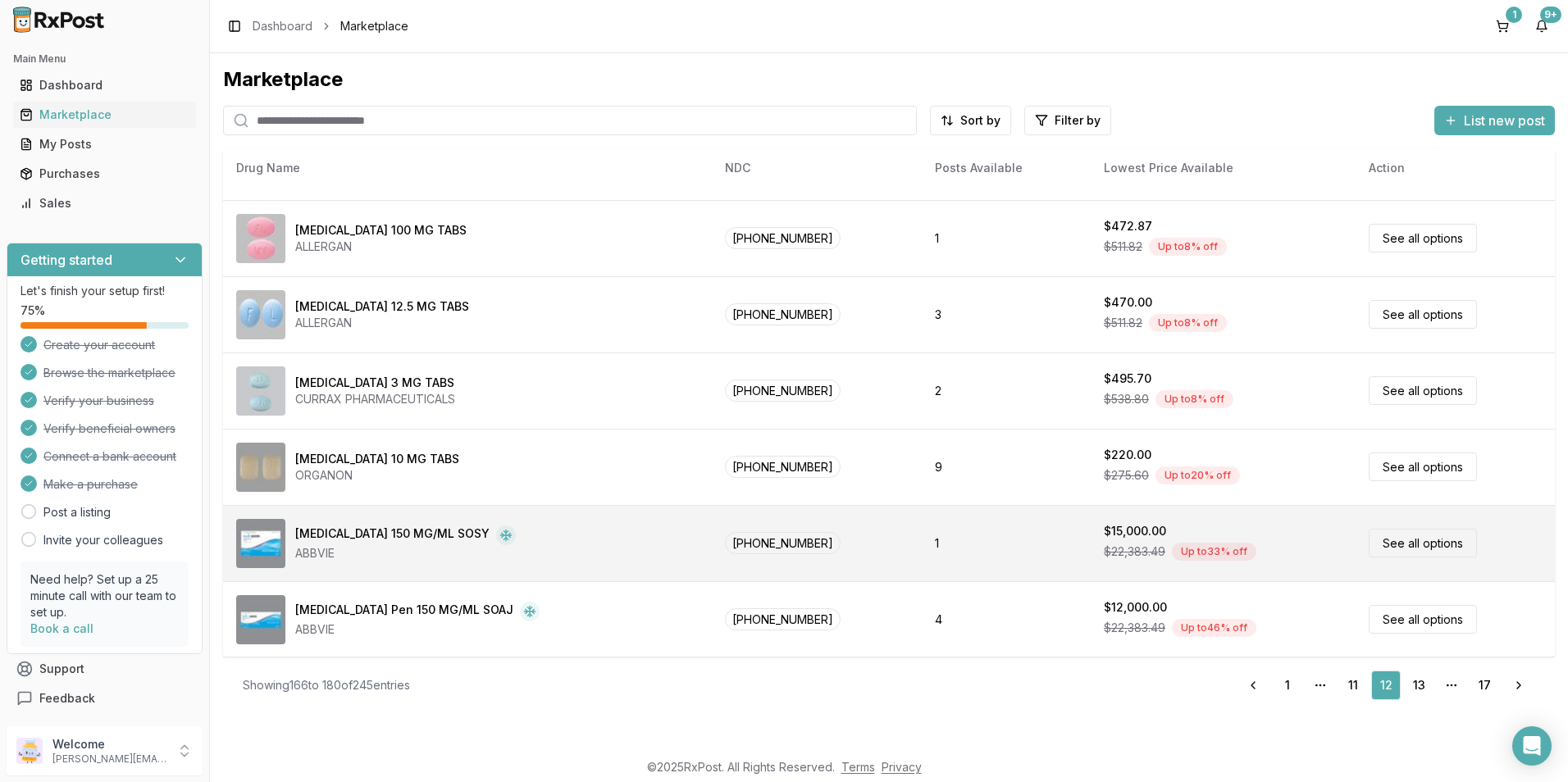
scroll to position [675, 0]
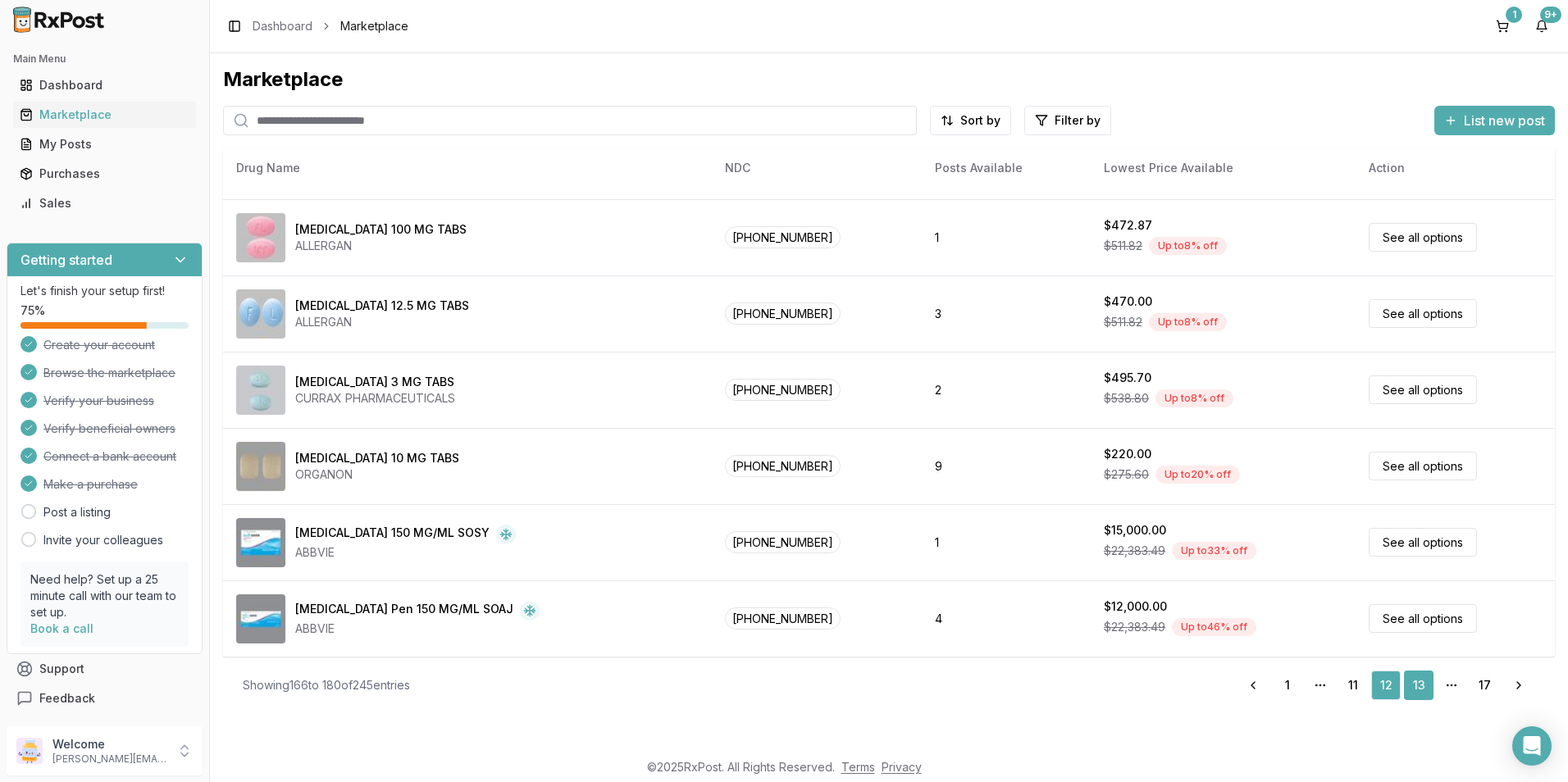
click at [1425, 687] on link "13" at bounding box center [1418, 685] width 29 height 29
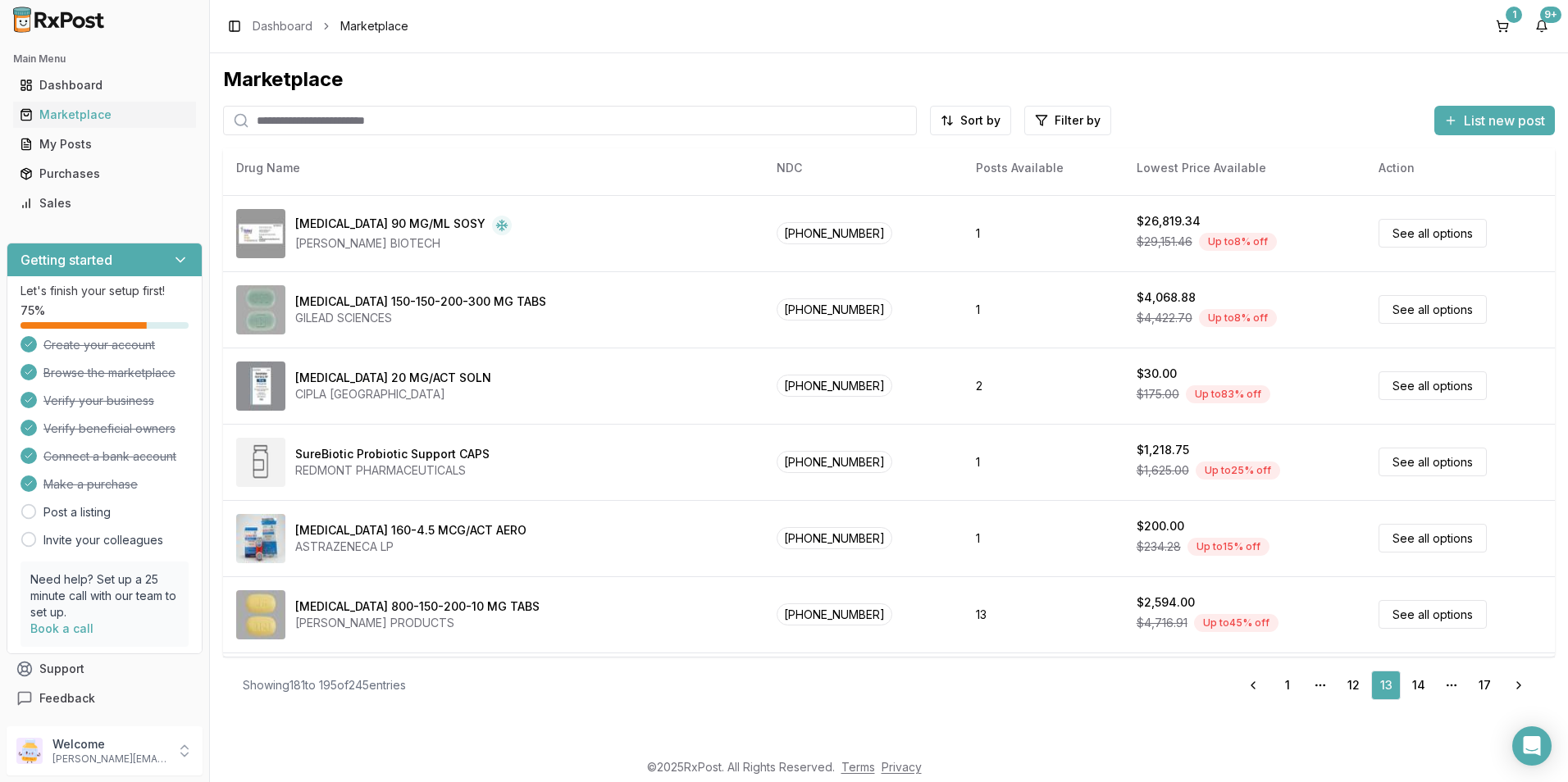
scroll to position [410, 0]
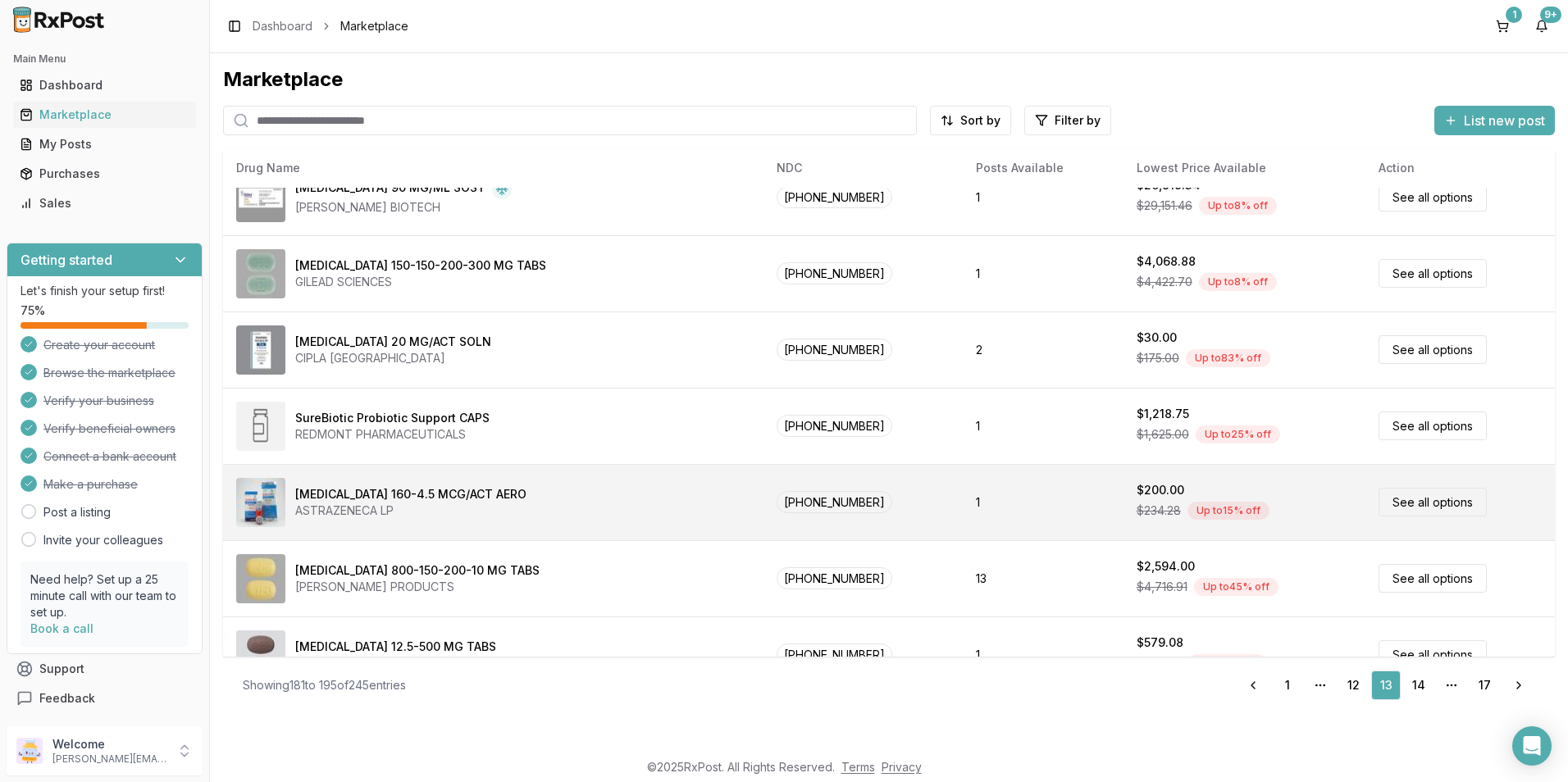
click at [1191, 514] on div "Up to 15 % off" at bounding box center [1228, 510] width 82 height 18
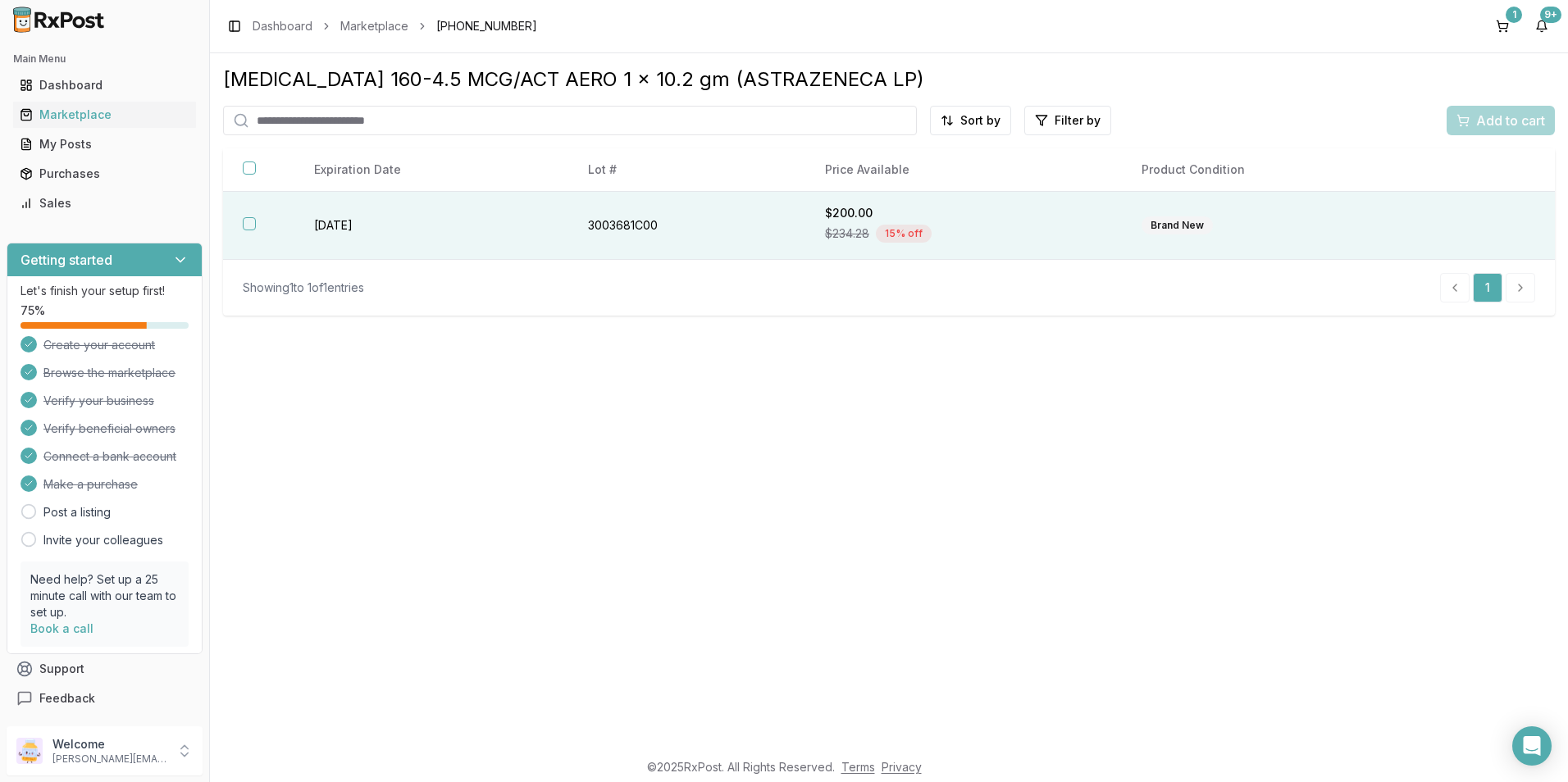
click at [259, 223] on th at bounding box center [258, 225] width 72 height 68
click at [1497, 102] on div "[MEDICAL_DATA] 160-4.5 MCG/ACT AERO 1 x 10.2 gm (ASTRAZENECA LP) Sort by Filter…" at bounding box center [888, 191] width 1332 height 249
click at [1494, 133] on button "Add to cart" at bounding box center [1500, 120] width 108 height 29
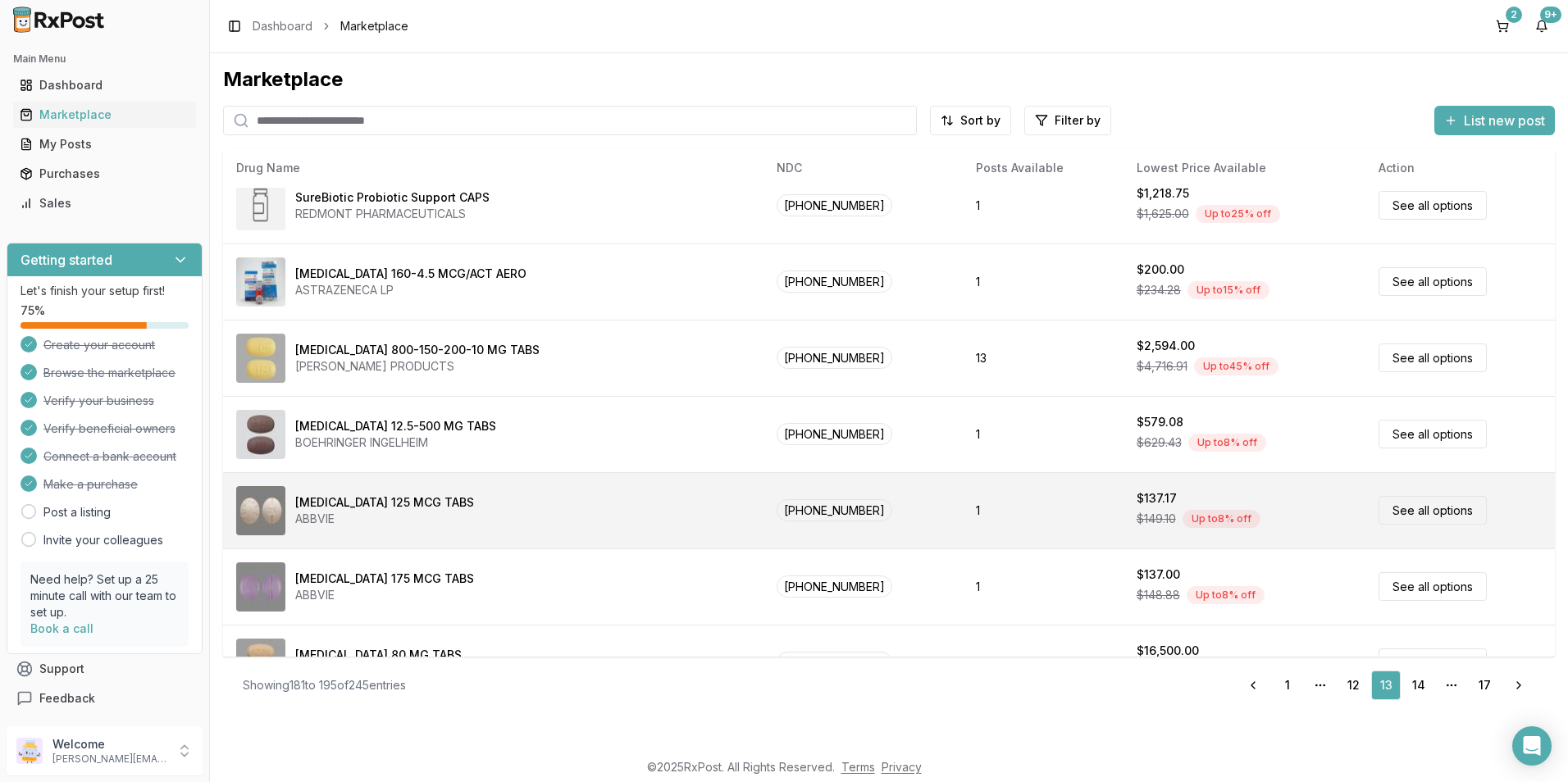
scroll to position [675, 0]
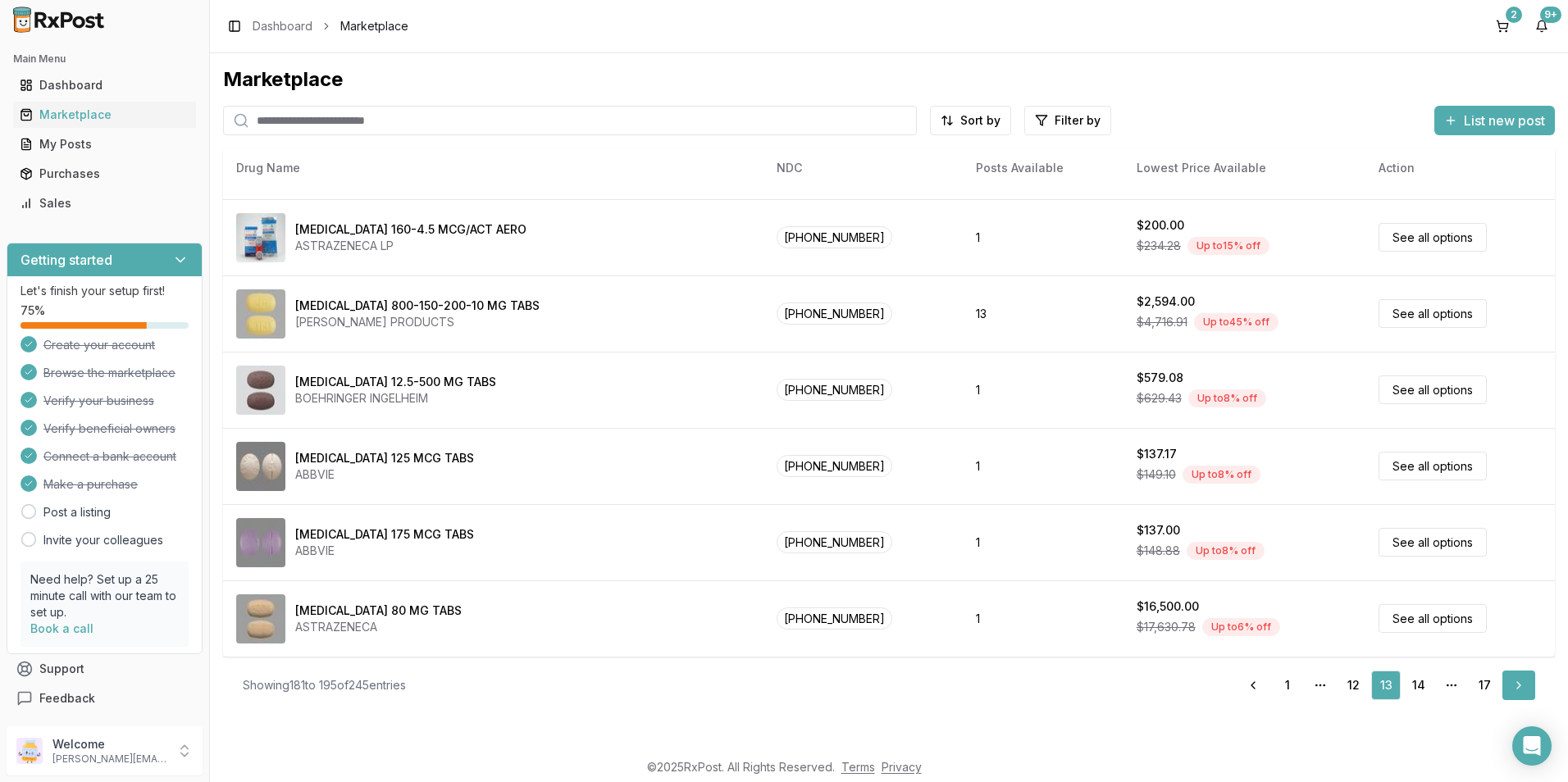
click at [1513, 691] on link "Next" at bounding box center [1518, 685] width 33 height 29
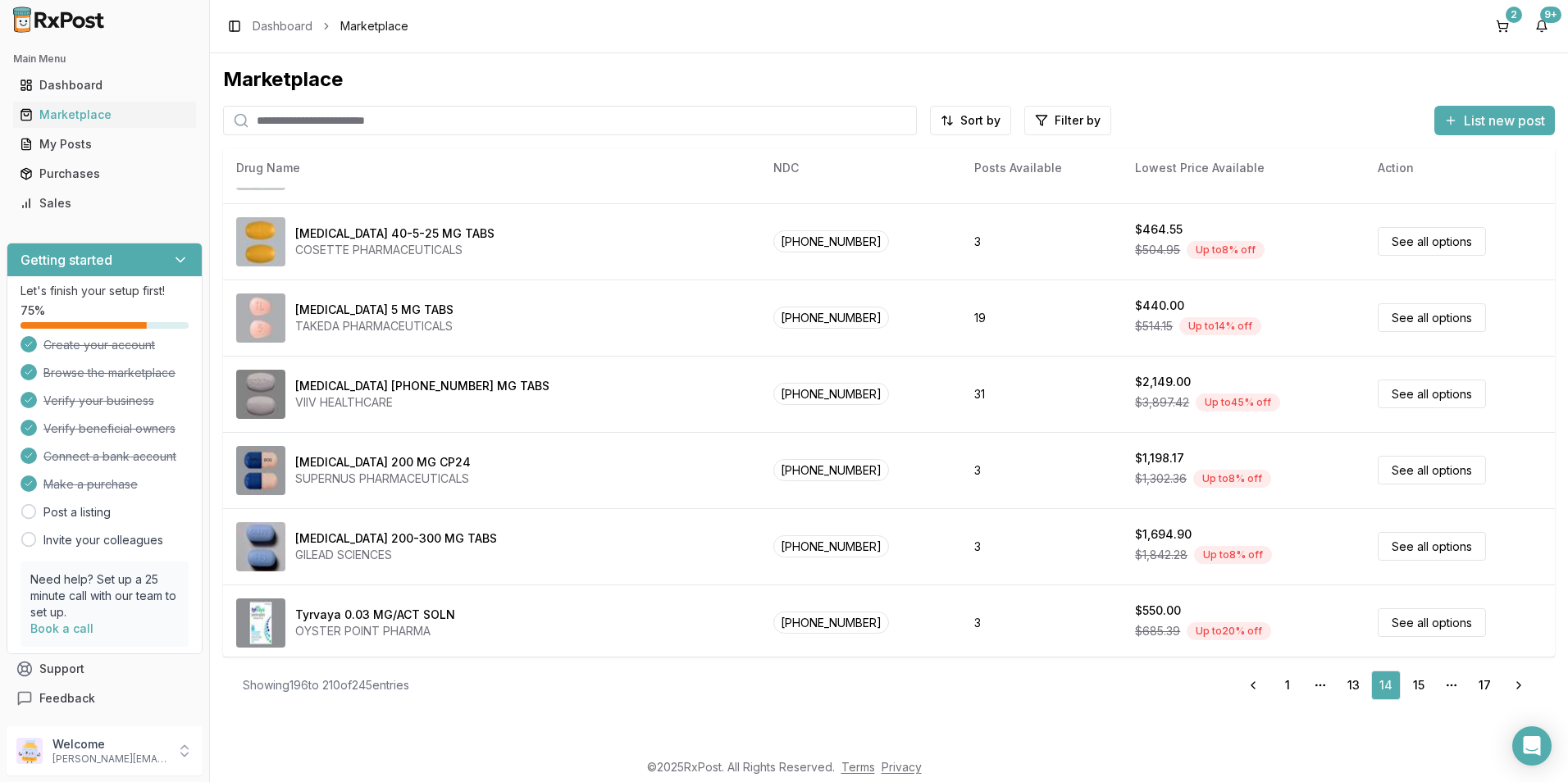
scroll to position [675, 0]
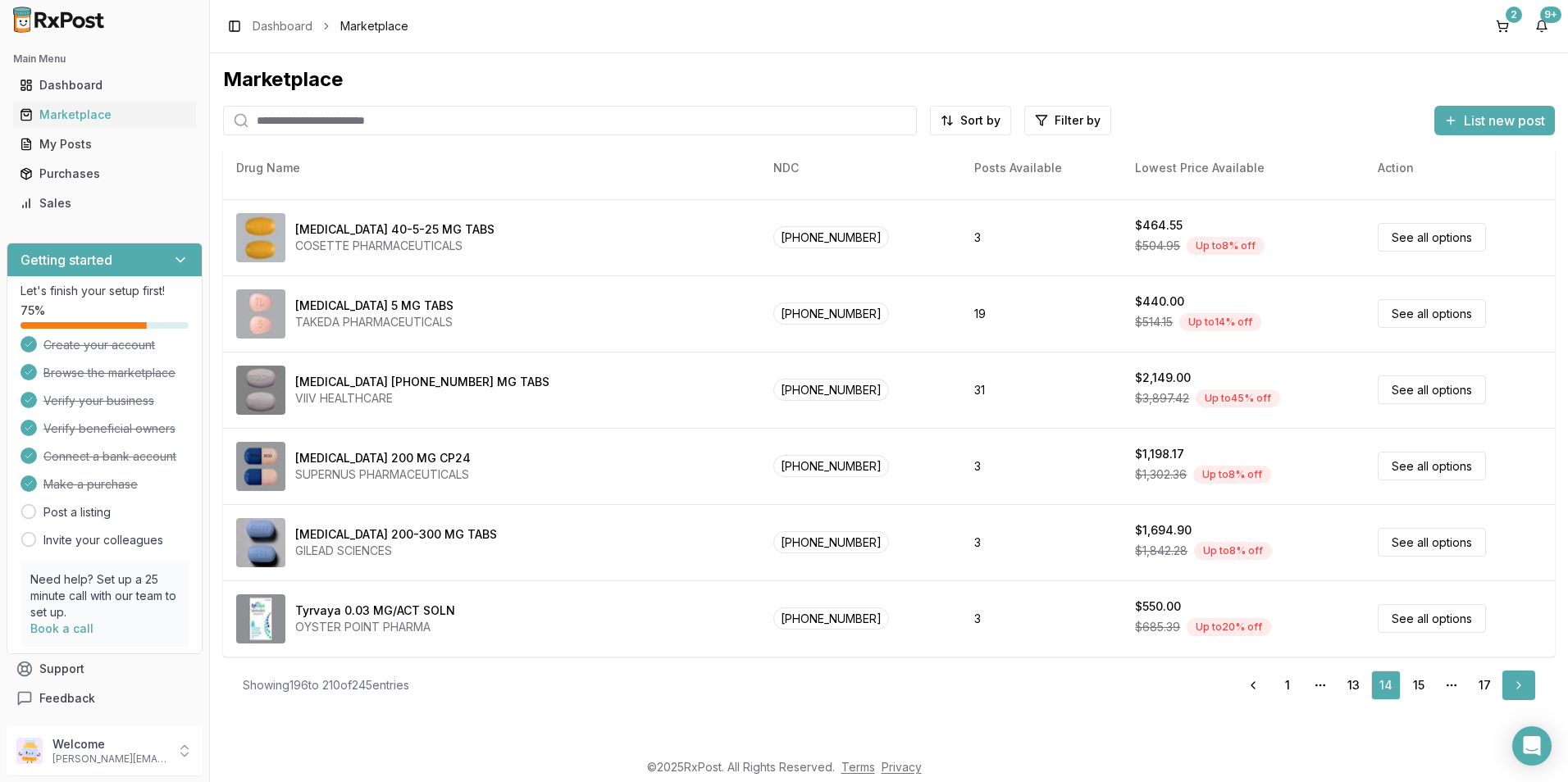
click at [1513, 686] on link "Next" at bounding box center [1518, 685] width 33 height 29
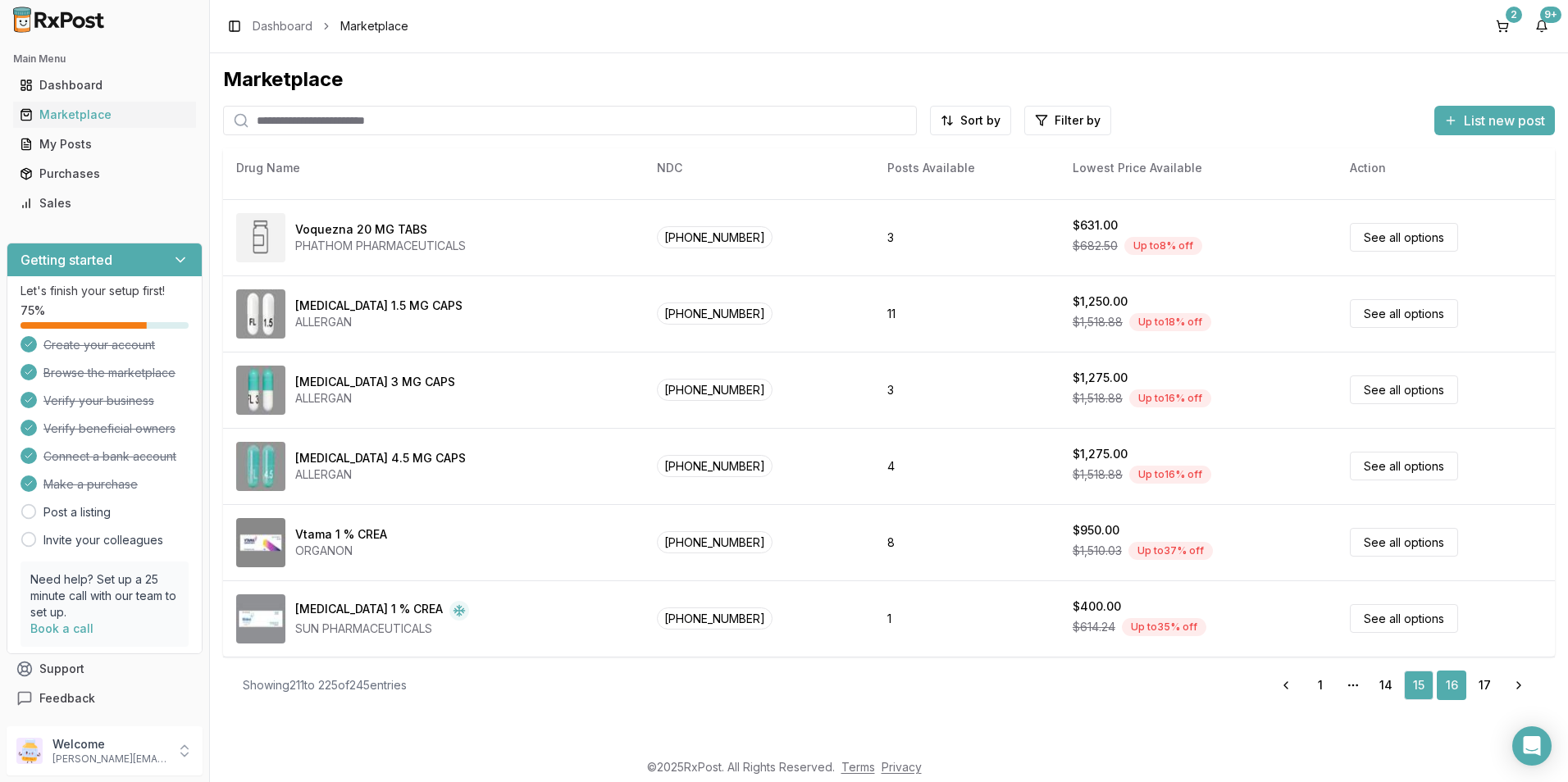
click at [1454, 688] on link "16" at bounding box center [1451, 685] width 29 height 29
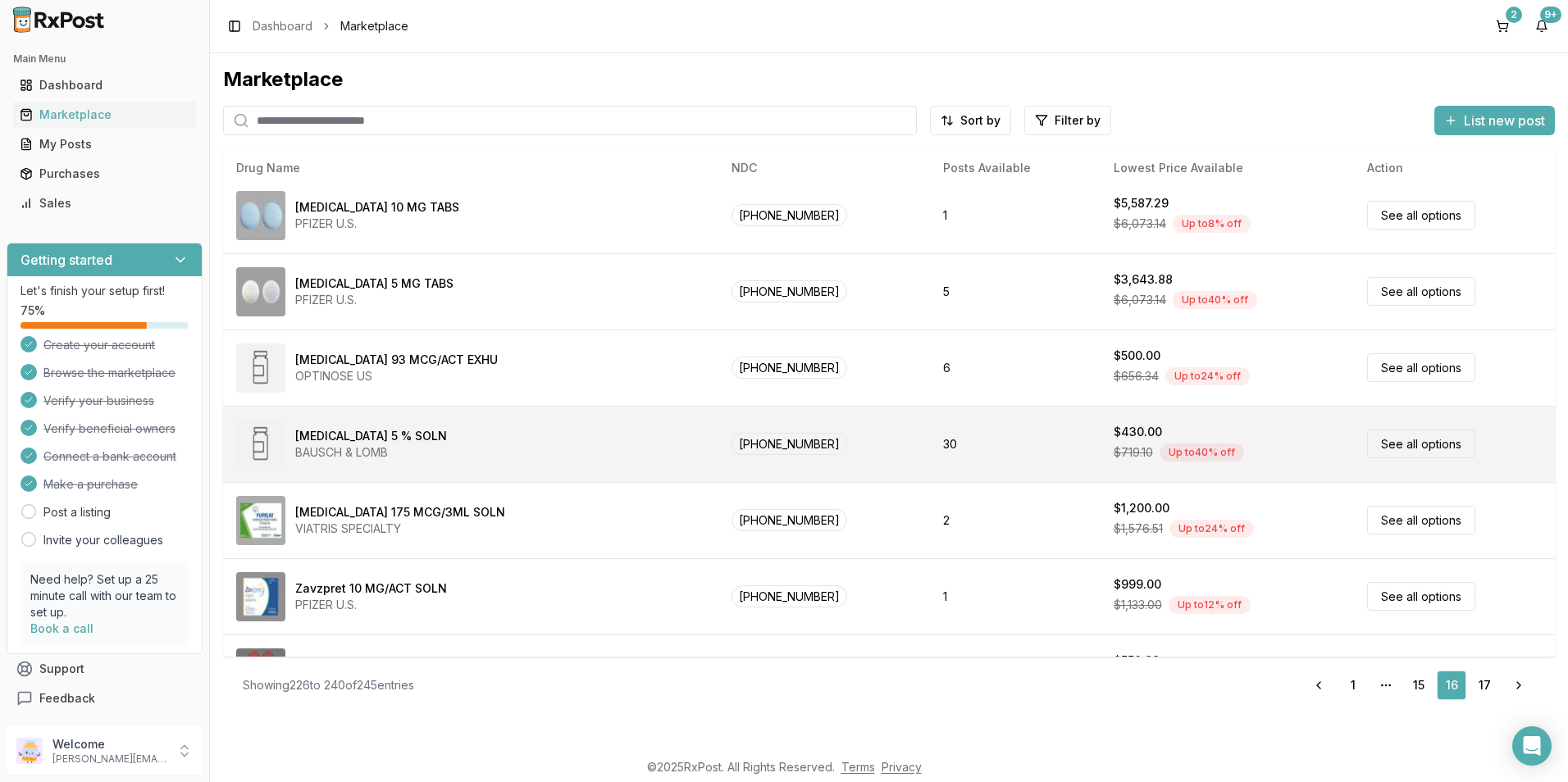
scroll to position [164, 0]
click at [313, 434] on div "[MEDICAL_DATA] 5 % SOLN" at bounding box center [371, 435] width 152 height 16
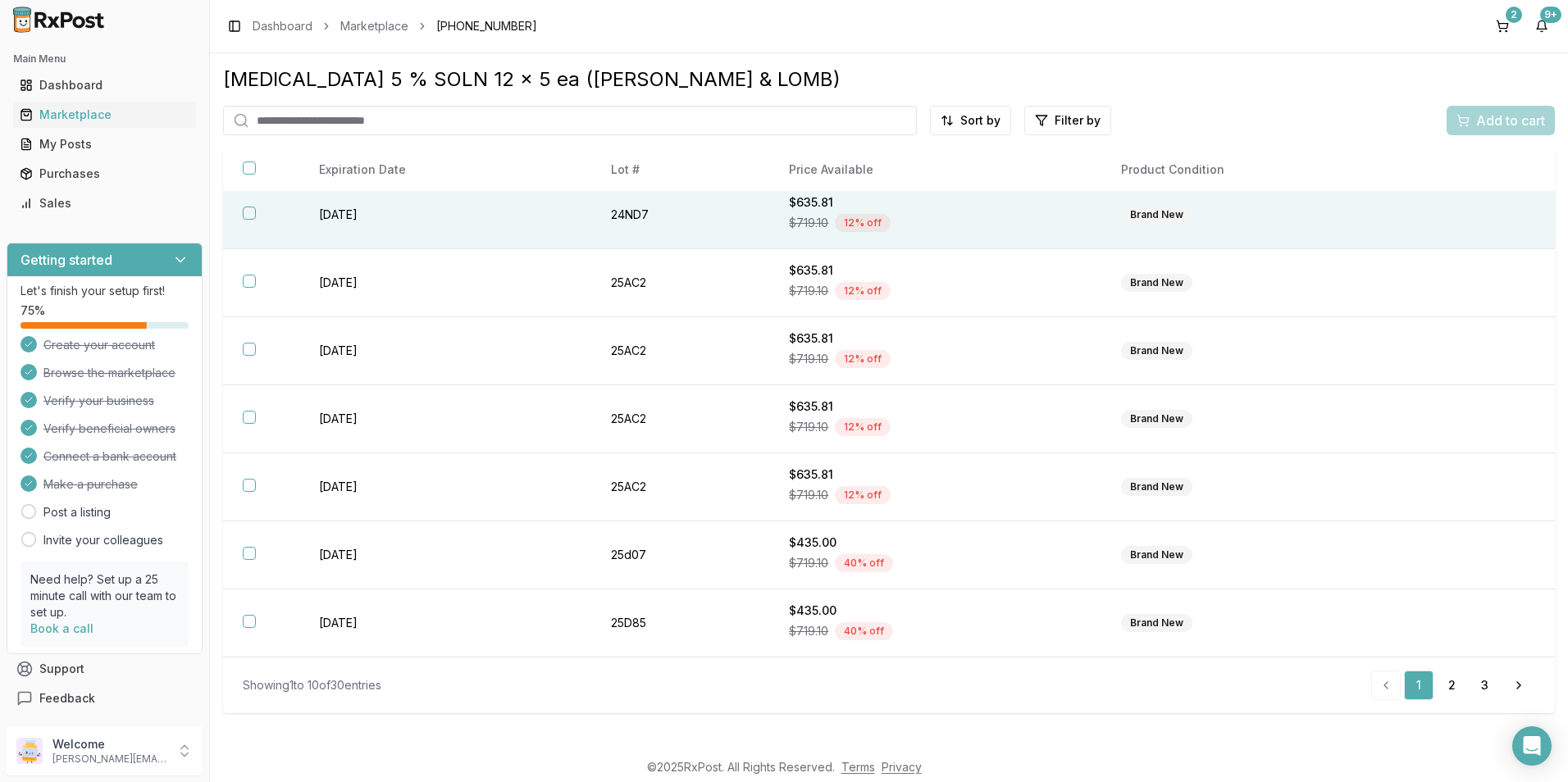
scroll to position [214, 0]
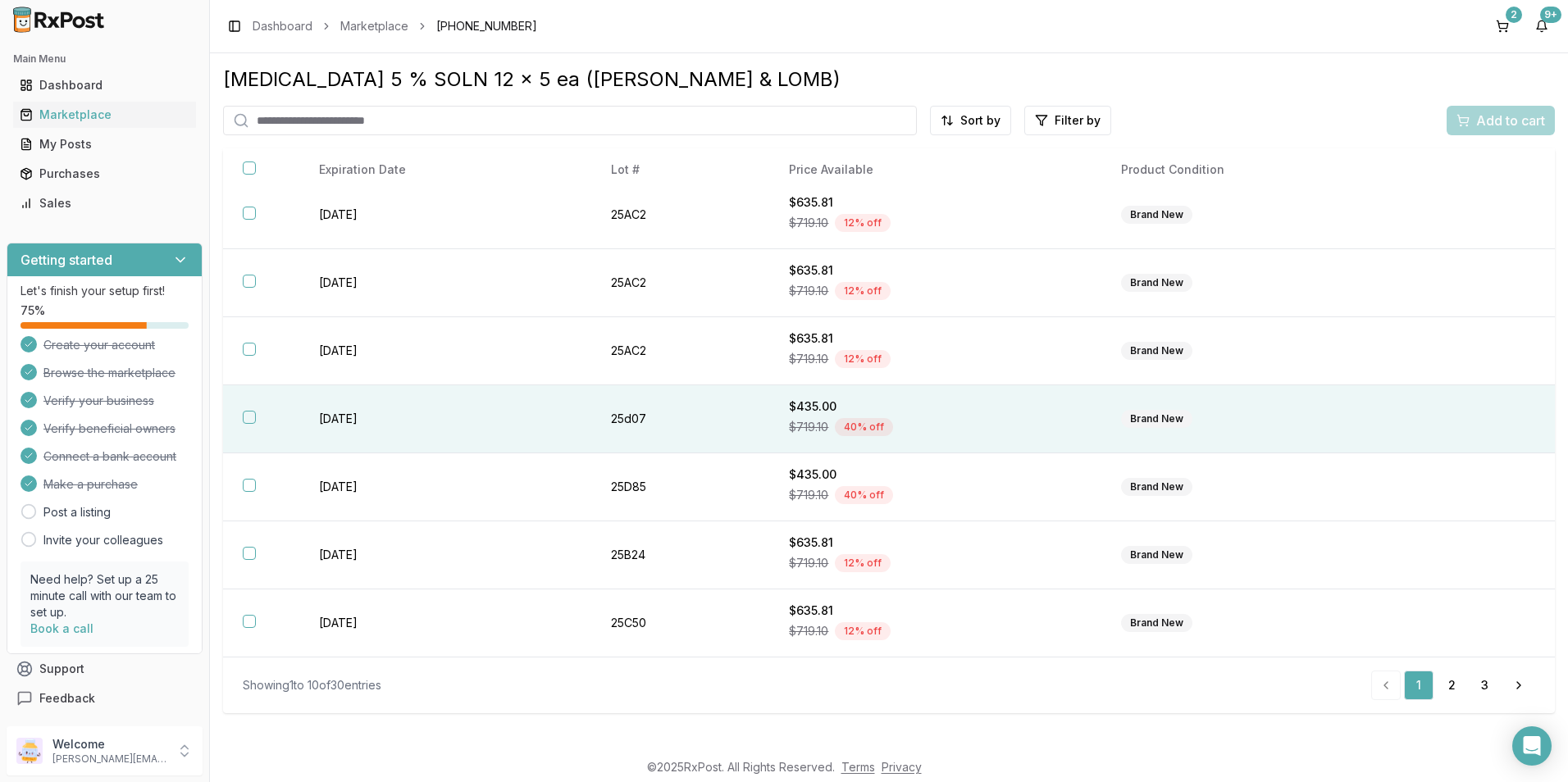
click at [253, 415] on button "button" at bounding box center [249, 417] width 13 height 13
click at [1512, 125] on span "Add to cart" at bounding box center [1511, 121] width 69 height 20
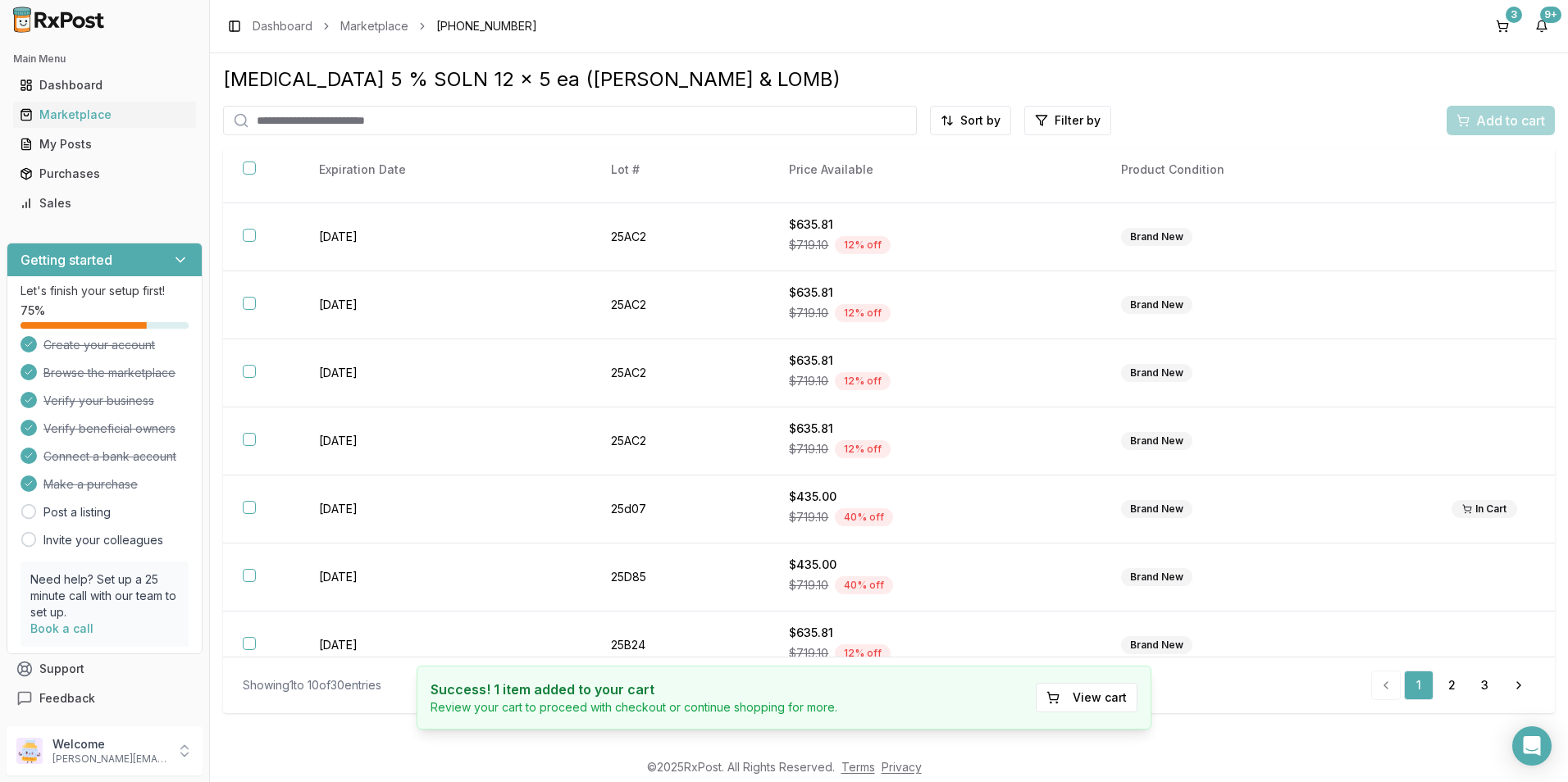
scroll to position [0, 0]
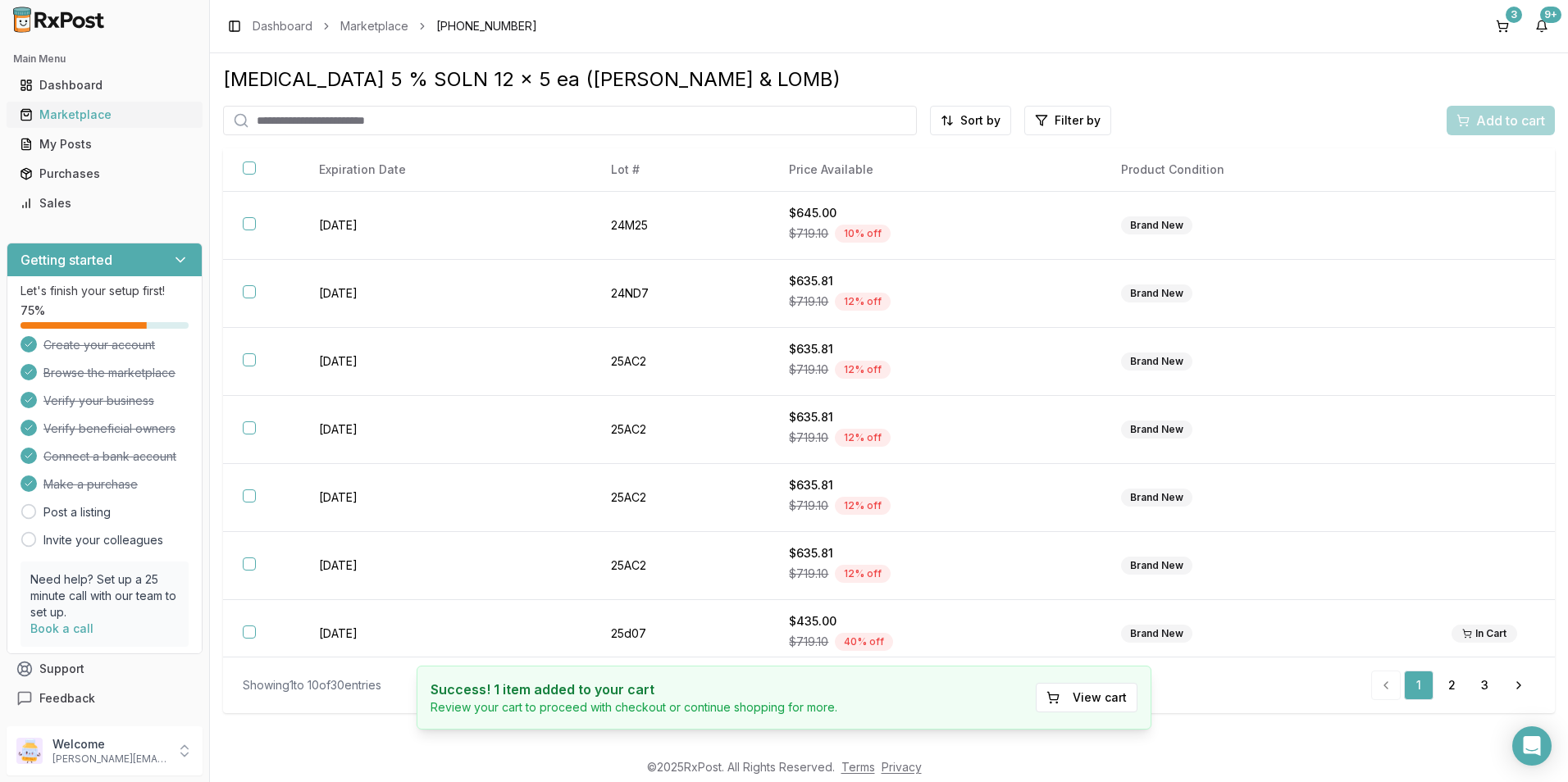
click at [91, 109] on div "Marketplace" at bounding box center [104, 114] width 170 height 16
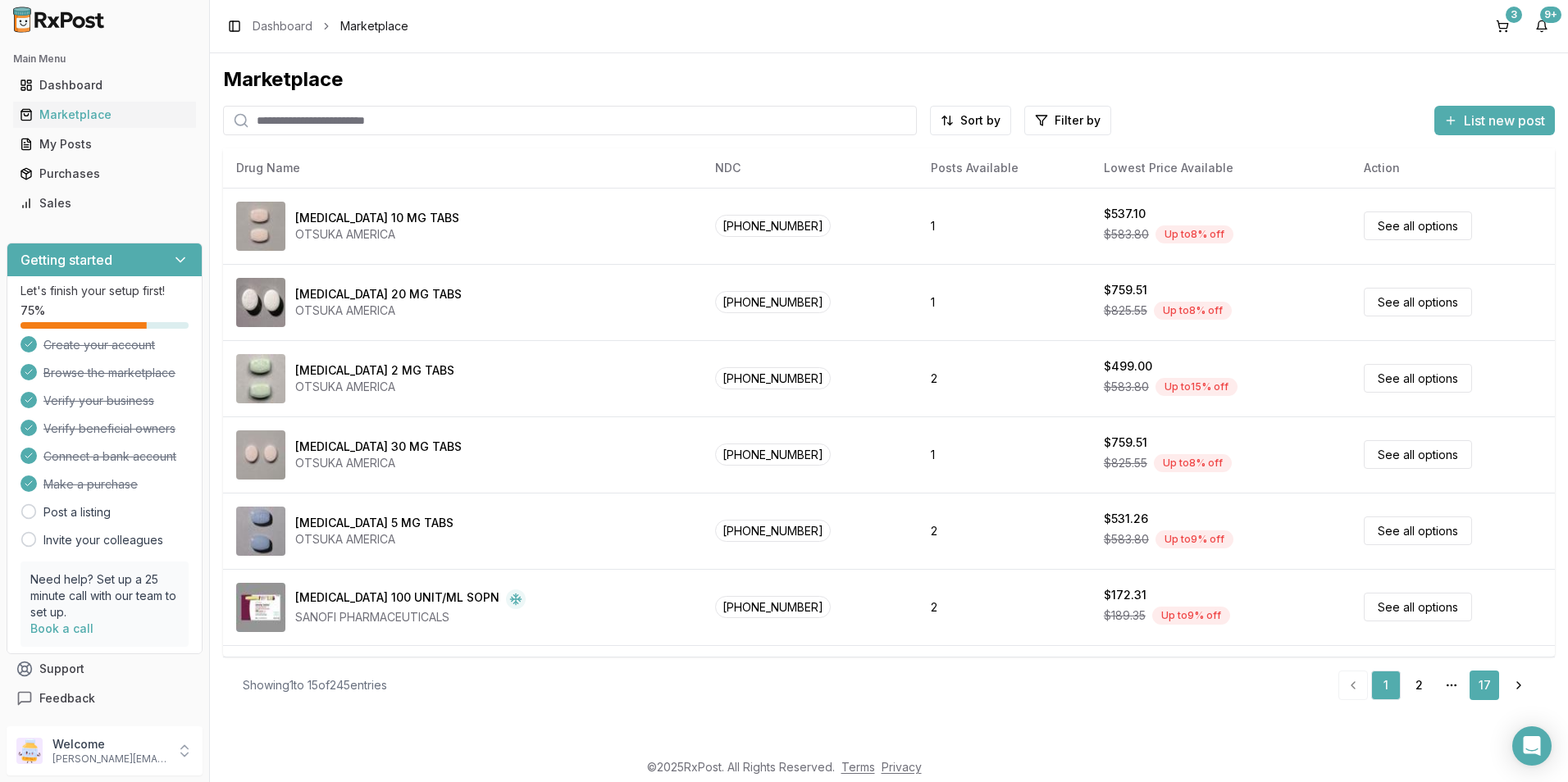
drag, startPoint x: 1481, startPoint y: 682, endPoint x: 1489, endPoint y: 681, distance: 8.1
click at [1482, 682] on link "17" at bounding box center [1484, 685] width 29 height 29
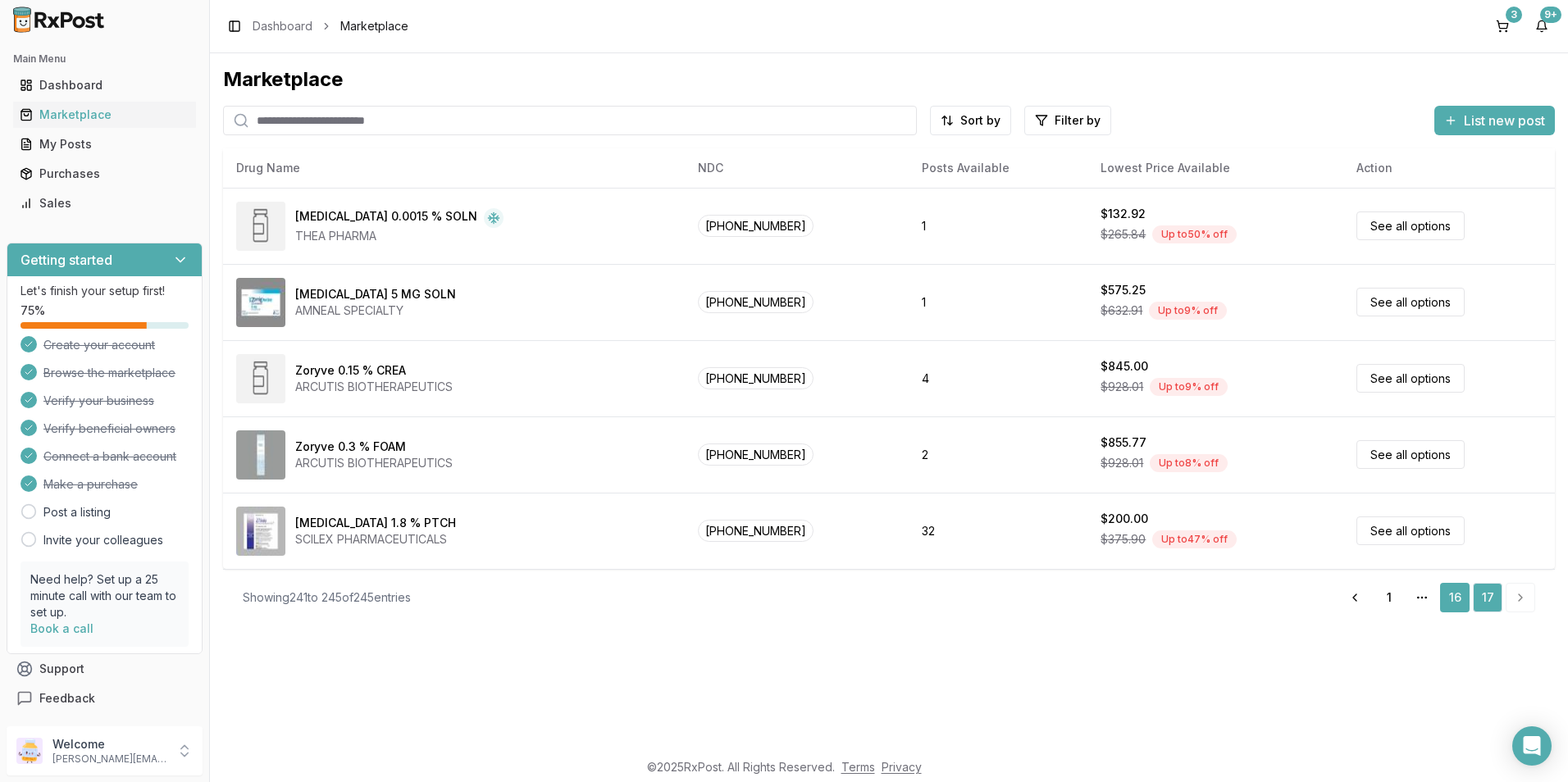
click at [1448, 598] on link "16" at bounding box center [1454, 598] width 29 height 29
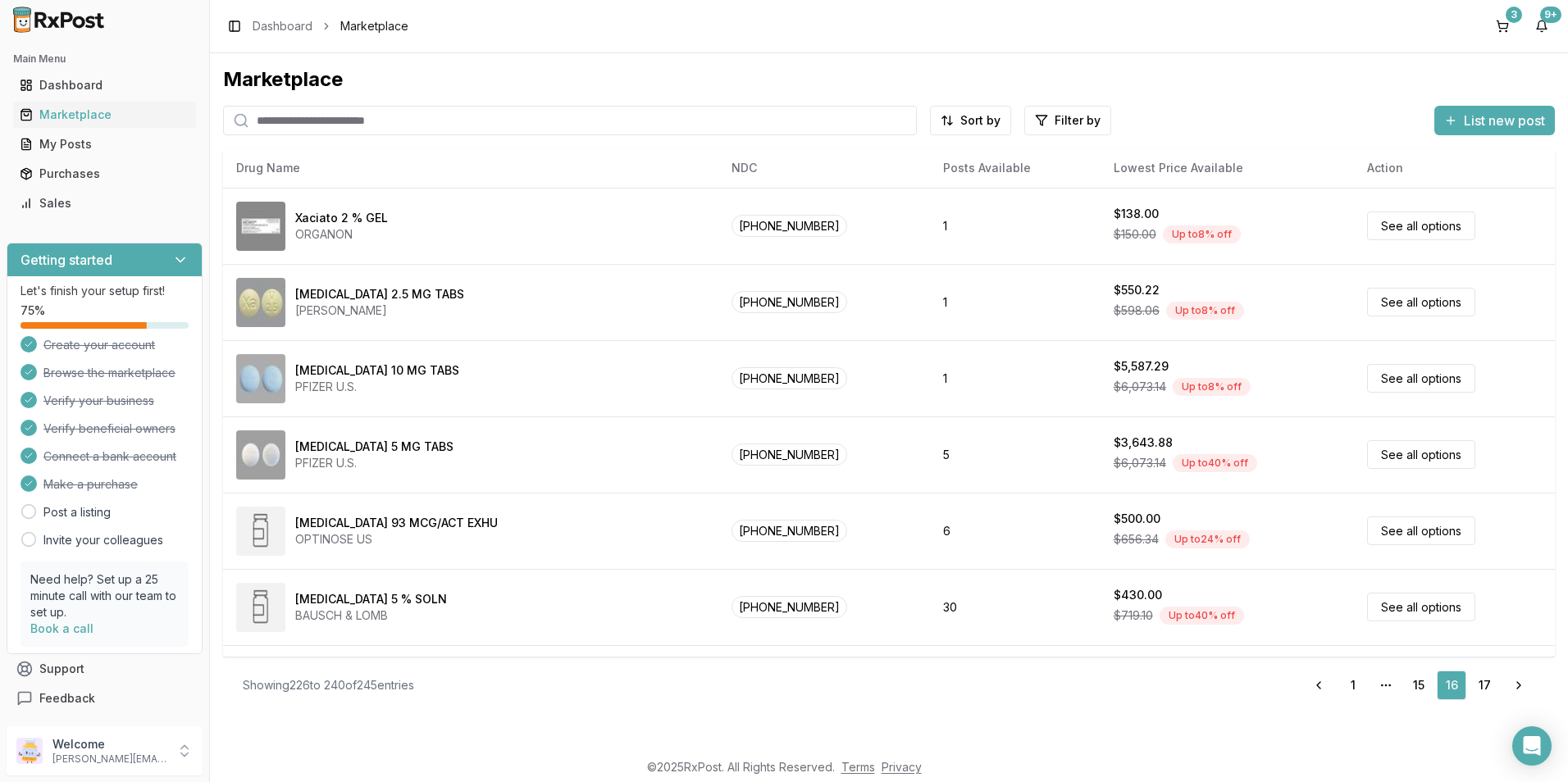
click at [1519, 5] on div "Toggle Sidebar Dashboard Marketplace 3 9+" at bounding box center [888, 26] width 1358 height 53
click at [1515, 10] on div "3" at bounding box center [1513, 15] width 16 height 16
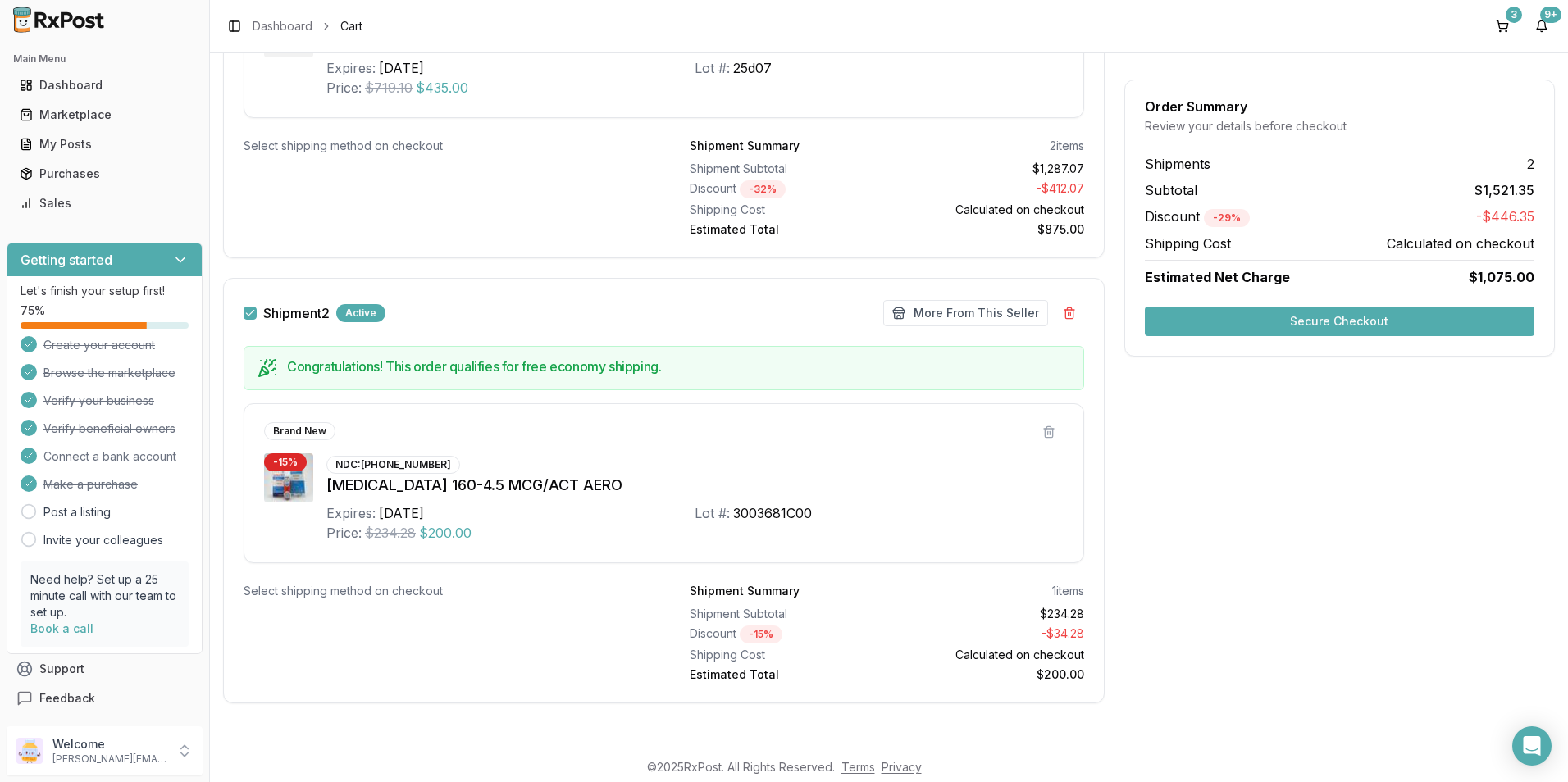
scroll to position [157, 0]
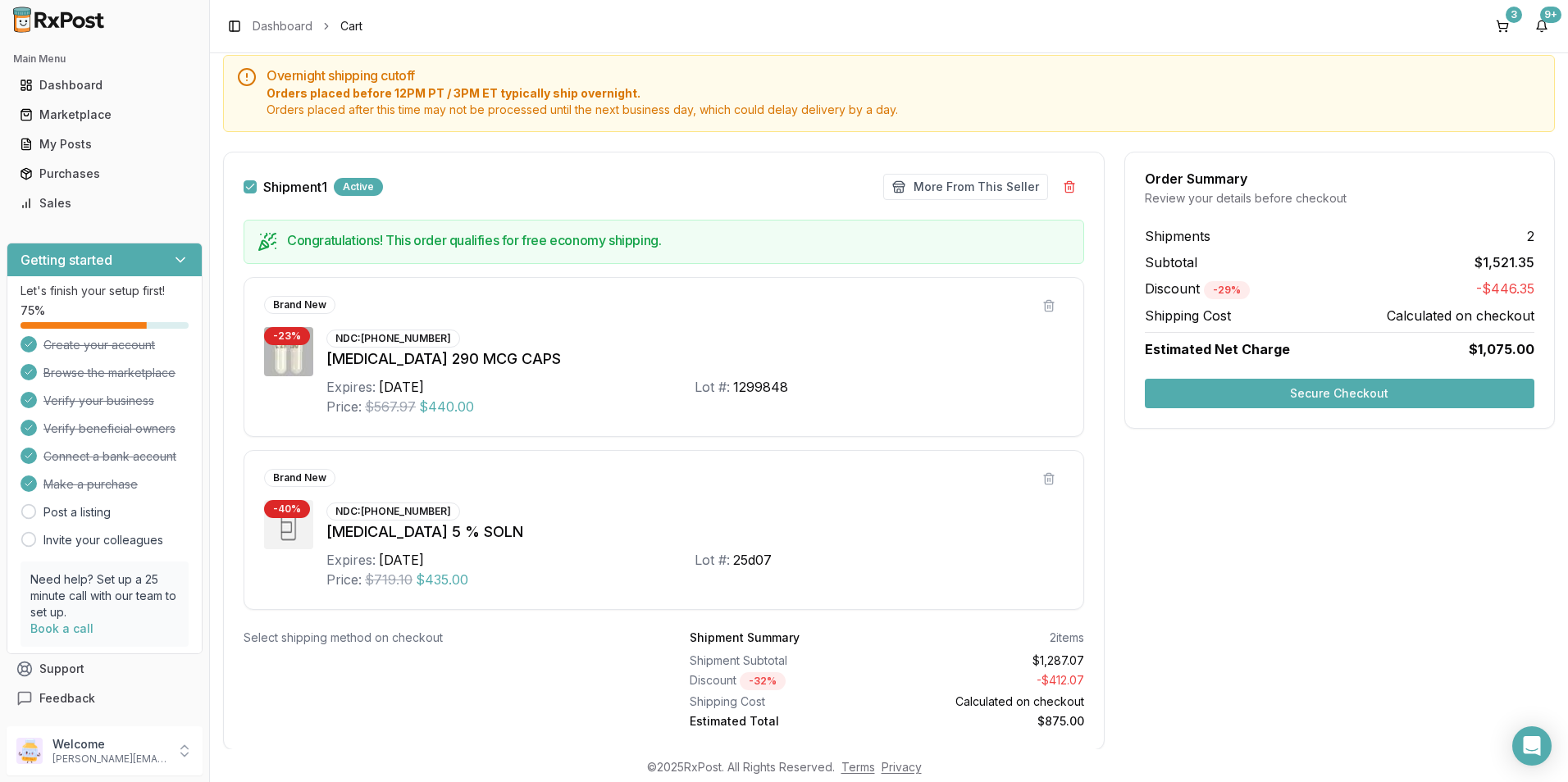
click at [1343, 391] on button "Secure Checkout" at bounding box center [1339, 393] width 390 height 29
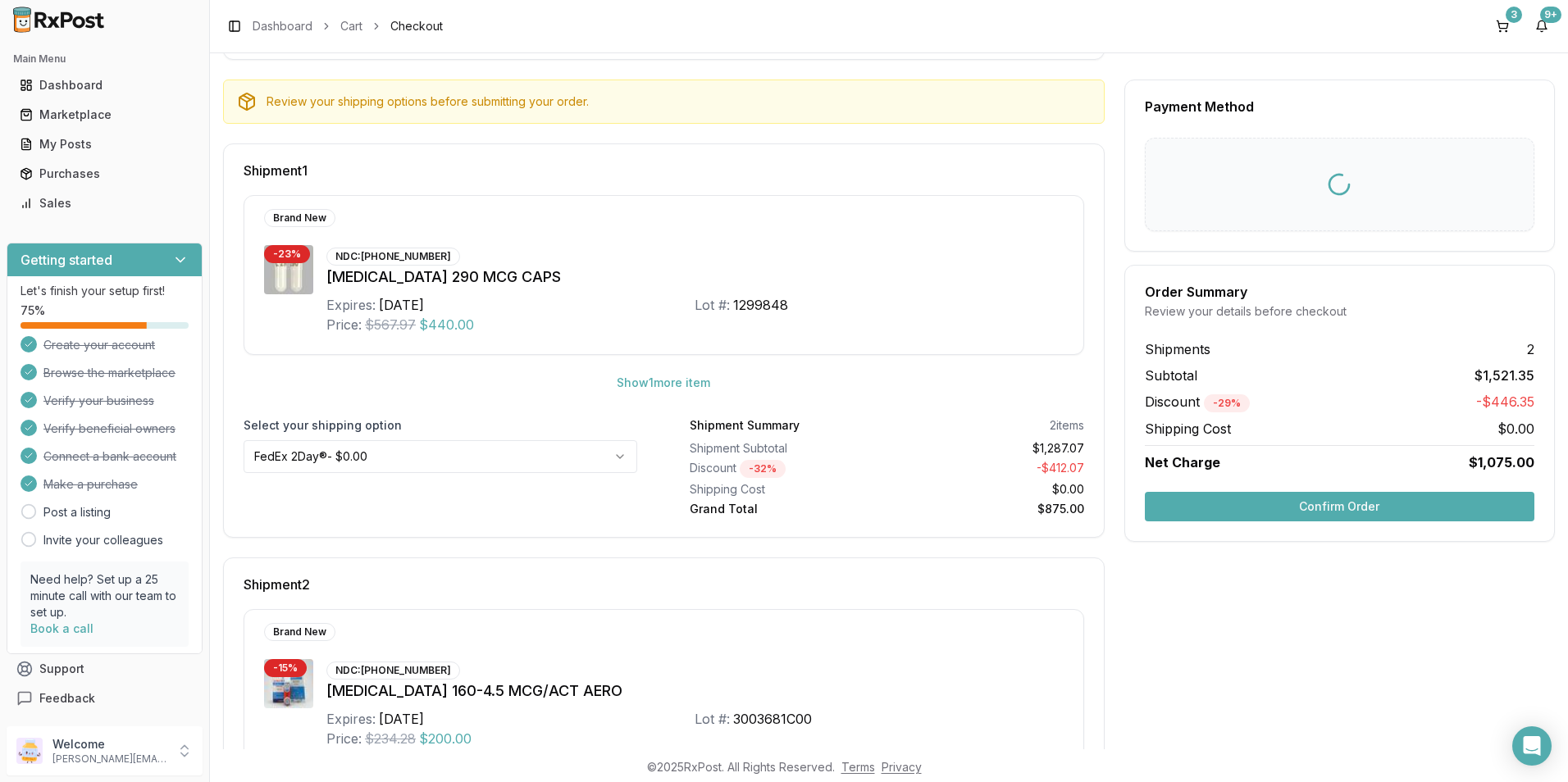
scroll to position [13, 0]
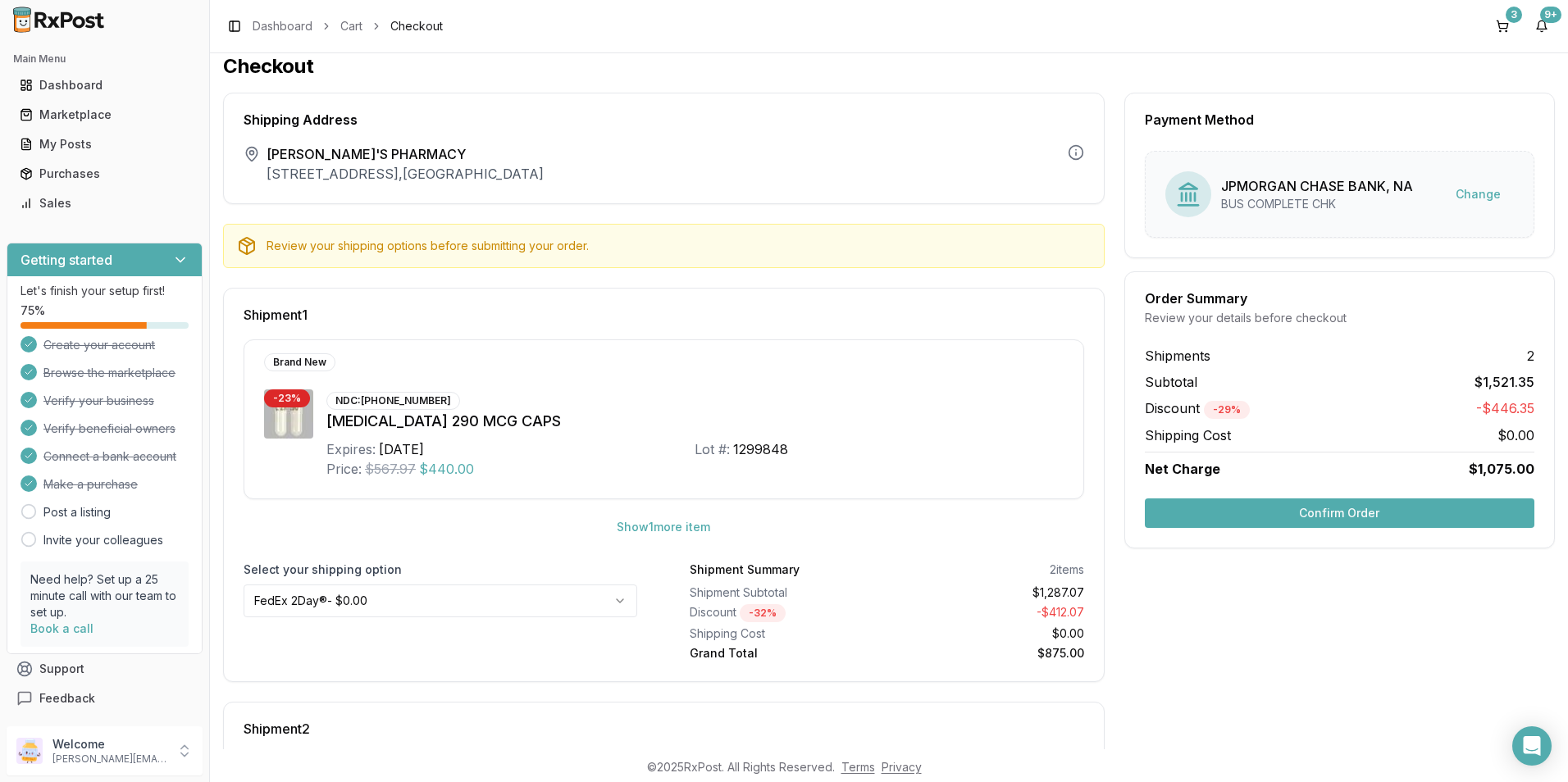
click at [1342, 505] on button "Confirm Order" at bounding box center [1339, 513] width 390 height 29
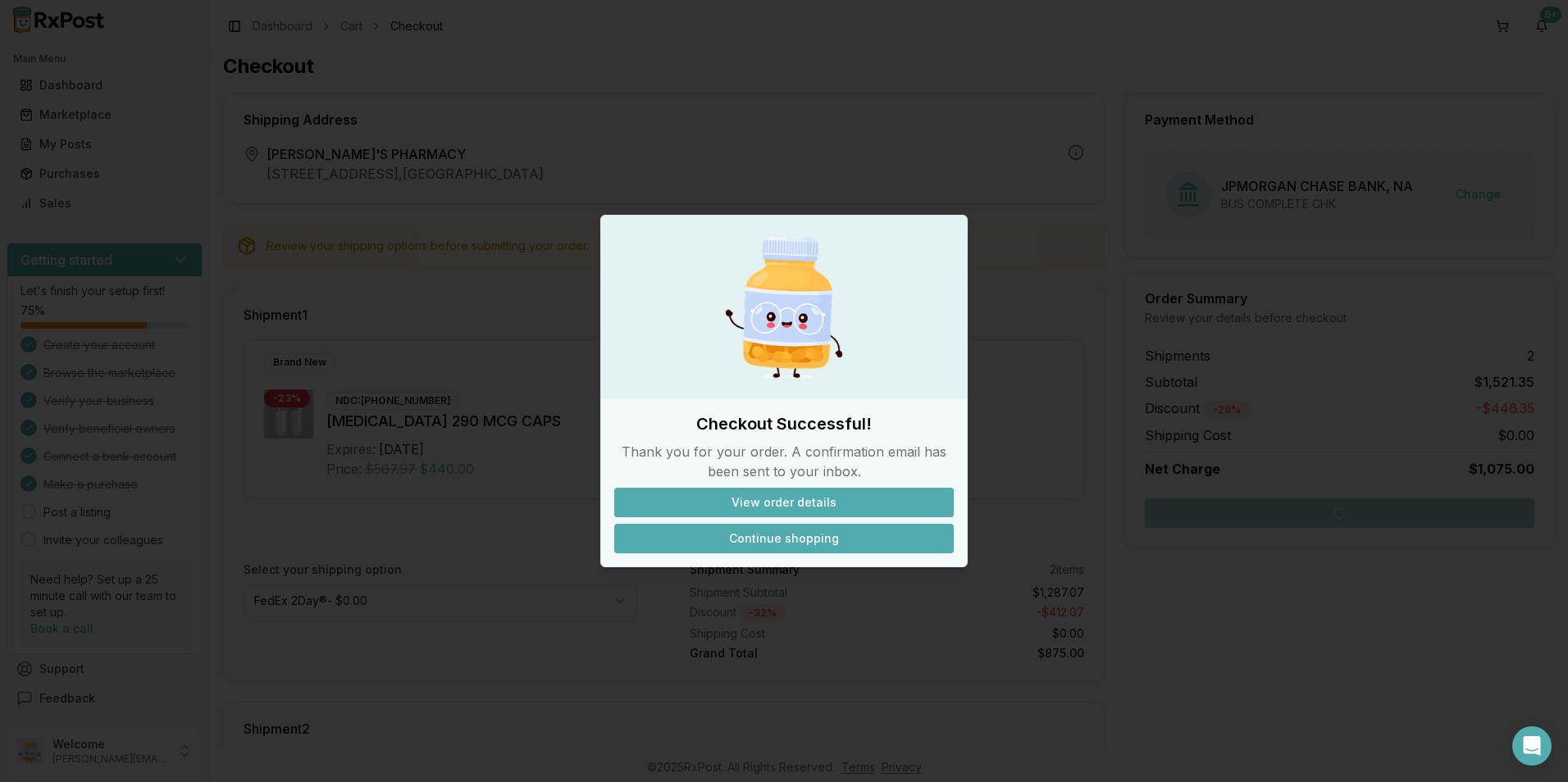
click at [769, 543] on button "Continue shopping" at bounding box center [784, 539] width 340 height 29
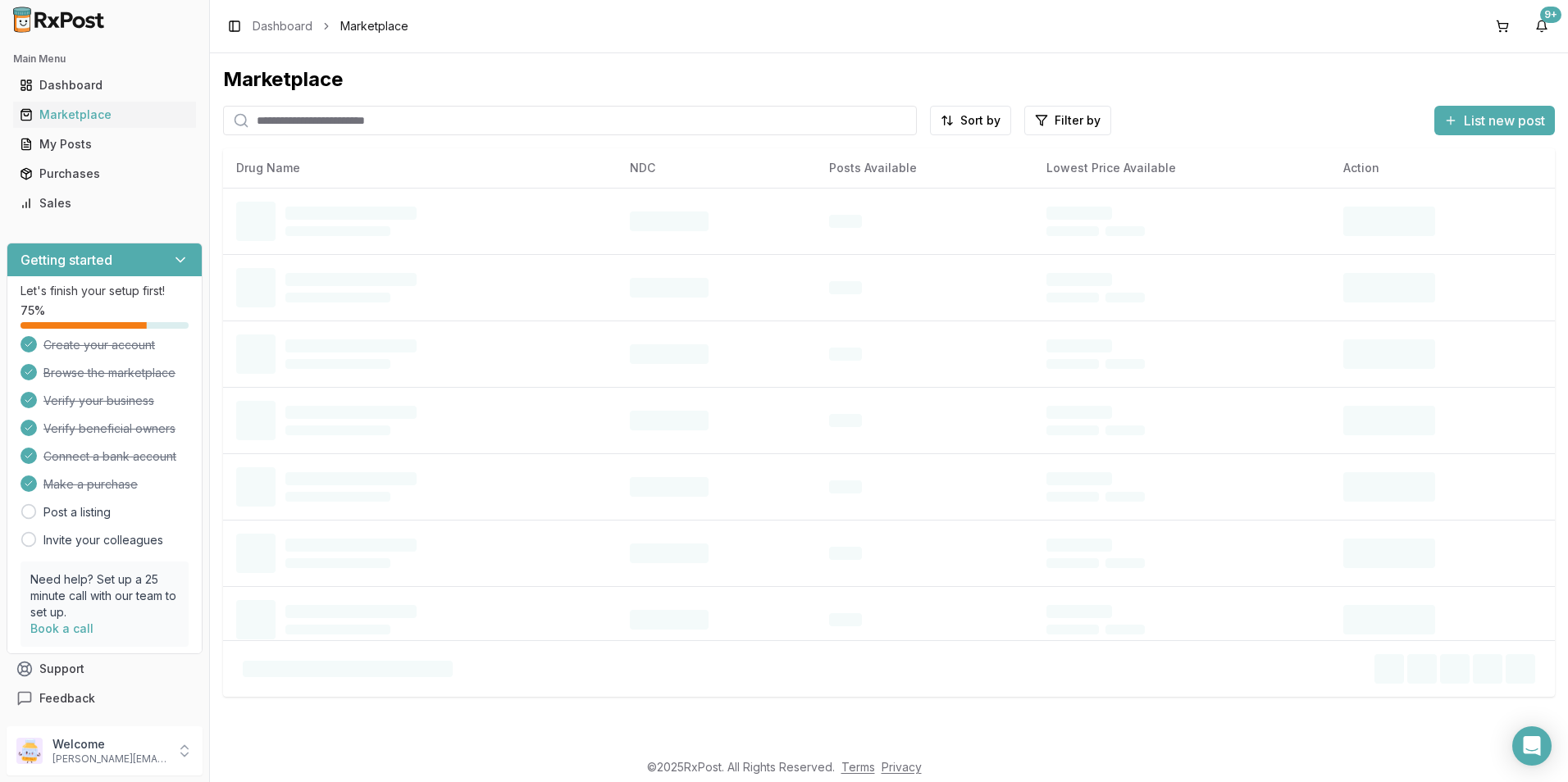
click at [296, 114] on input "search" at bounding box center [570, 120] width 694 height 29
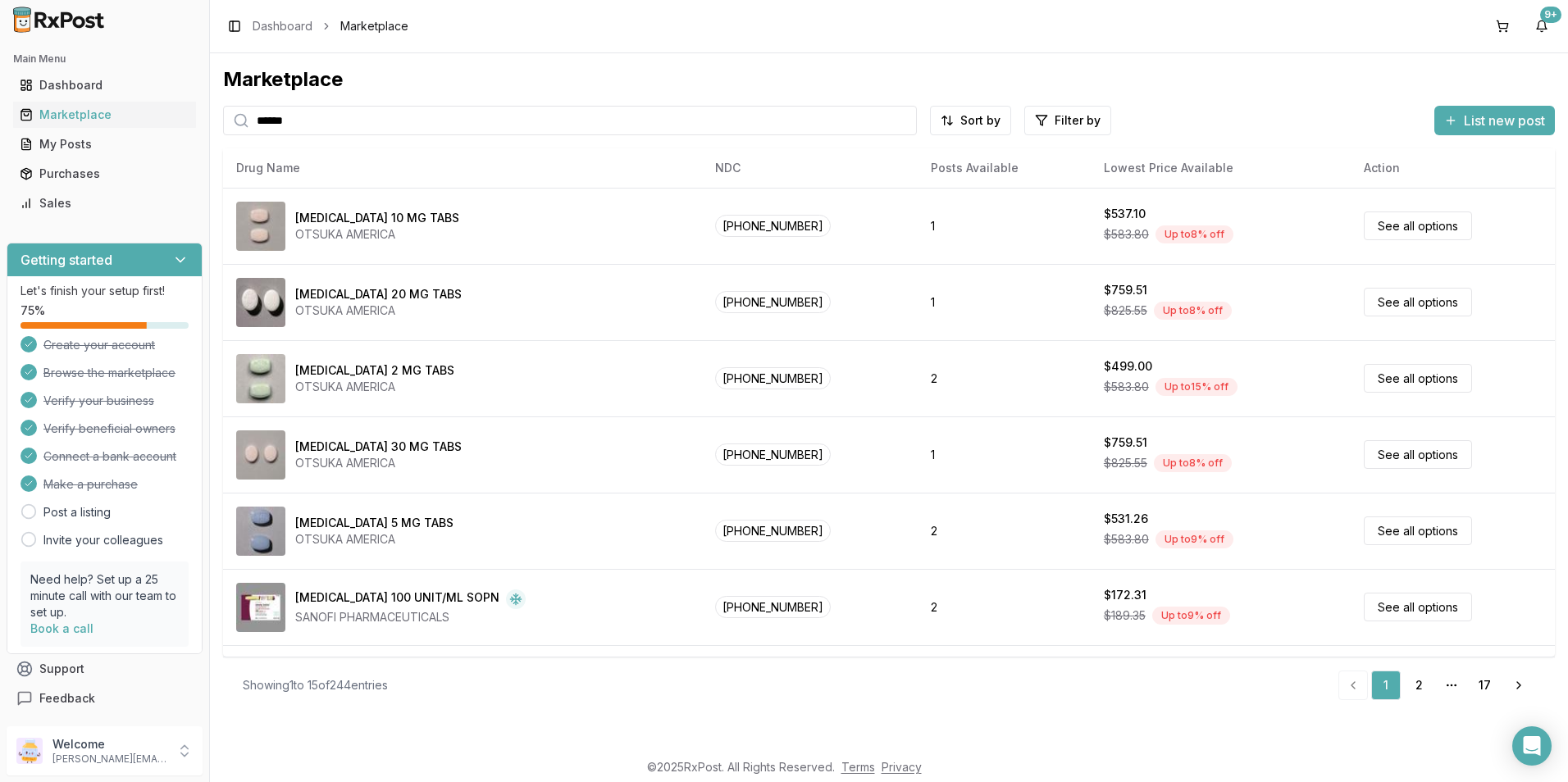
type input "******"
